Goal: Task Accomplishment & Management: Use online tool/utility

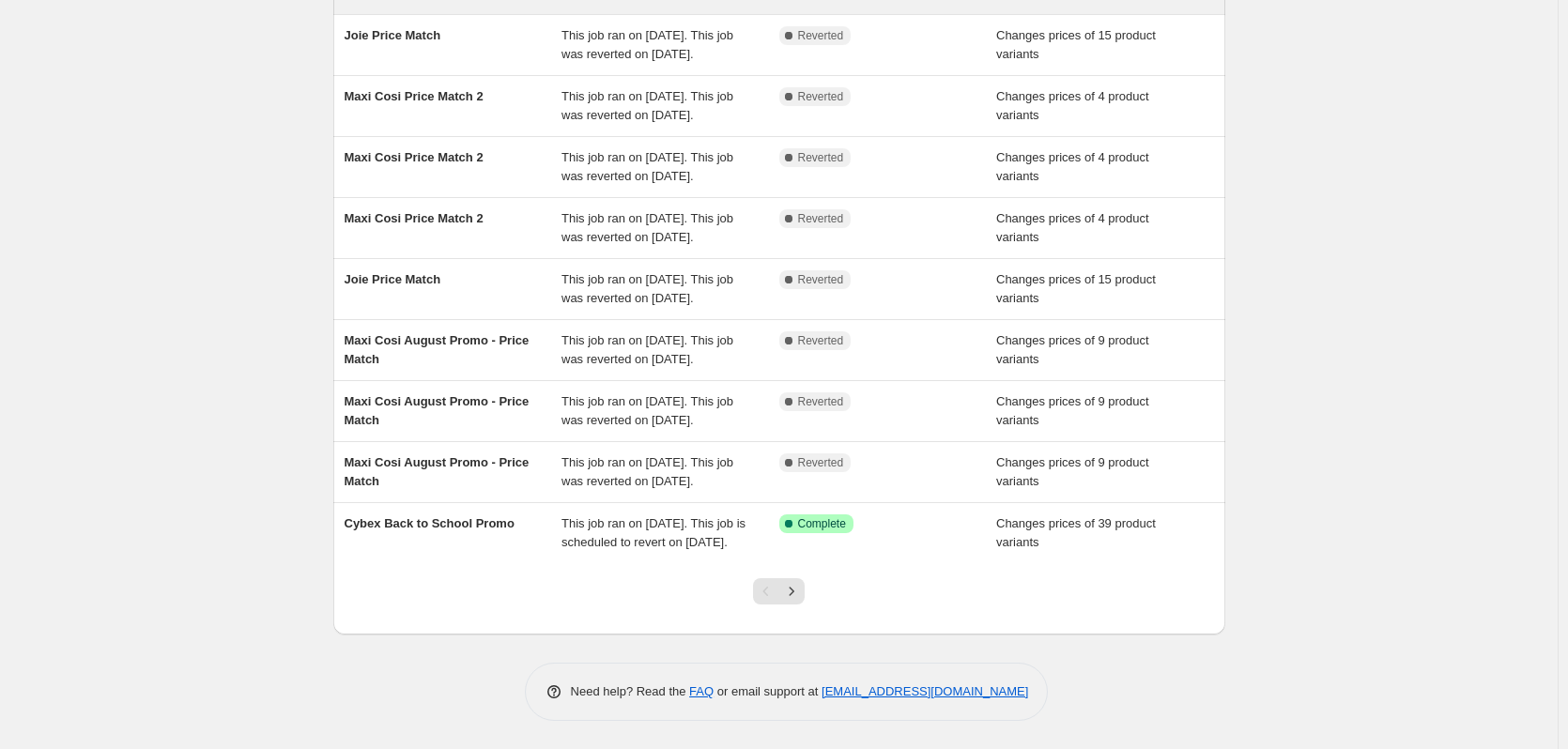
scroll to position [376, 0]
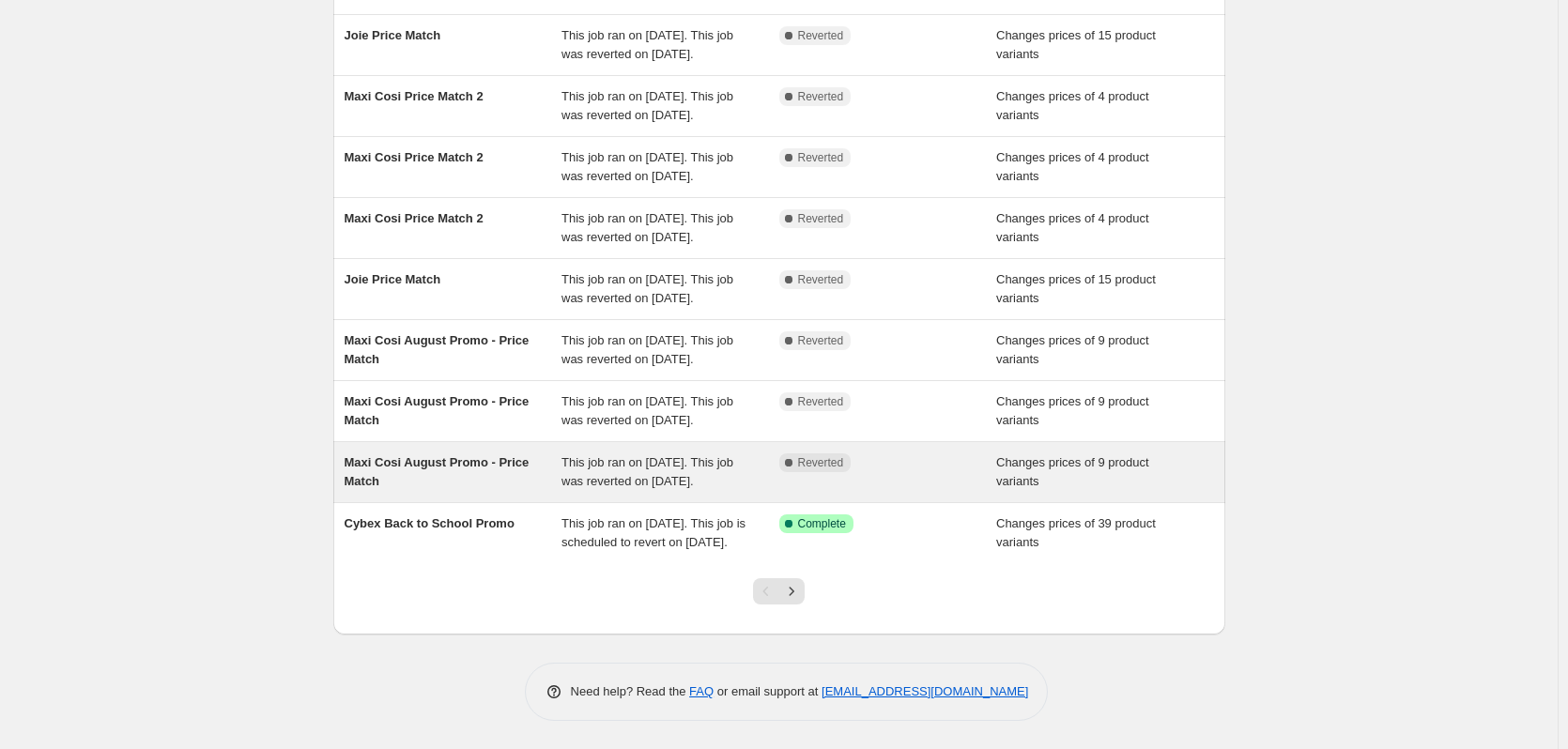
click at [858, 460] on div "Complete Reverted" at bounding box center [874, 463] width 189 height 19
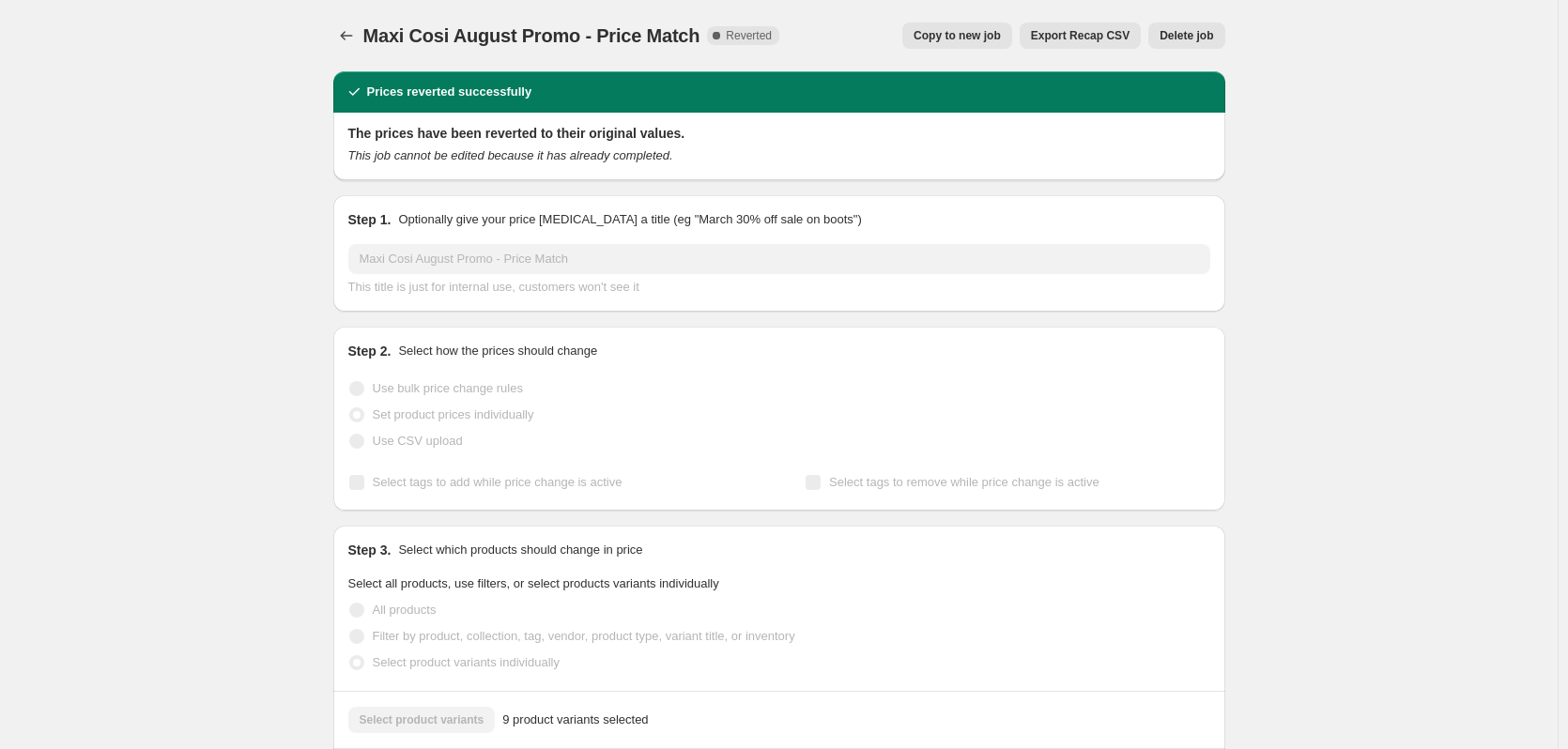
click at [1162, 33] on button "Delete job" at bounding box center [1187, 35] width 77 height 26
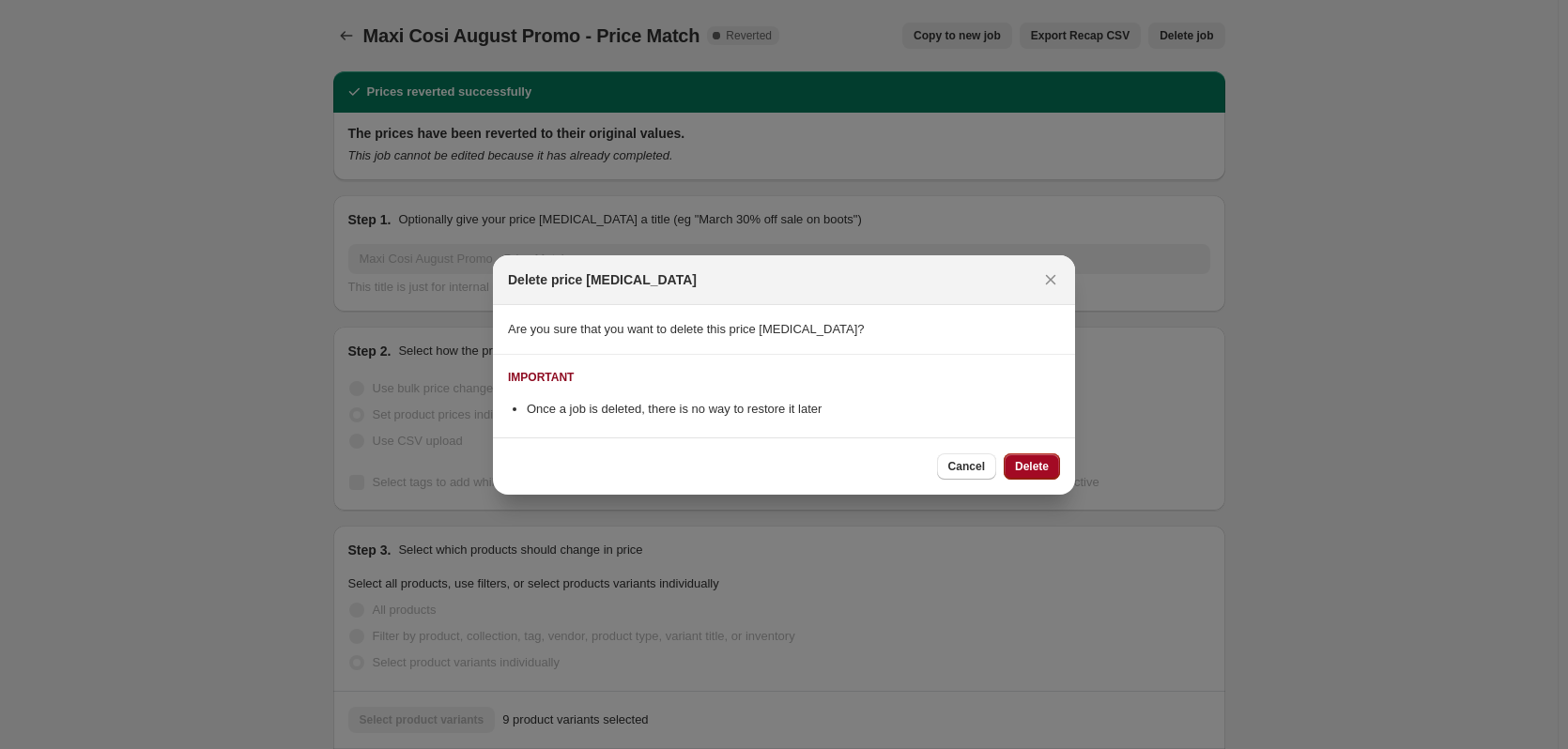
click at [1023, 473] on span "Delete" at bounding box center [1031, 467] width 33 height 15
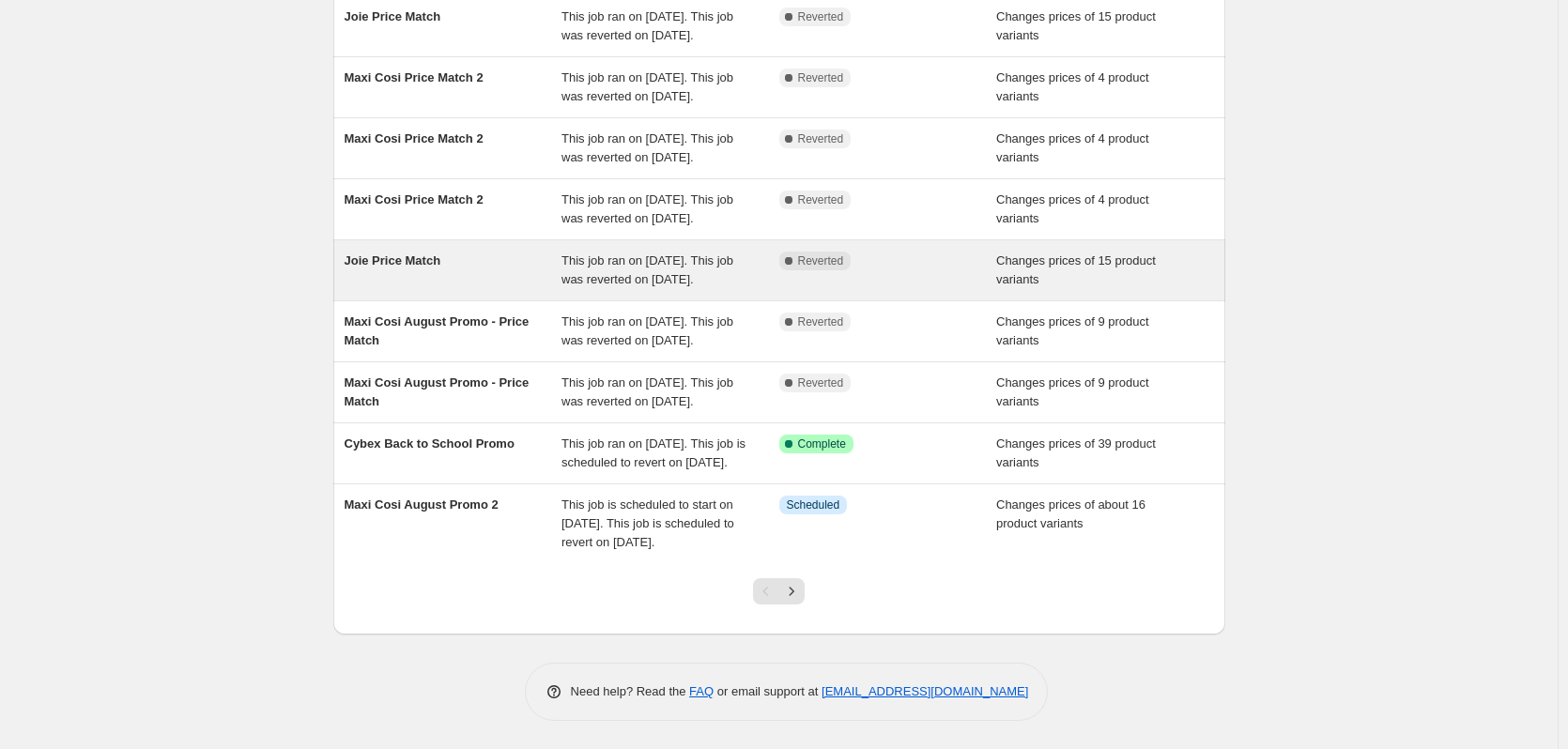
scroll to position [406, 0]
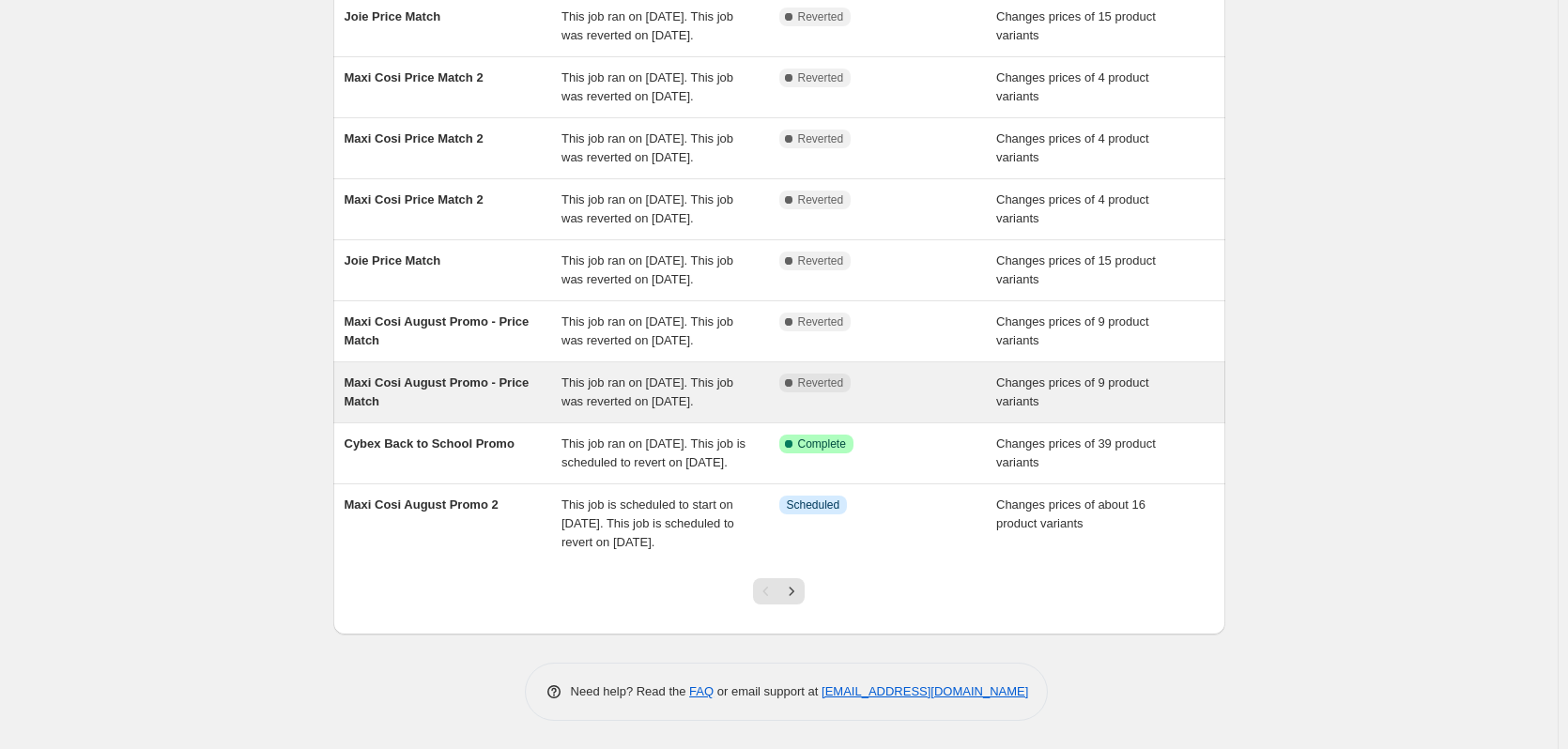
click at [817, 374] on div "Complete Reverted" at bounding box center [889, 392] width 218 height 37
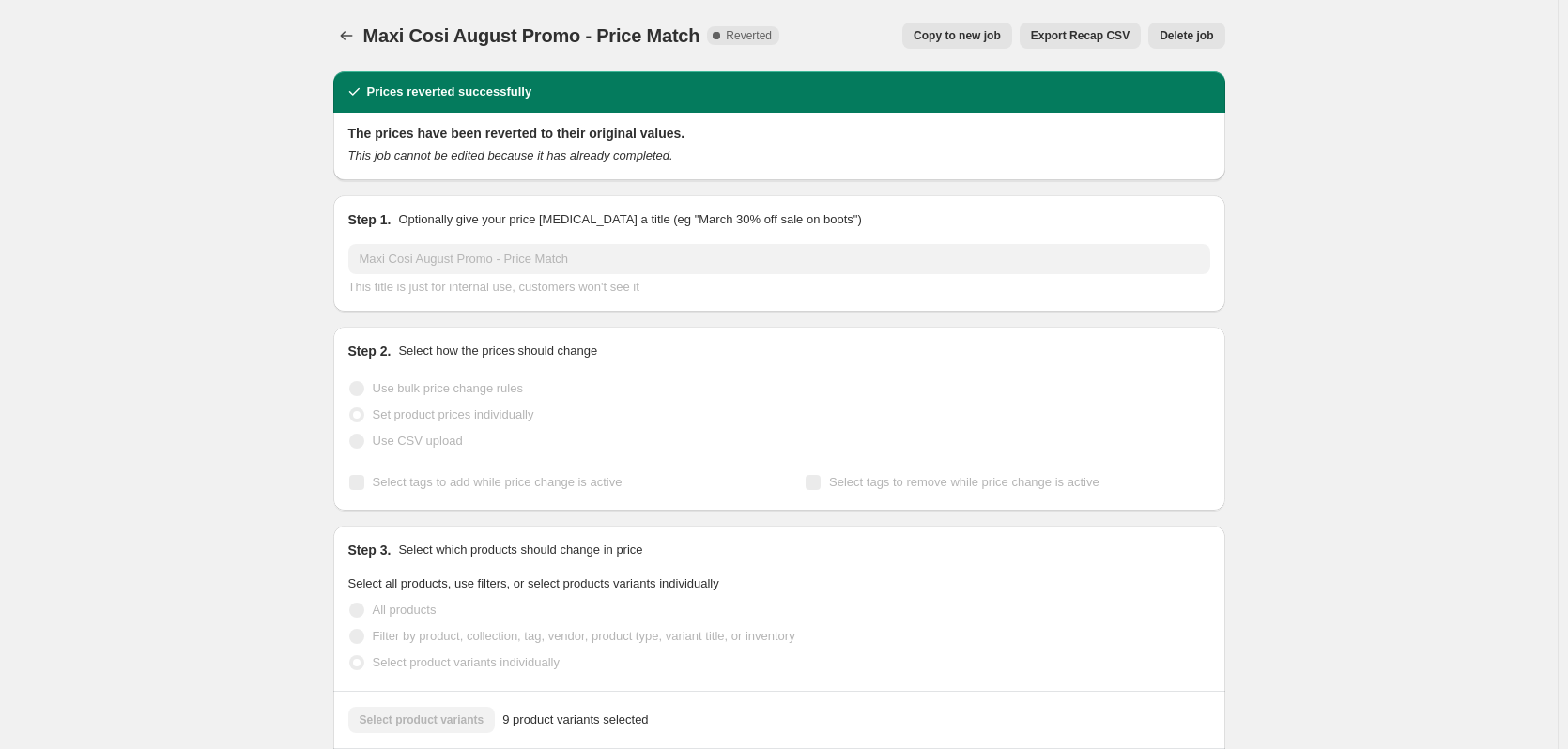
click at [1189, 38] on span "Delete job" at bounding box center [1186, 35] width 54 height 15
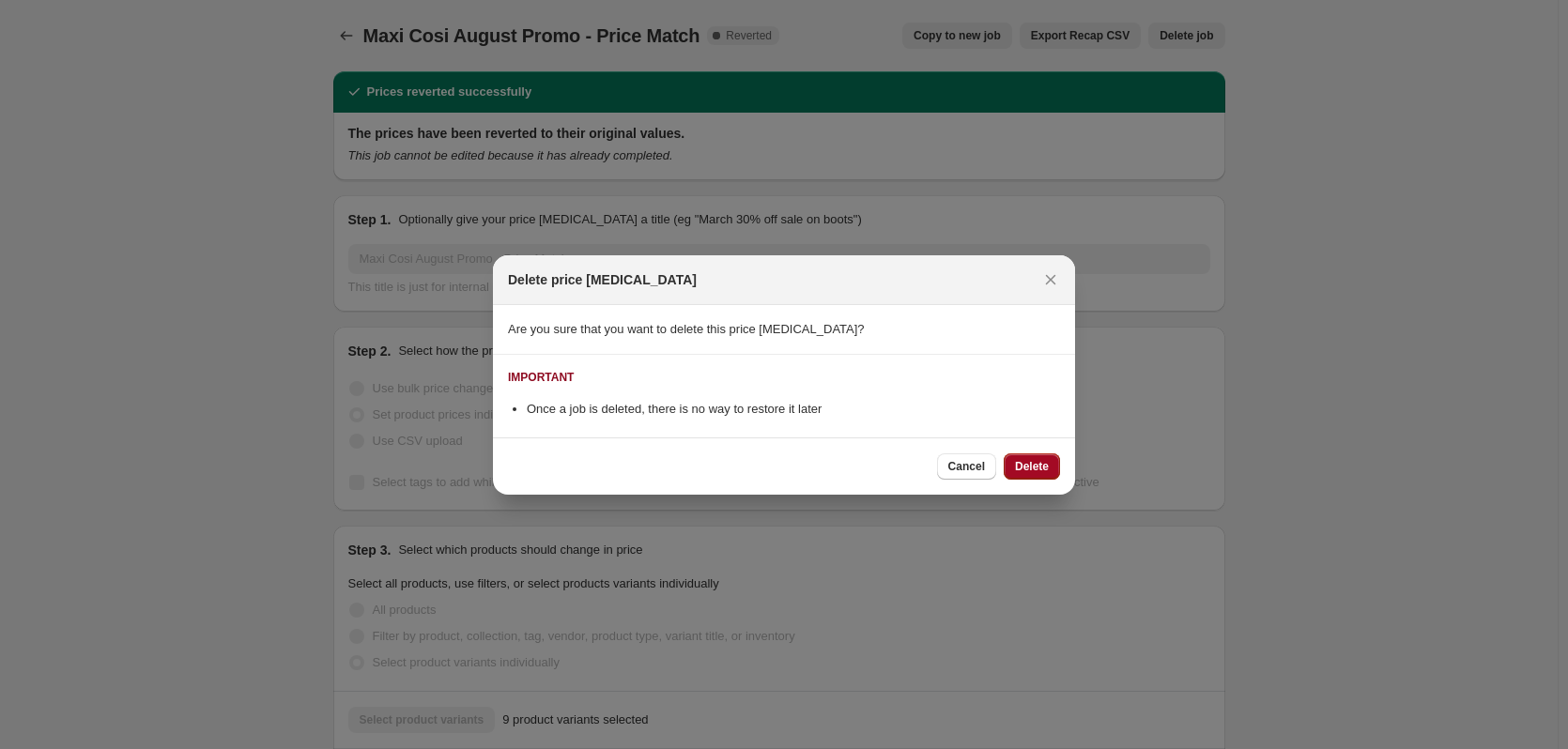
click at [1031, 464] on span "Delete" at bounding box center [1031, 467] width 33 height 15
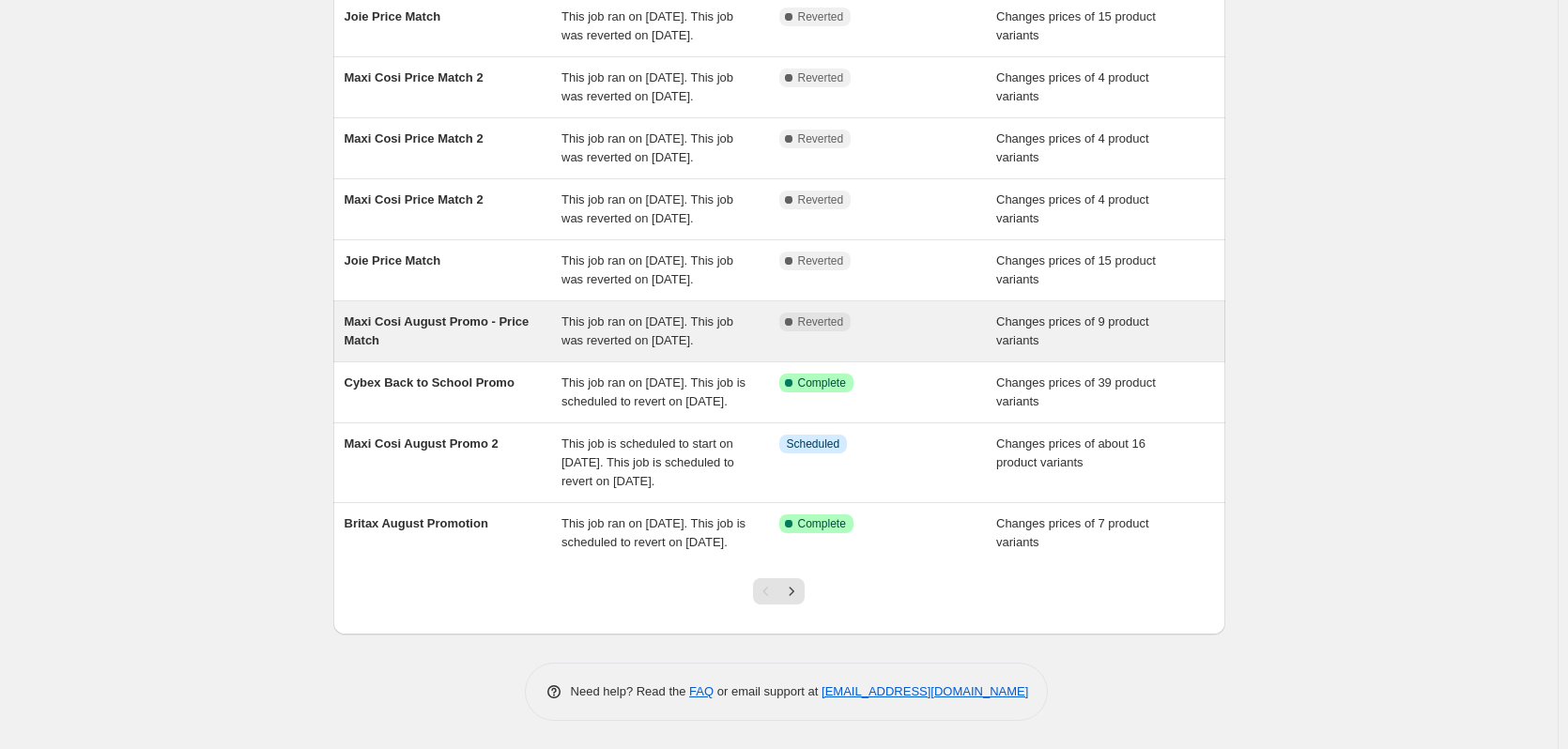
scroll to position [282, 0]
click at [863, 350] on div "Complete Reverted" at bounding box center [889, 331] width 218 height 37
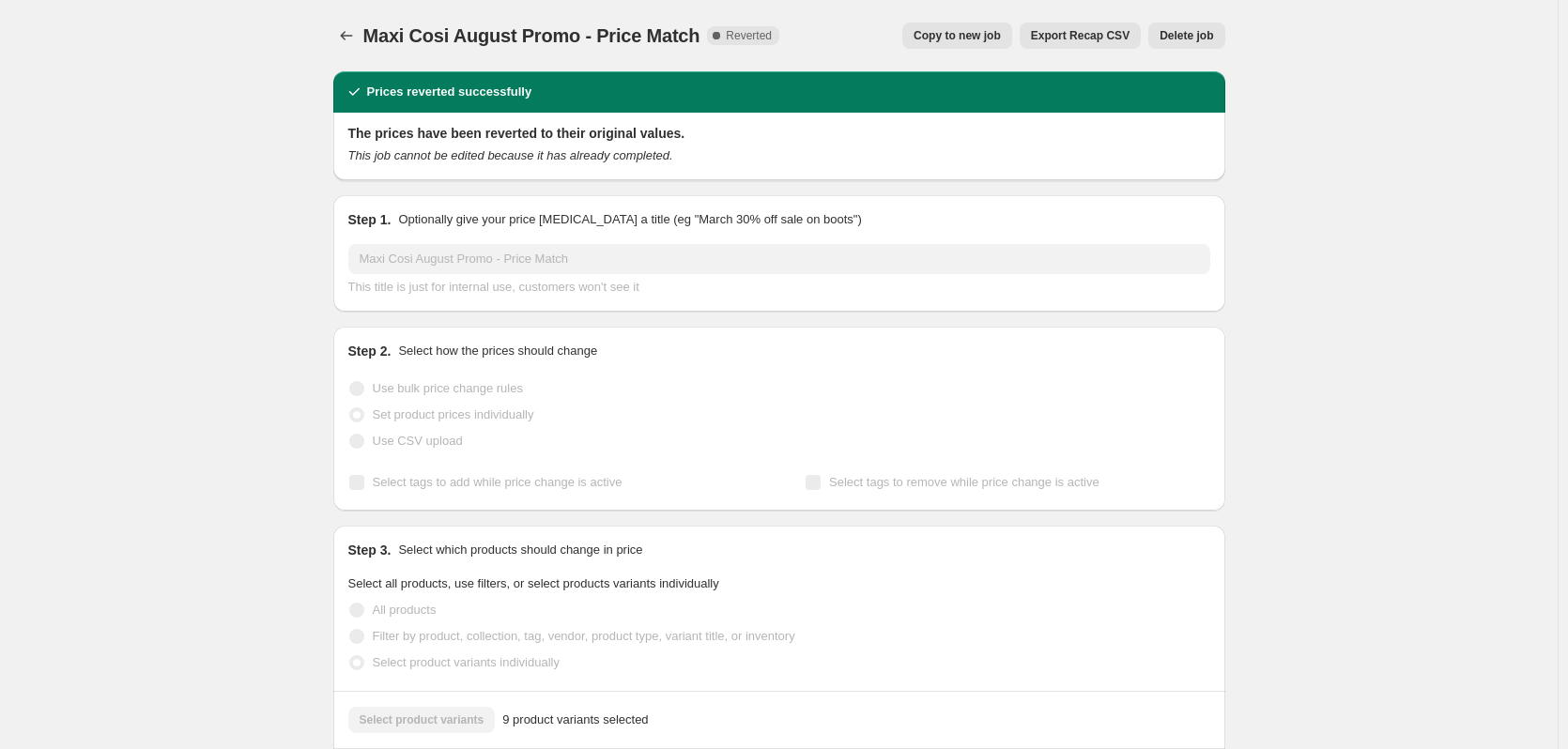
click at [1171, 31] on span "Delete job" at bounding box center [1186, 35] width 54 height 15
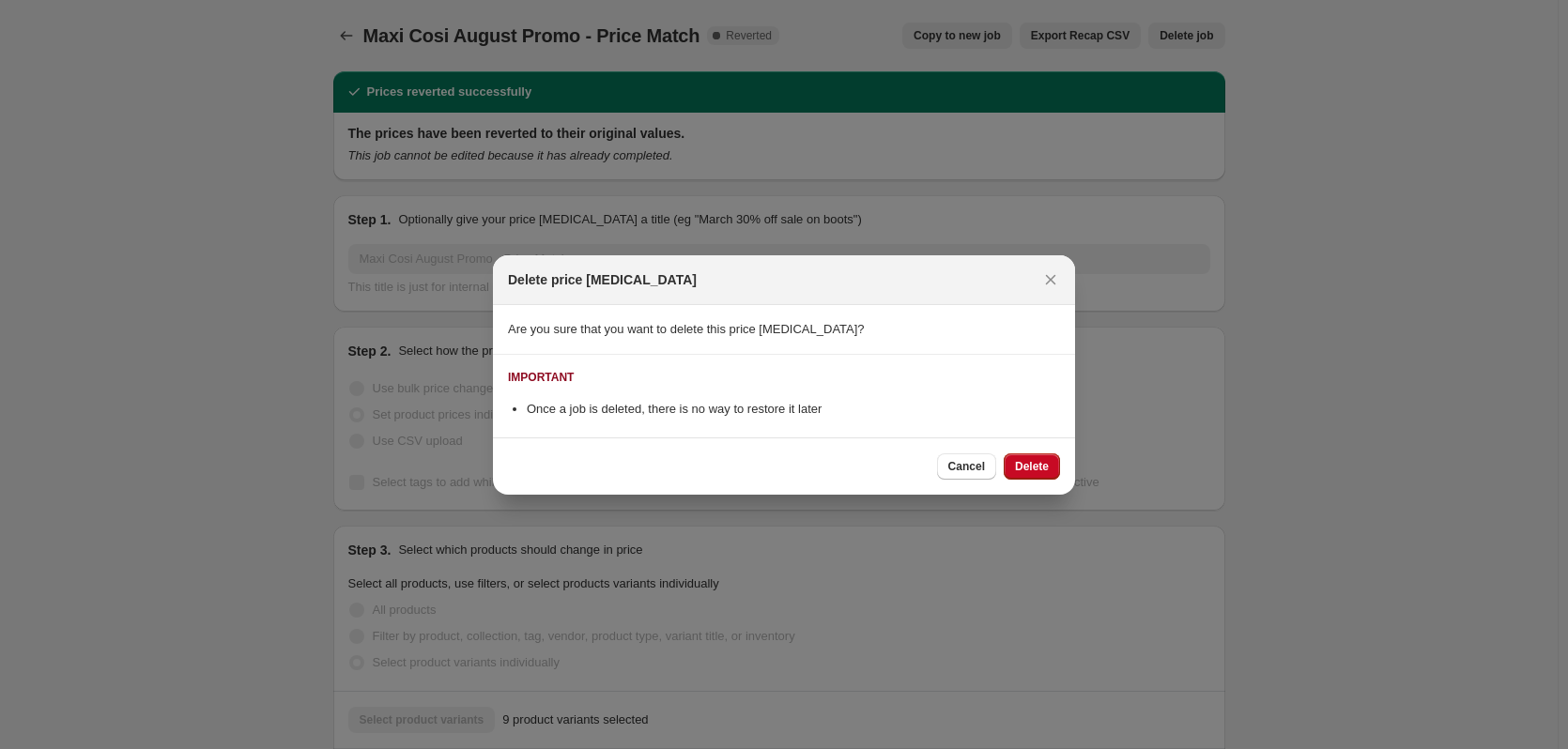
drag, startPoint x: 1034, startPoint y: 465, endPoint x: 1030, endPoint y: 437, distance: 28.3
click at [1031, 461] on span "Delete" at bounding box center [1031, 467] width 33 height 15
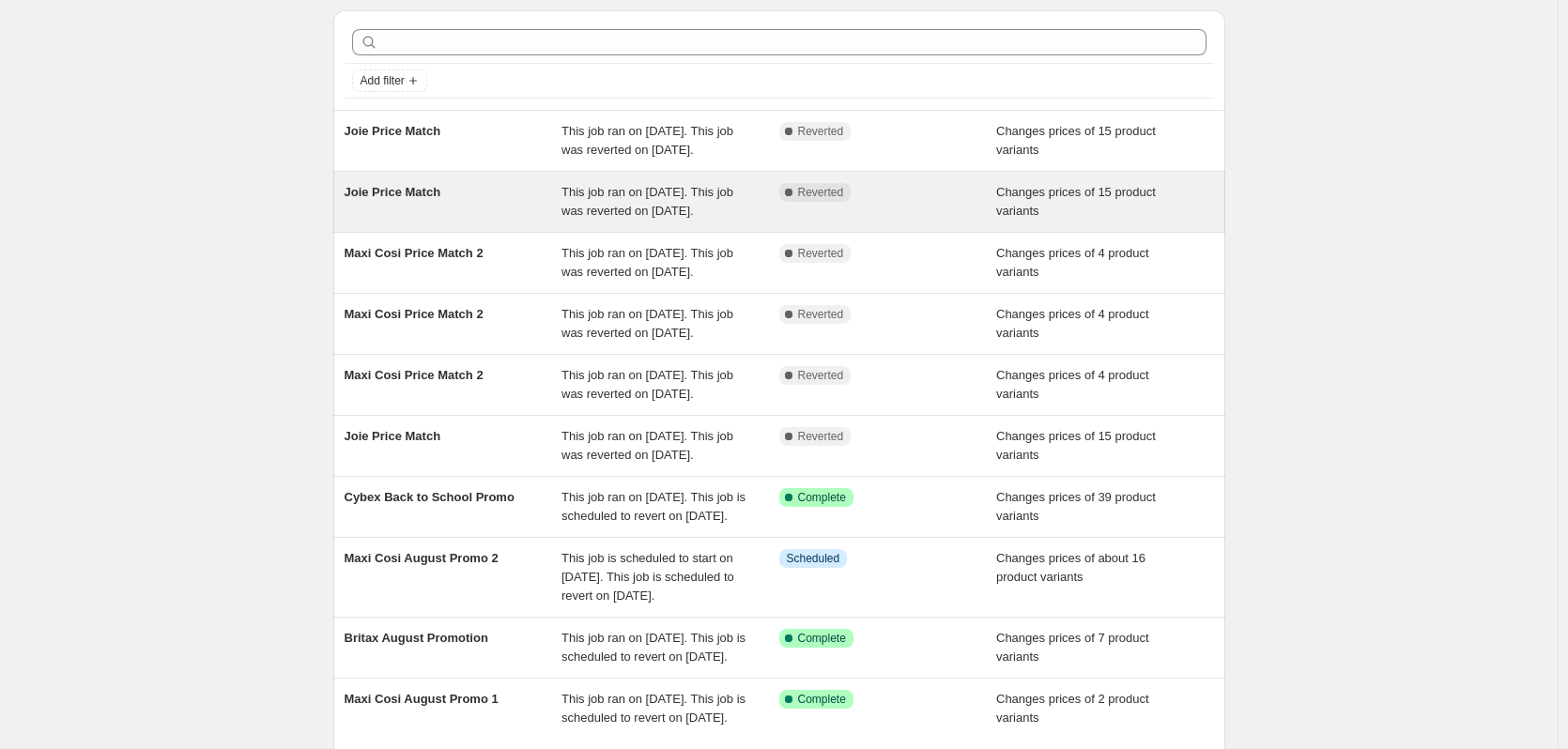
scroll to position [94, 0]
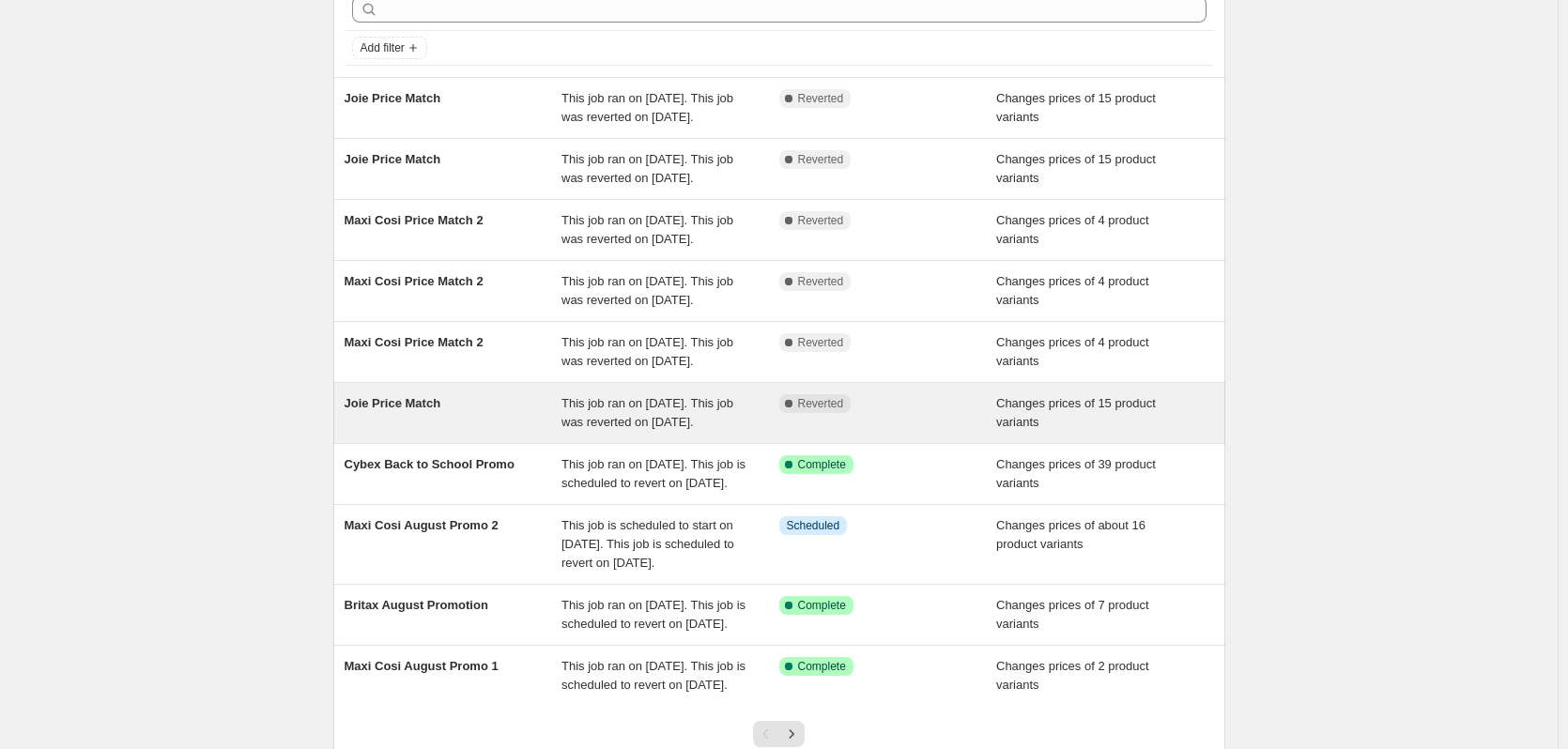
click at [729, 430] on span "This job ran on 15 August 2025. This job was reverted on 16 August 2025." at bounding box center [648, 412] width 172 height 33
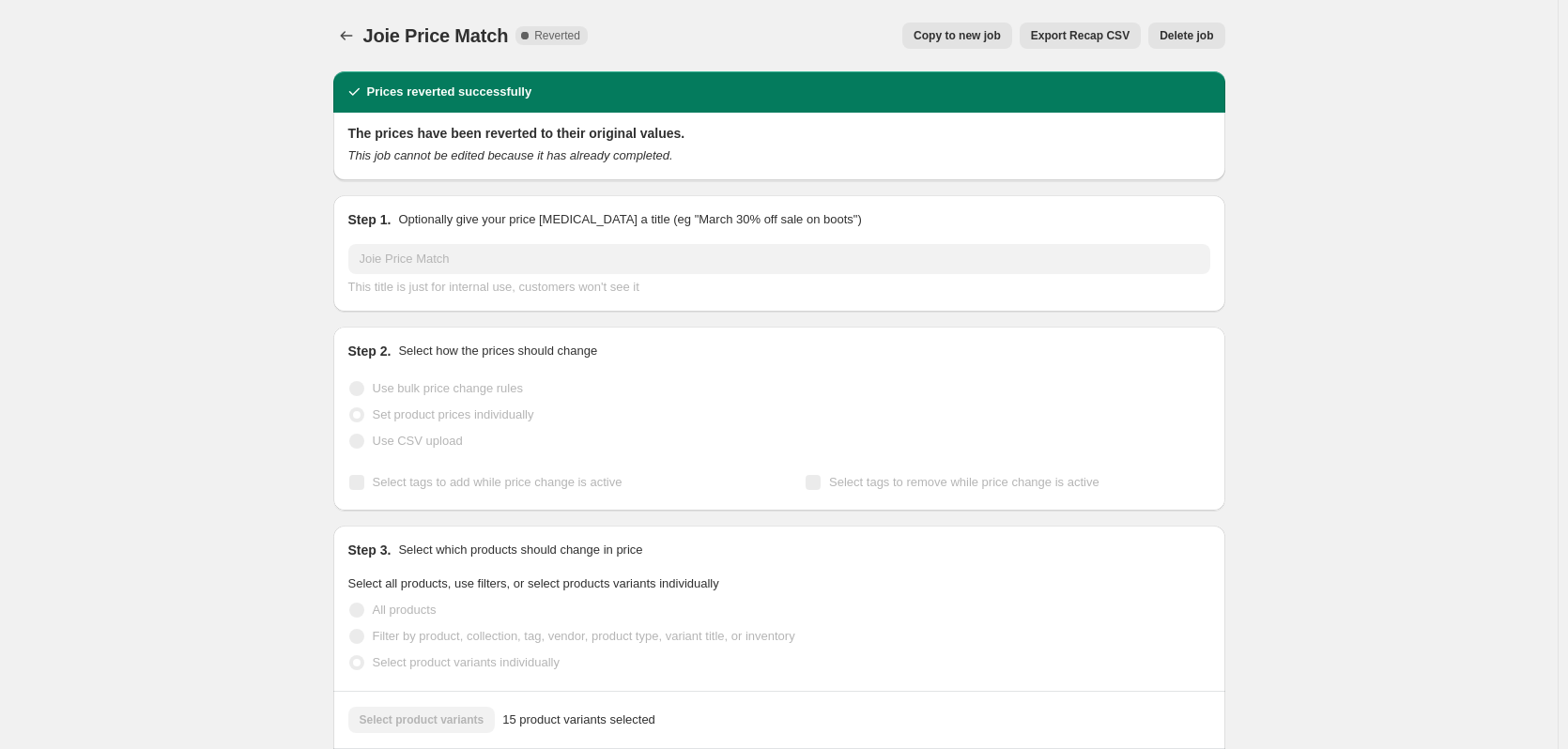
click at [1182, 29] on span "Delete job" at bounding box center [1186, 35] width 54 height 15
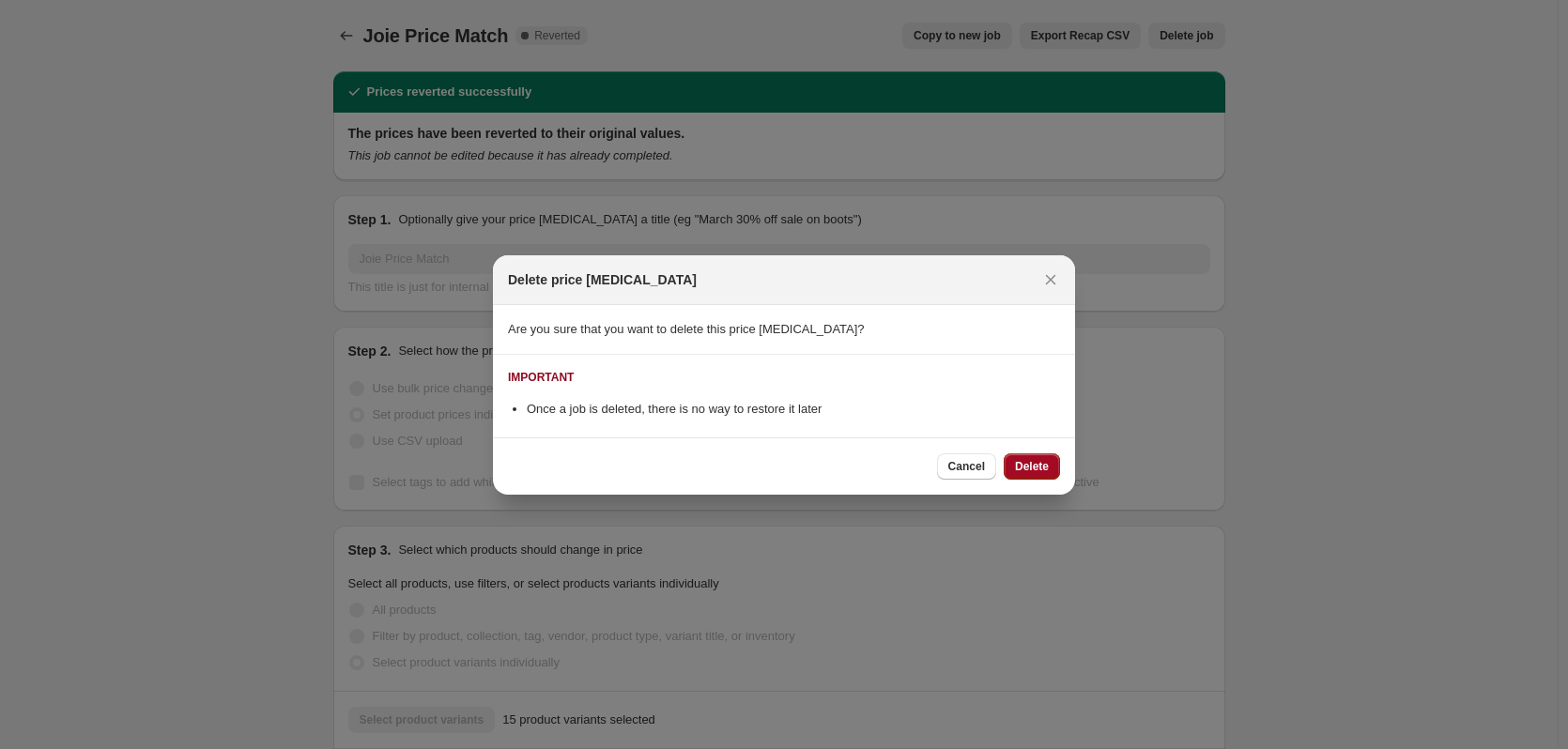
click at [1023, 474] on button "Delete" at bounding box center [1031, 466] width 56 height 26
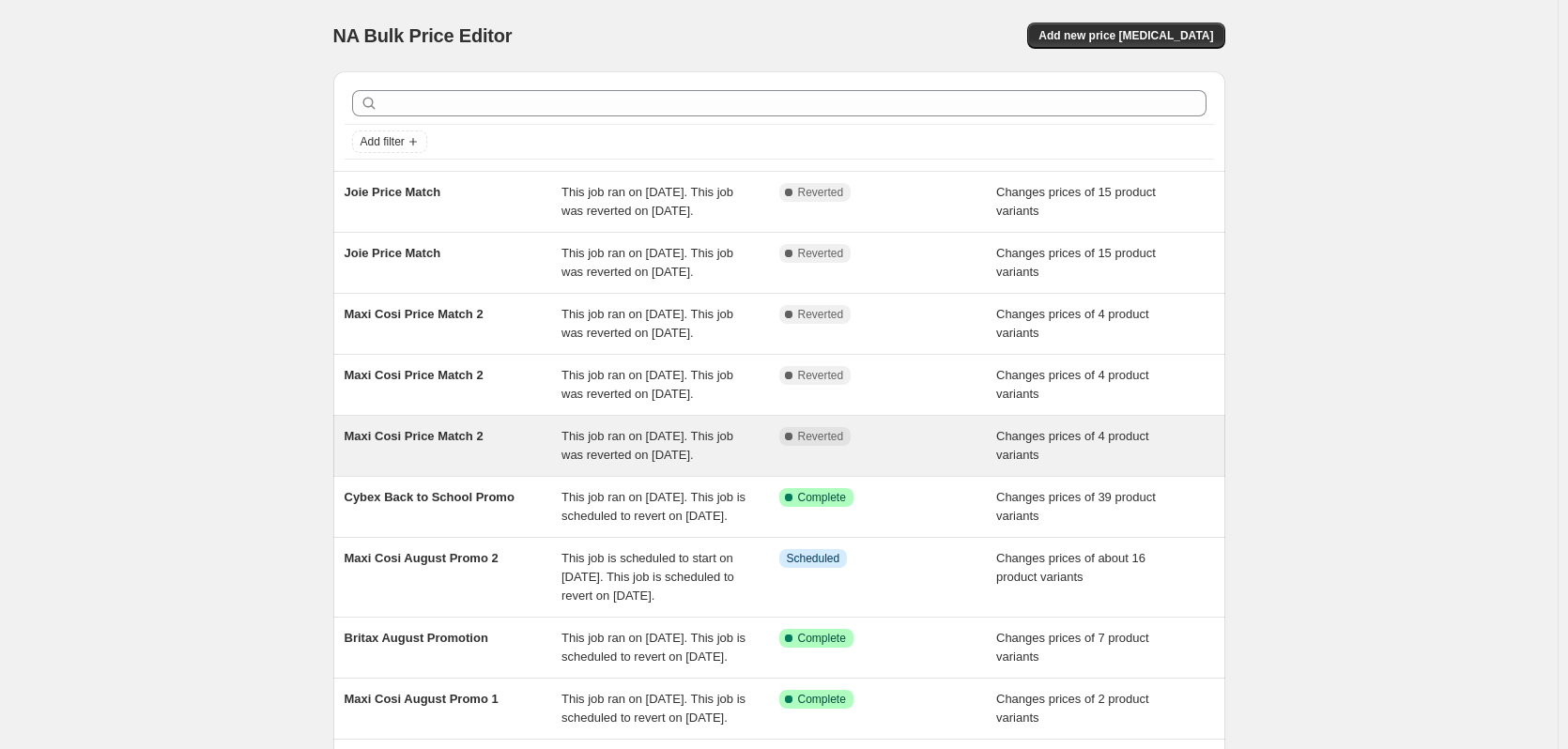
click at [550, 465] on div "Maxi Cosi Price Match 2" at bounding box center [453, 446] width 218 height 37
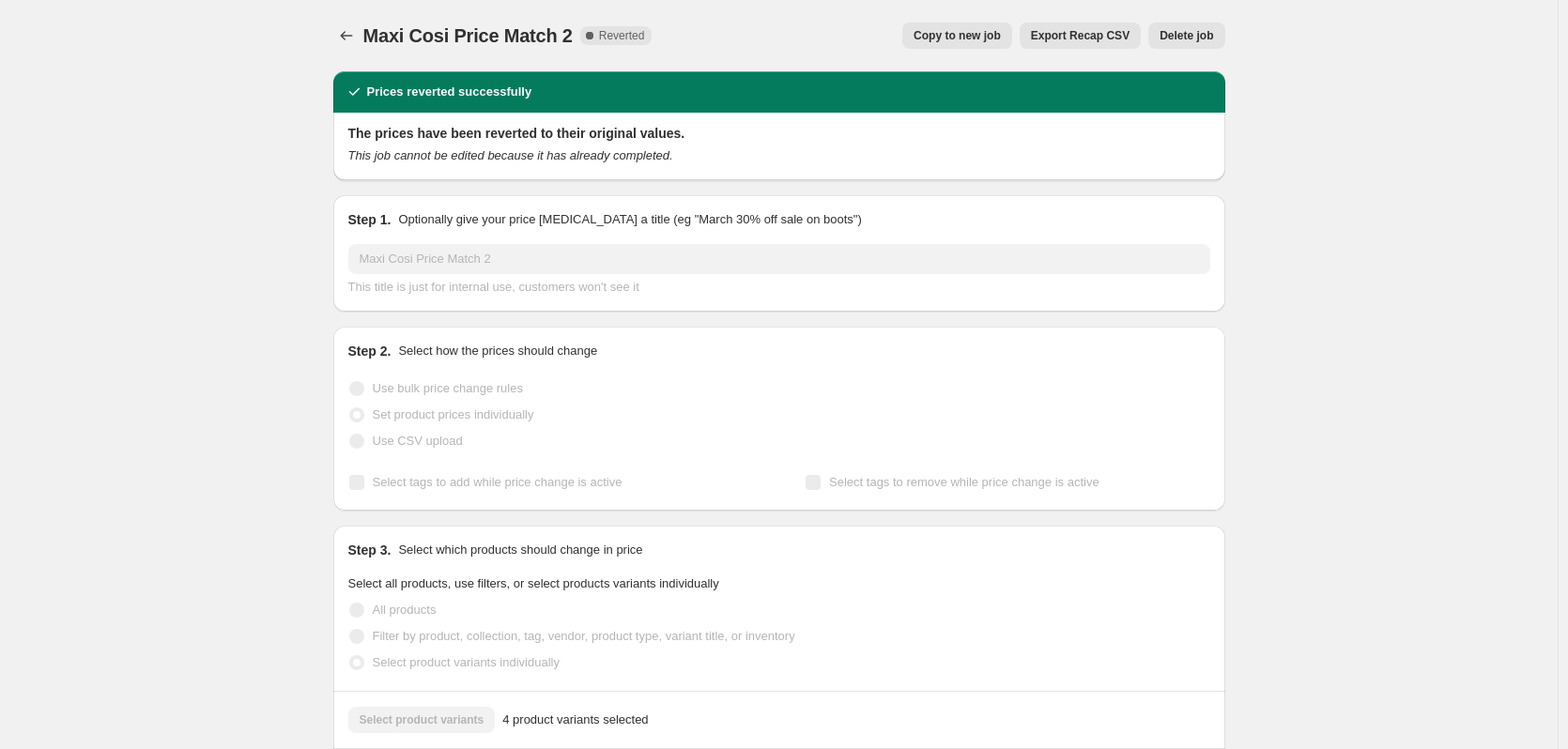
click at [1200, 35] on span "Delete job" at bounding box center [1186, 35] width 54 height 15
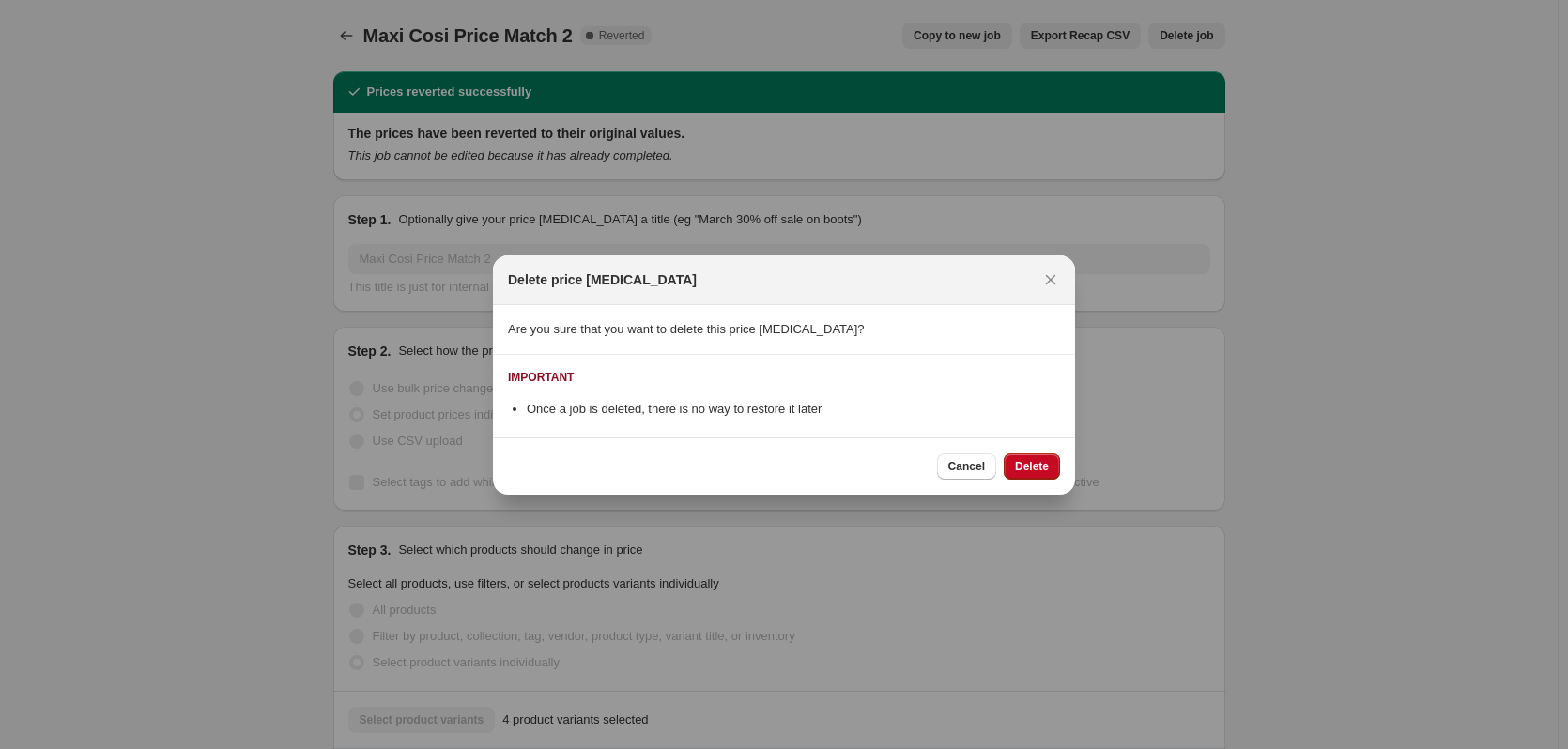
click at [1017, 460] on span "Delete" at bounding box center [1031, 467] width 33 height 15
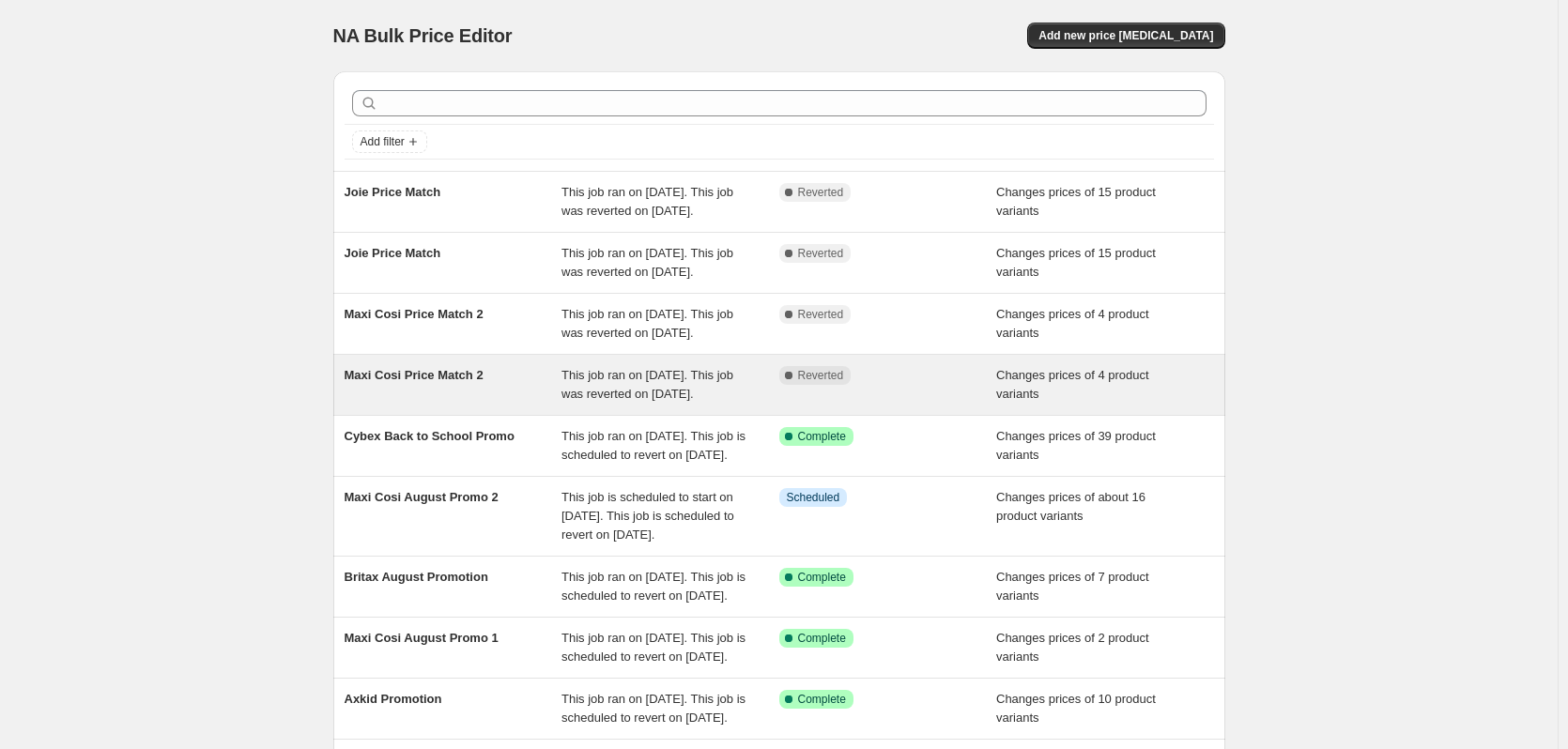
click at [685, 401] on span "This job ran on 16 August 2025. This job was reverted on 17 August 2025." at bounding box center [648, 385] width 172 height 33
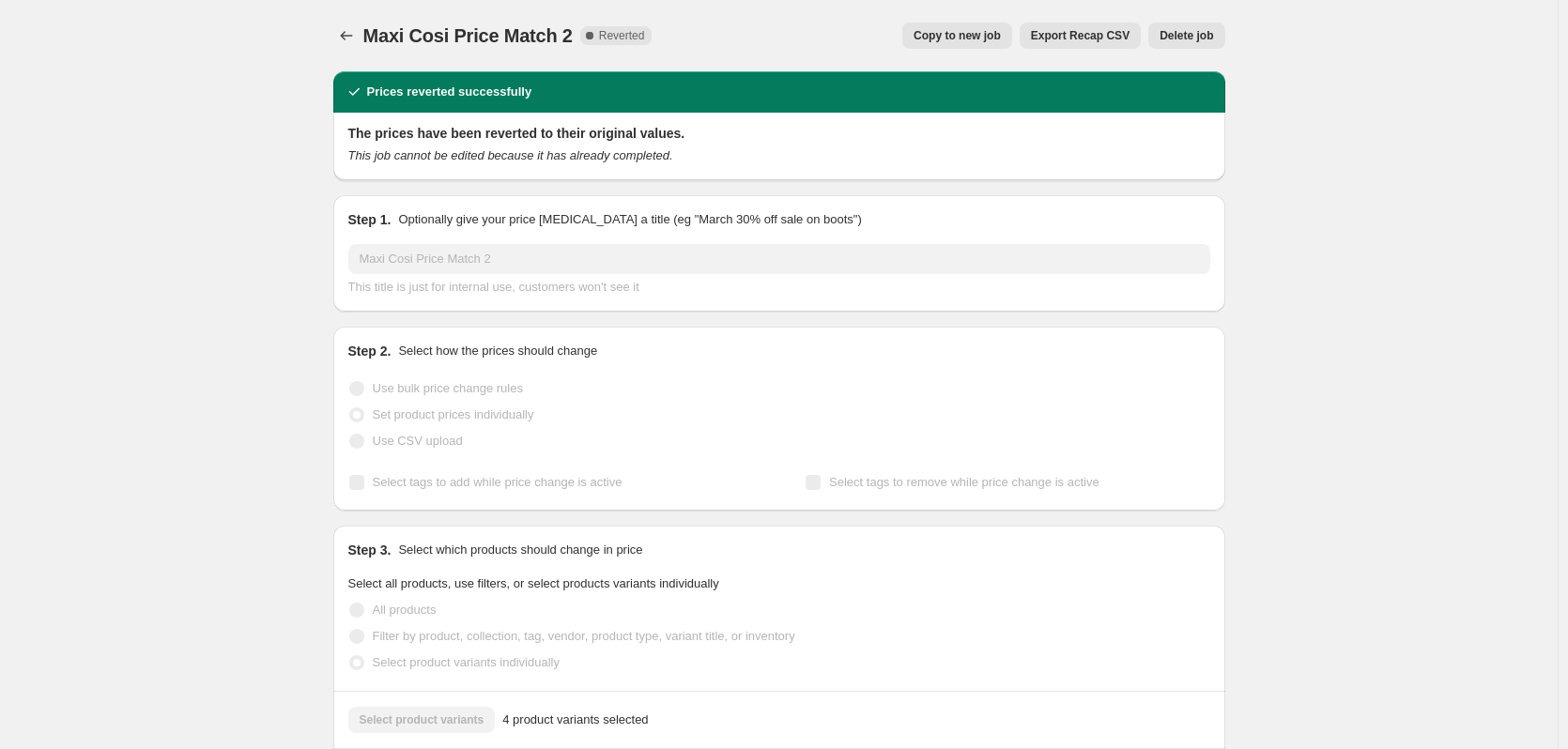
click at [1201, 32] on span "Delete job" at bounding box center [1186, 35] width 54 height 15
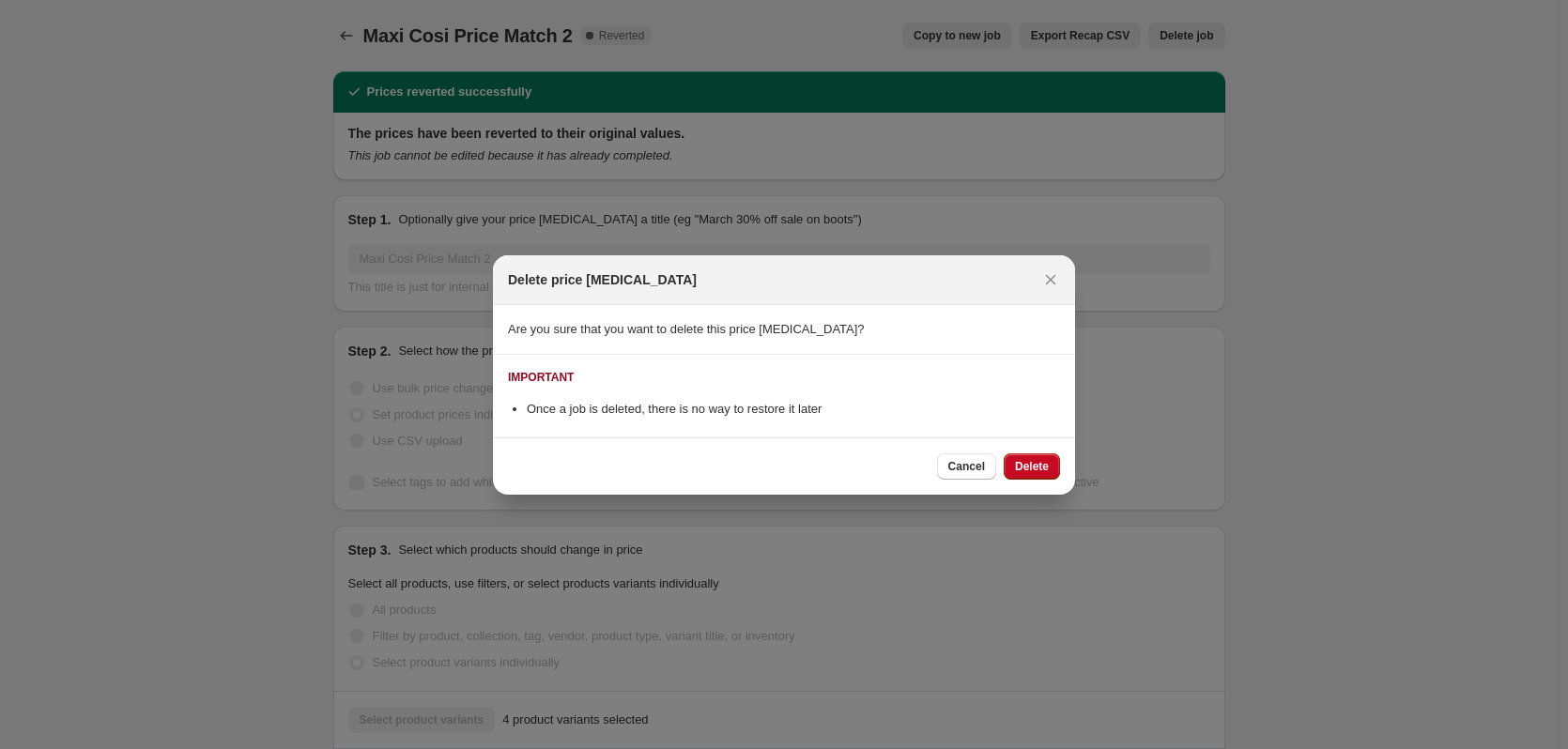
click at [1030, 461] on span "Delete" at bounding box center [1031, 467] width 33 height 15
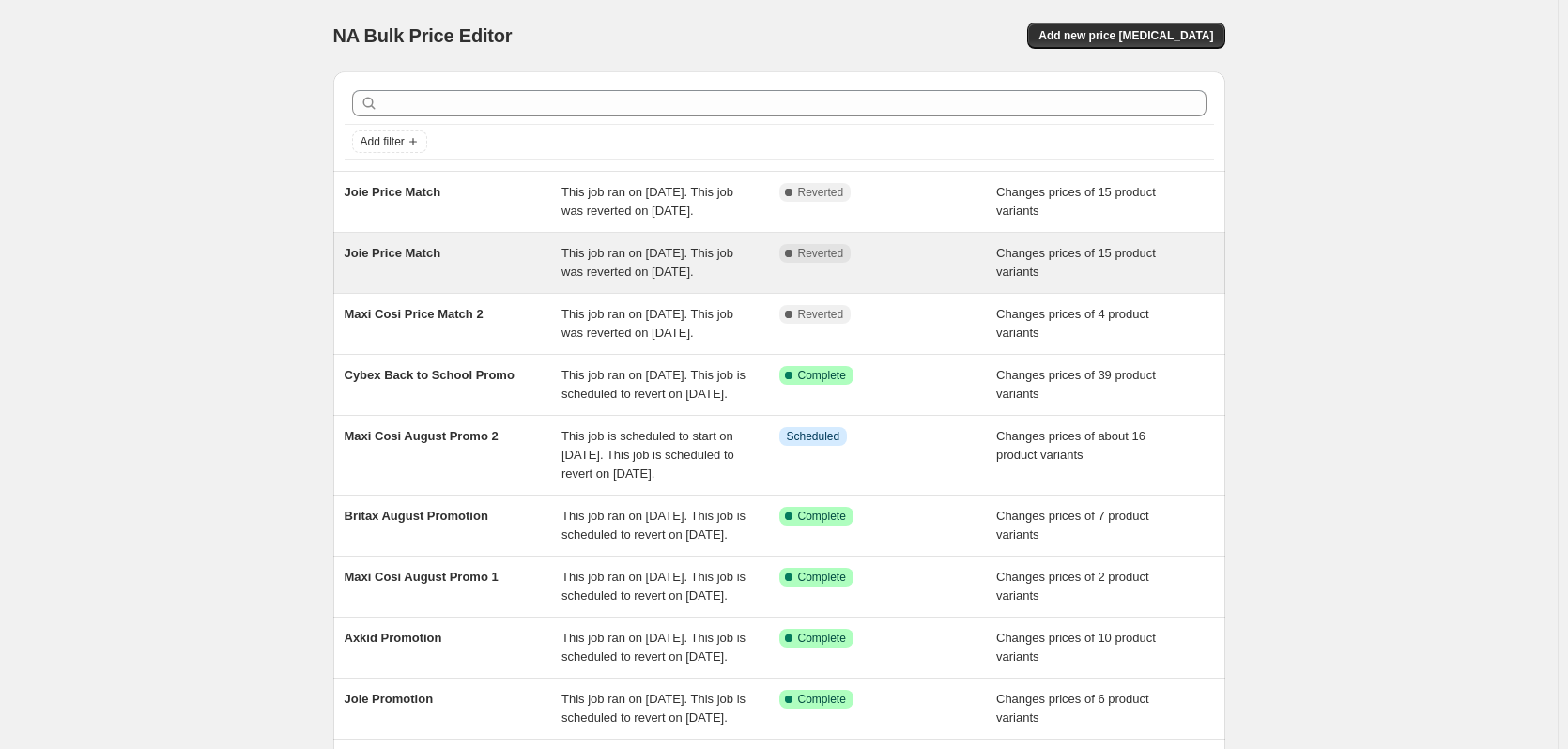
click at [744, 282] on div "This job ran on 16 August 2025. This job was reverted on 17 August 2025." at bounding box center [671, 262] width 218 height 37
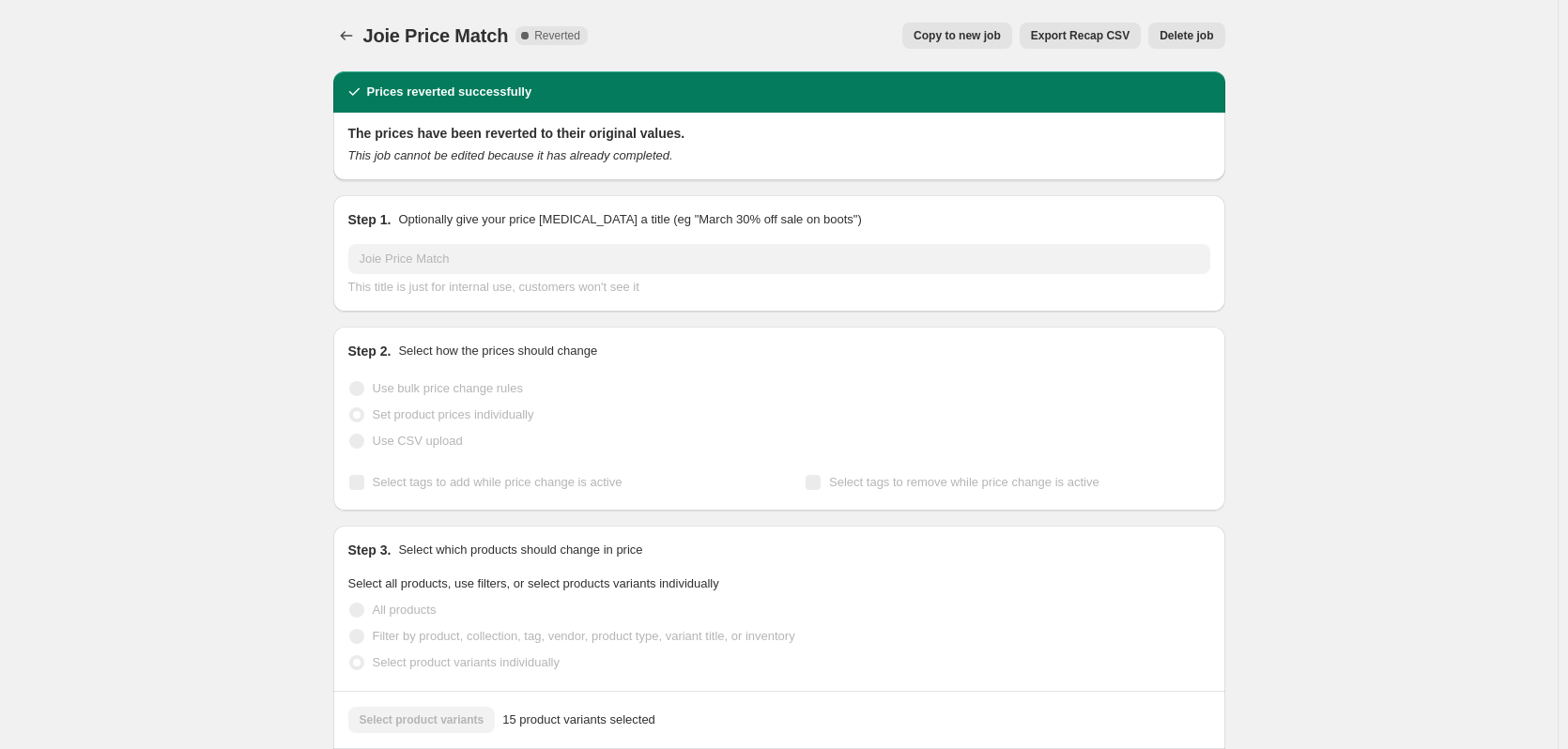
click at [1196, 27] on button "Delete job" at bounding box center [1187, 35] width 77 height 26
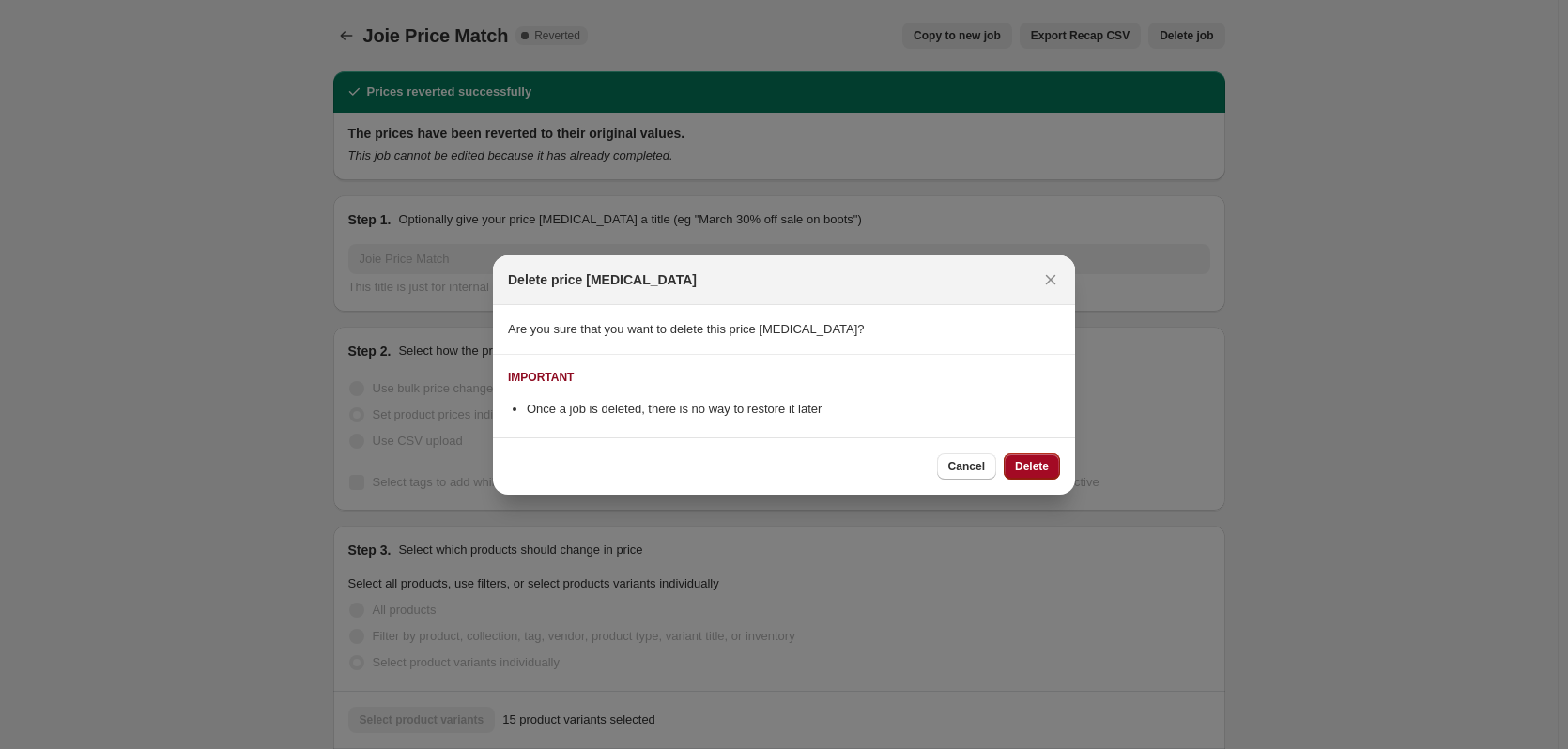
click at [1033, 461] on span "Delete" at bounding box center [1031, 467] width 33 height 15
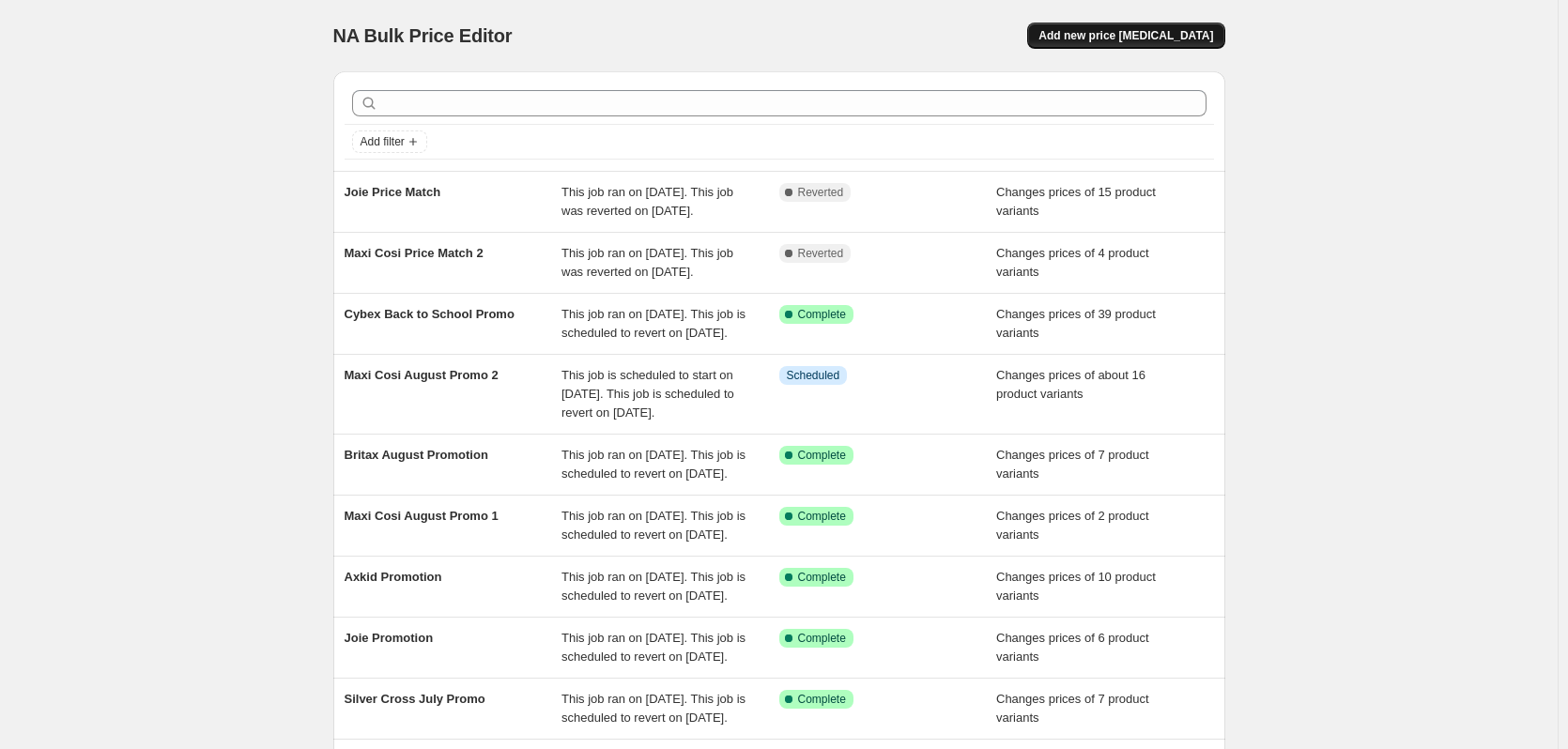
click at [1137, 41] on span "Add new price change job" at bounding box center [1126, 35] width 175 height 15
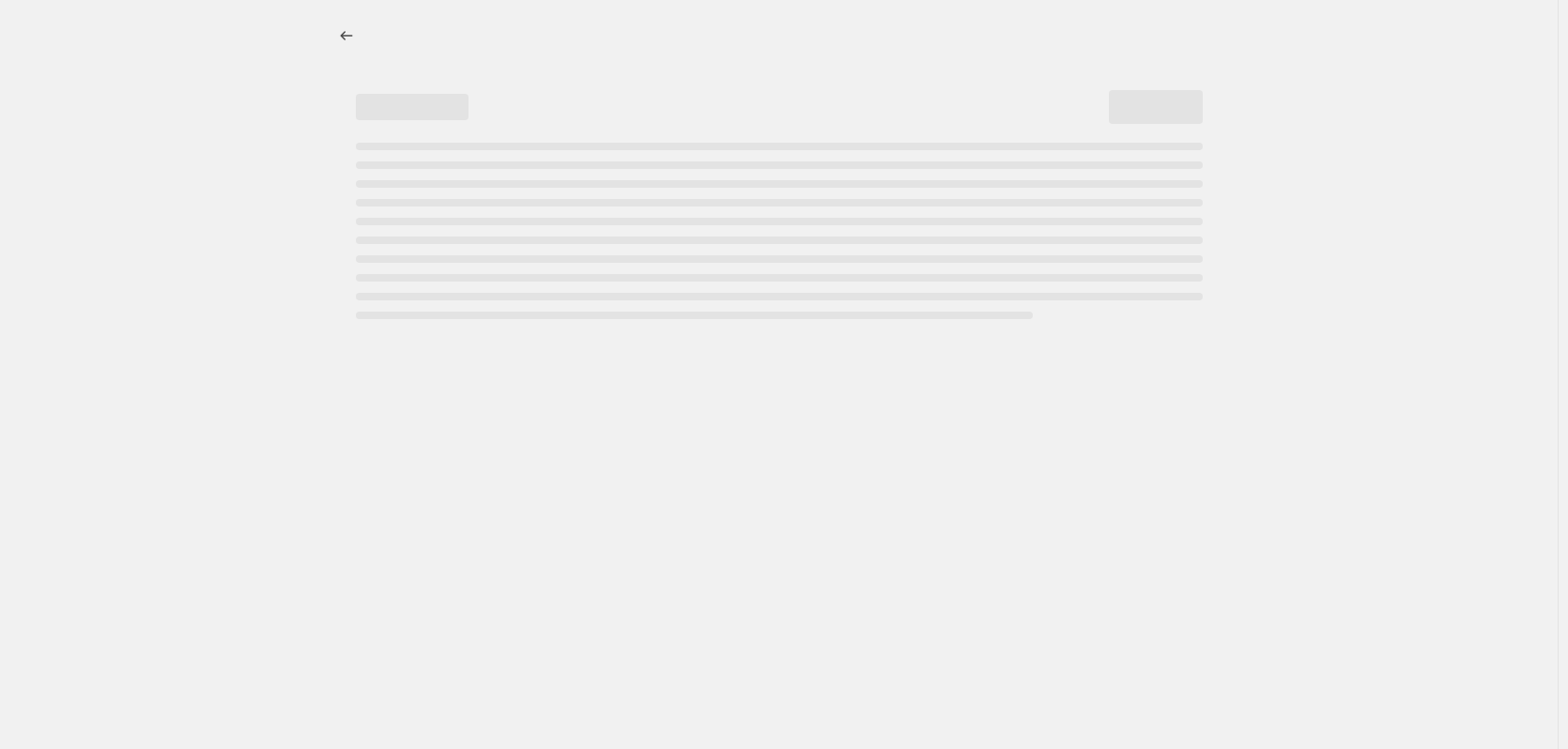
select select "percentage"
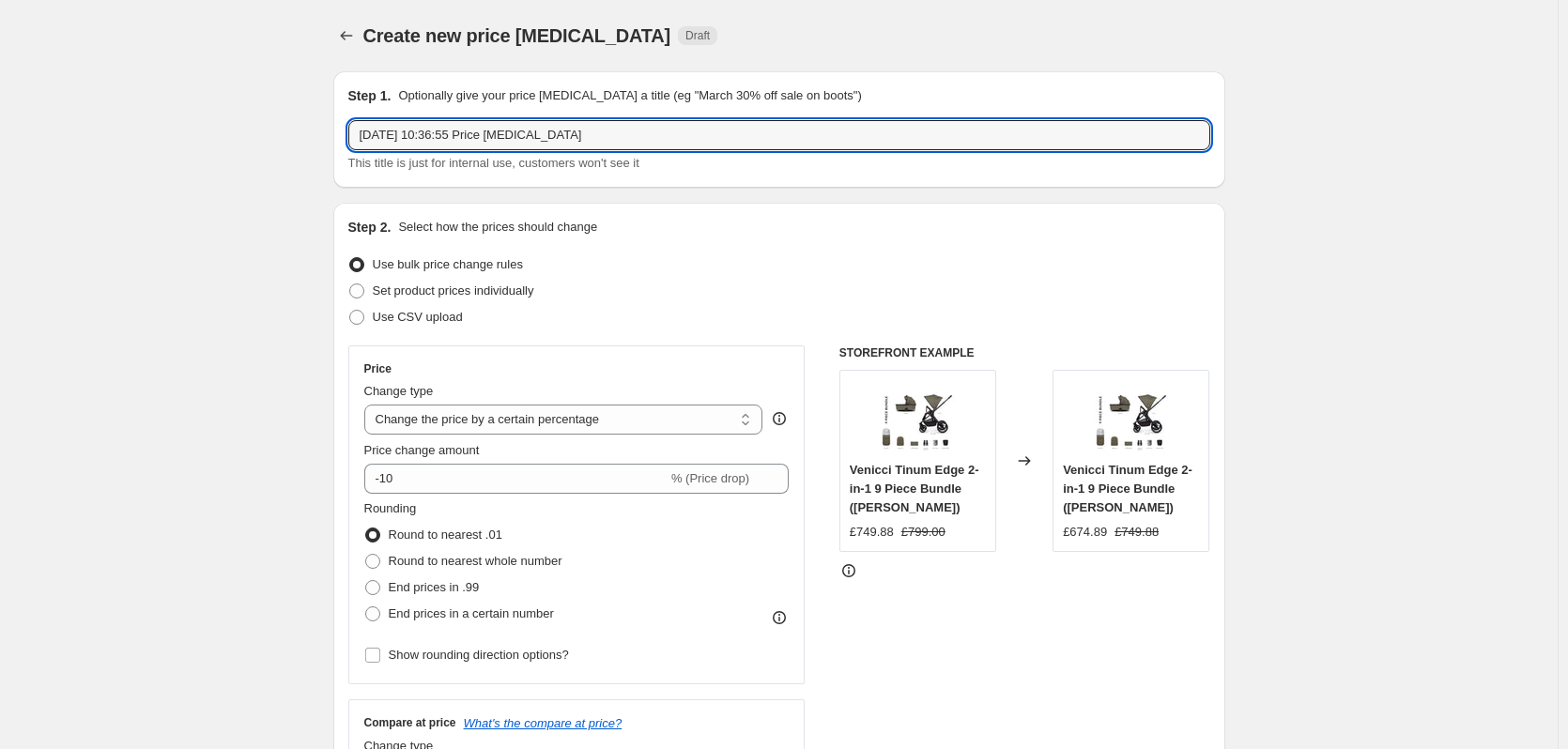
drag, startPoint x: 641, startPoint y: 134, endPoint x: 174, endPoint y: 121, distance: 467.2
click at [439, 134] on input "Tutti Bambini Promo" at bounding box center [779, 135] width 862 height 30
type input "Tutti Bambini Bank Holiday Promo"
click at [496, 275] on label "Use bulk price change rules" at bounding box center [435, 264] width 175 height 26
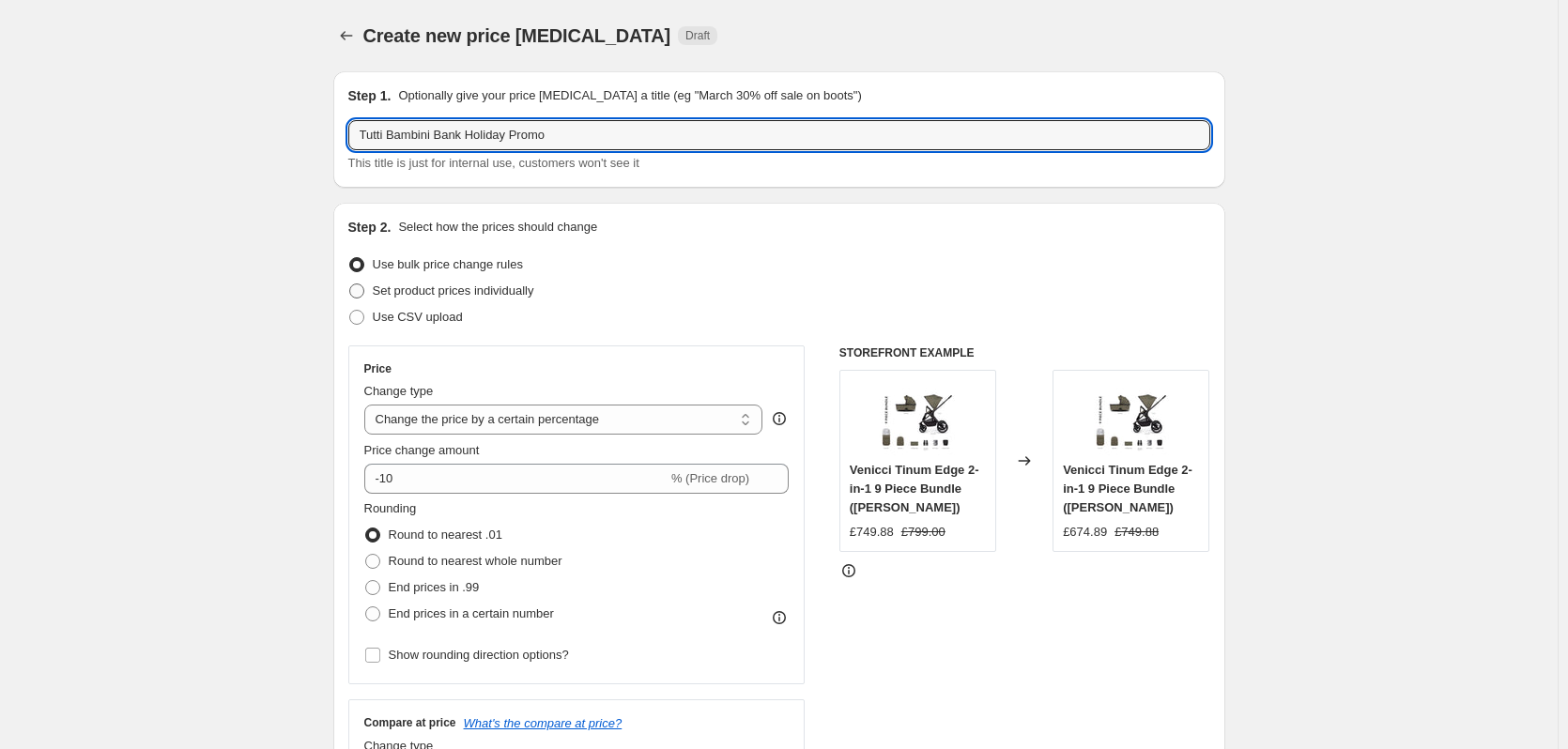
click at [350, 258] on input "Use bulk price change rules" at bounding box center [349, 257] width 1 height 1
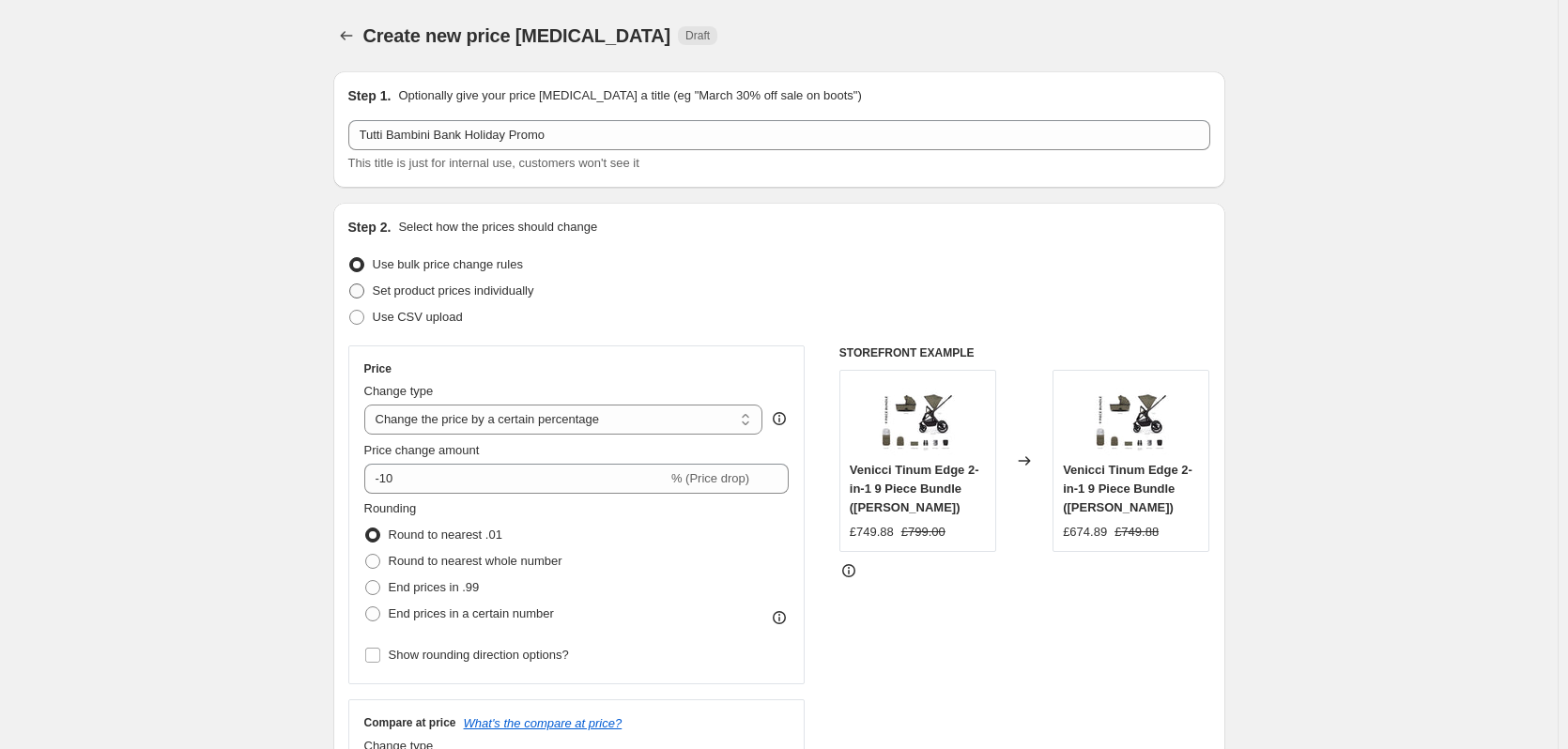
click at [496, 295] on span "Set product prices individually" at bounding box center [453, 290] width 162 height 14
click at [350, 284] on input "Set product prices individually" at bounding box center [349, 283] width 1 height 1
radio input "true"
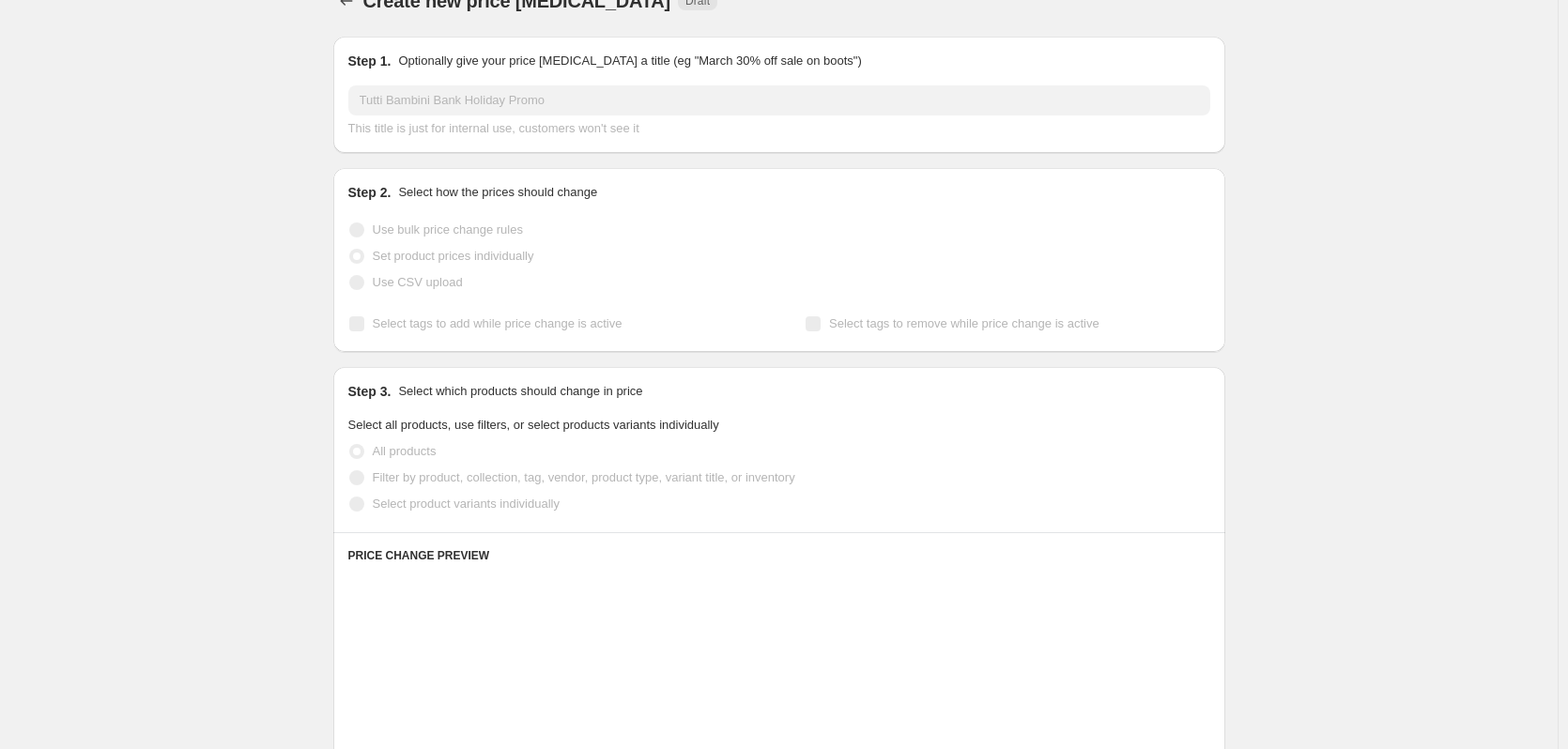
scroll to position [94, 0]
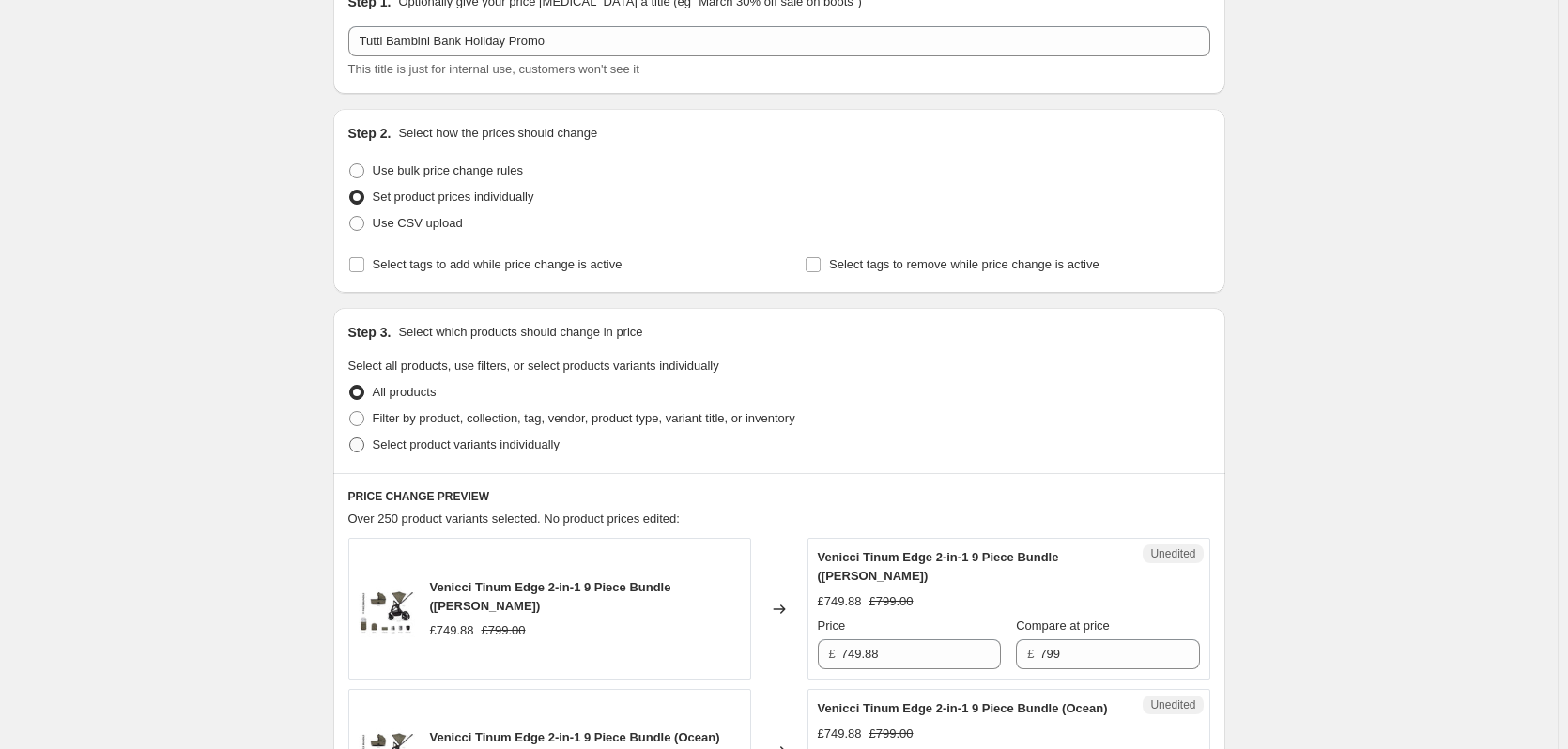
click at [434, 441] on span "Select product variants individually" at bounding box center [466, 444] width 187 height 14
click at [350, 438] on input "Select product variants individually" at bounding box center [349, 437] width 1 height 1
radio input "true"
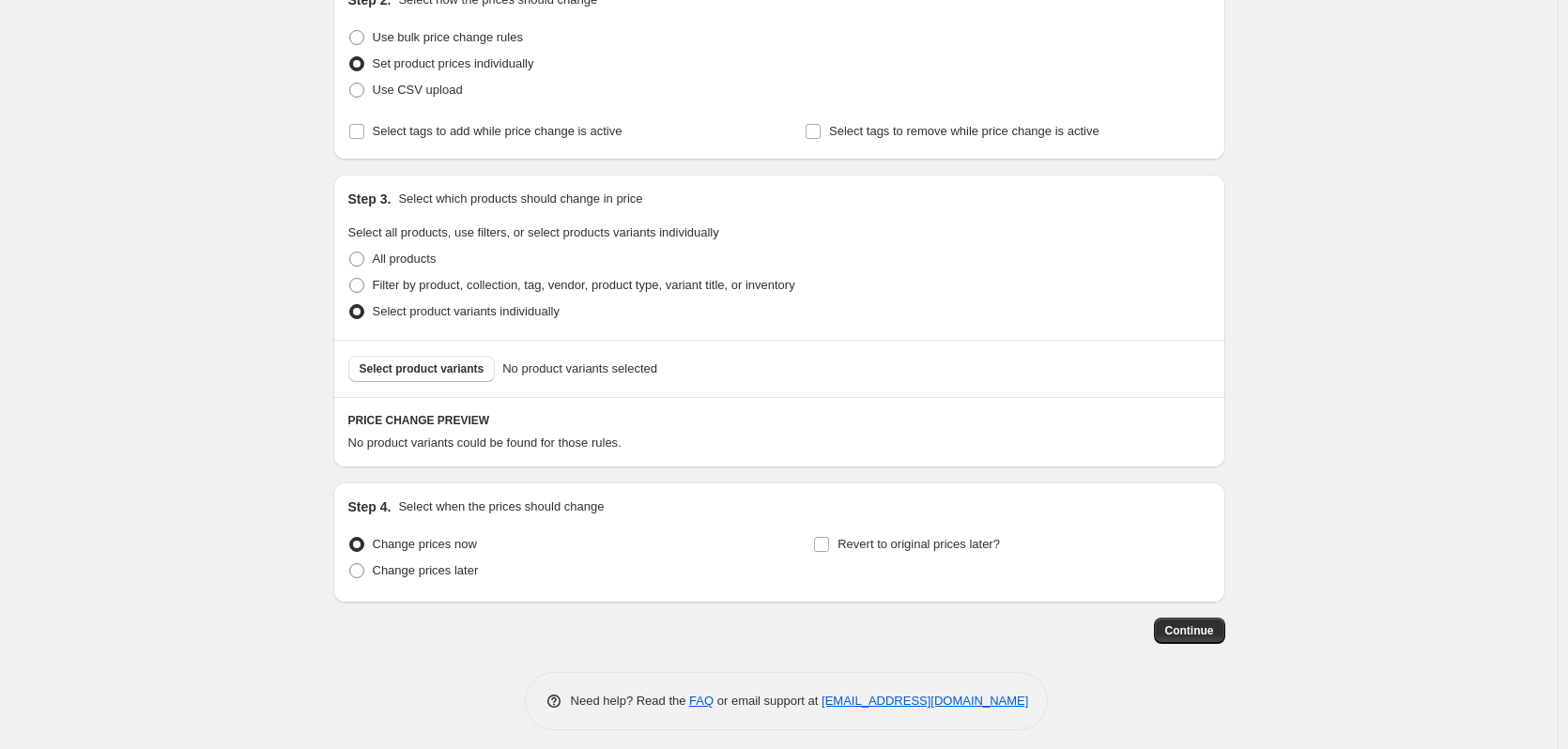
scroll to position [236, 0]
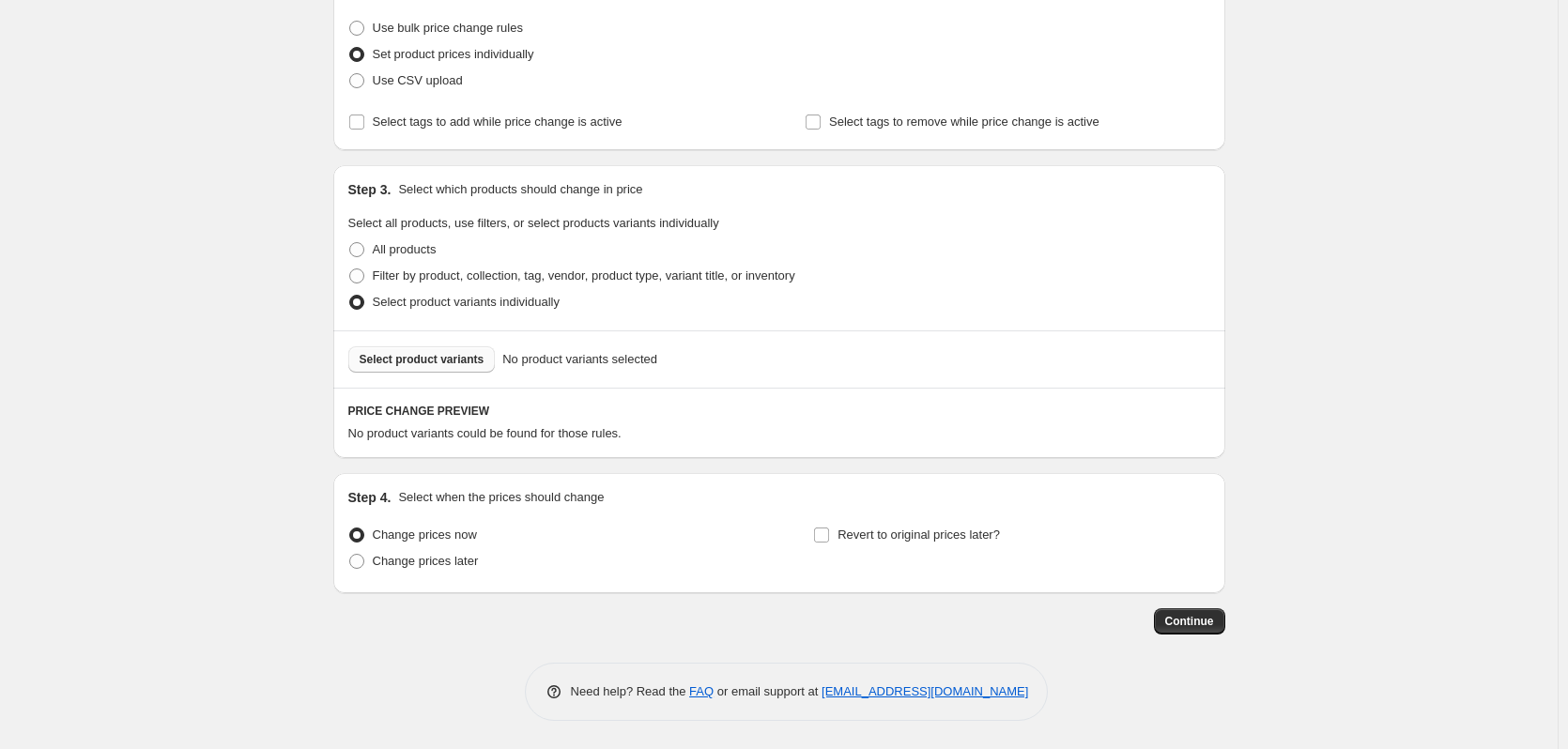
click at [435, 360] on span "Select product variants" at bounding box center [422, 360] width 125 height 15
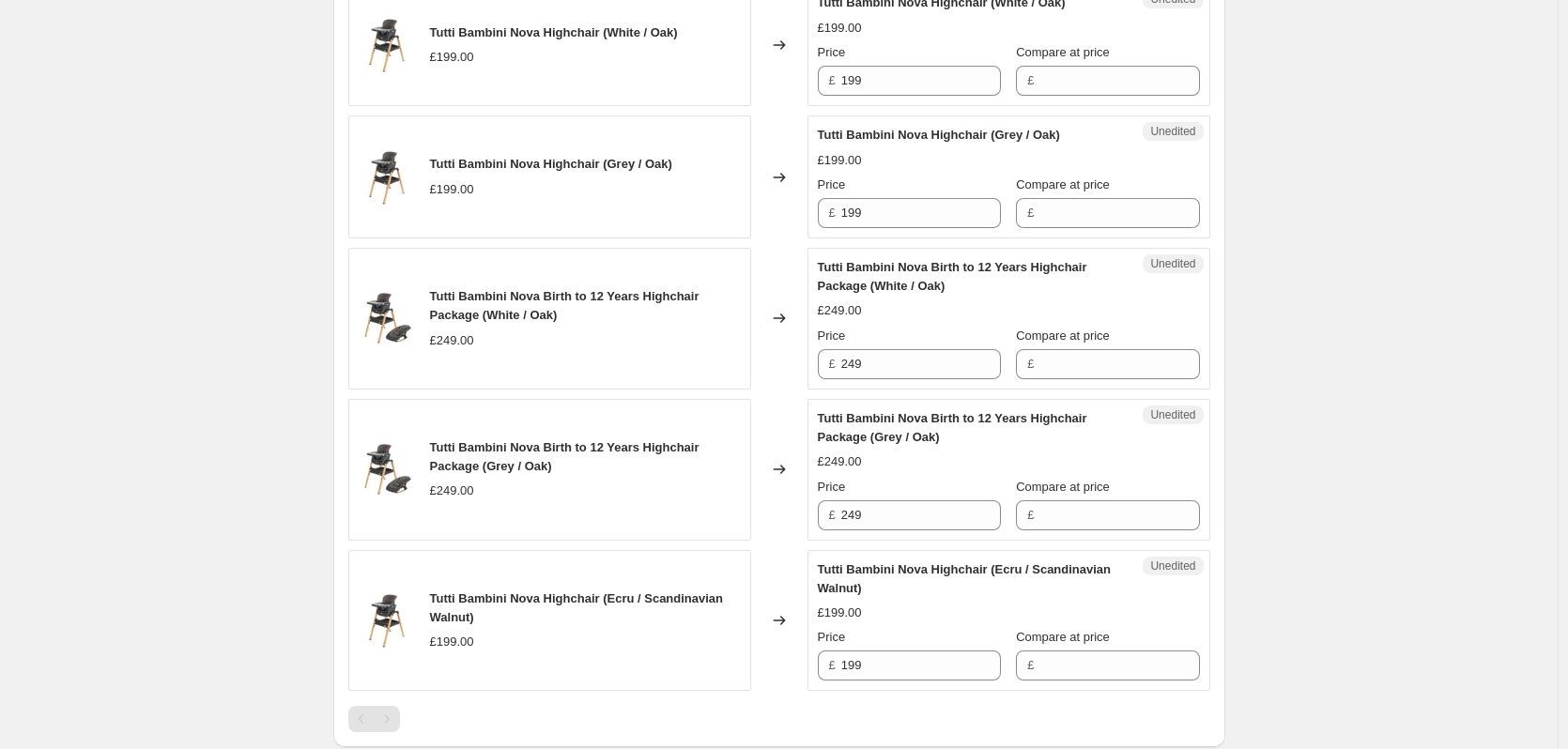
scroll to position [612, 0]
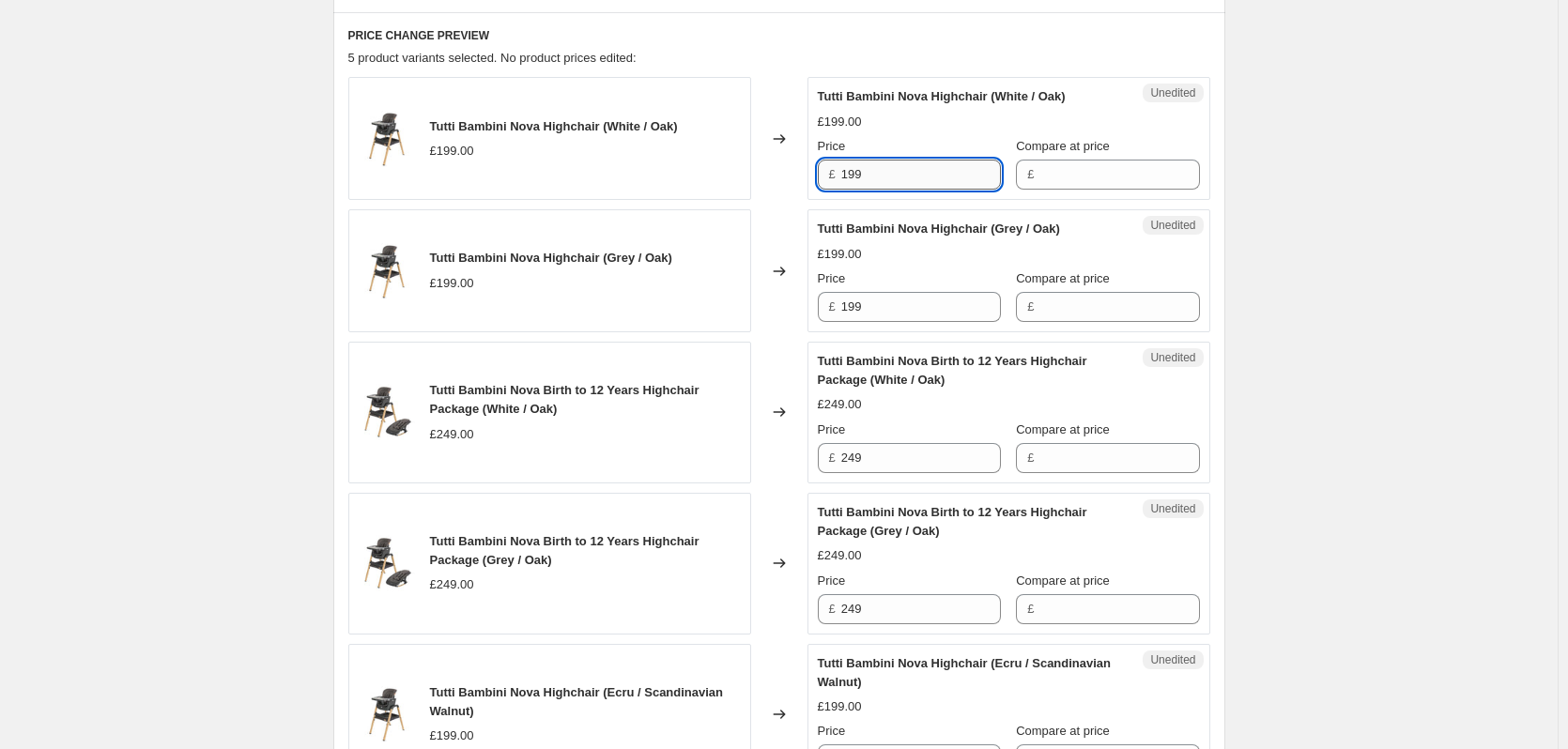
click at [890, 166] on input "199" at bounding box center [921, 174] width 160 height 30
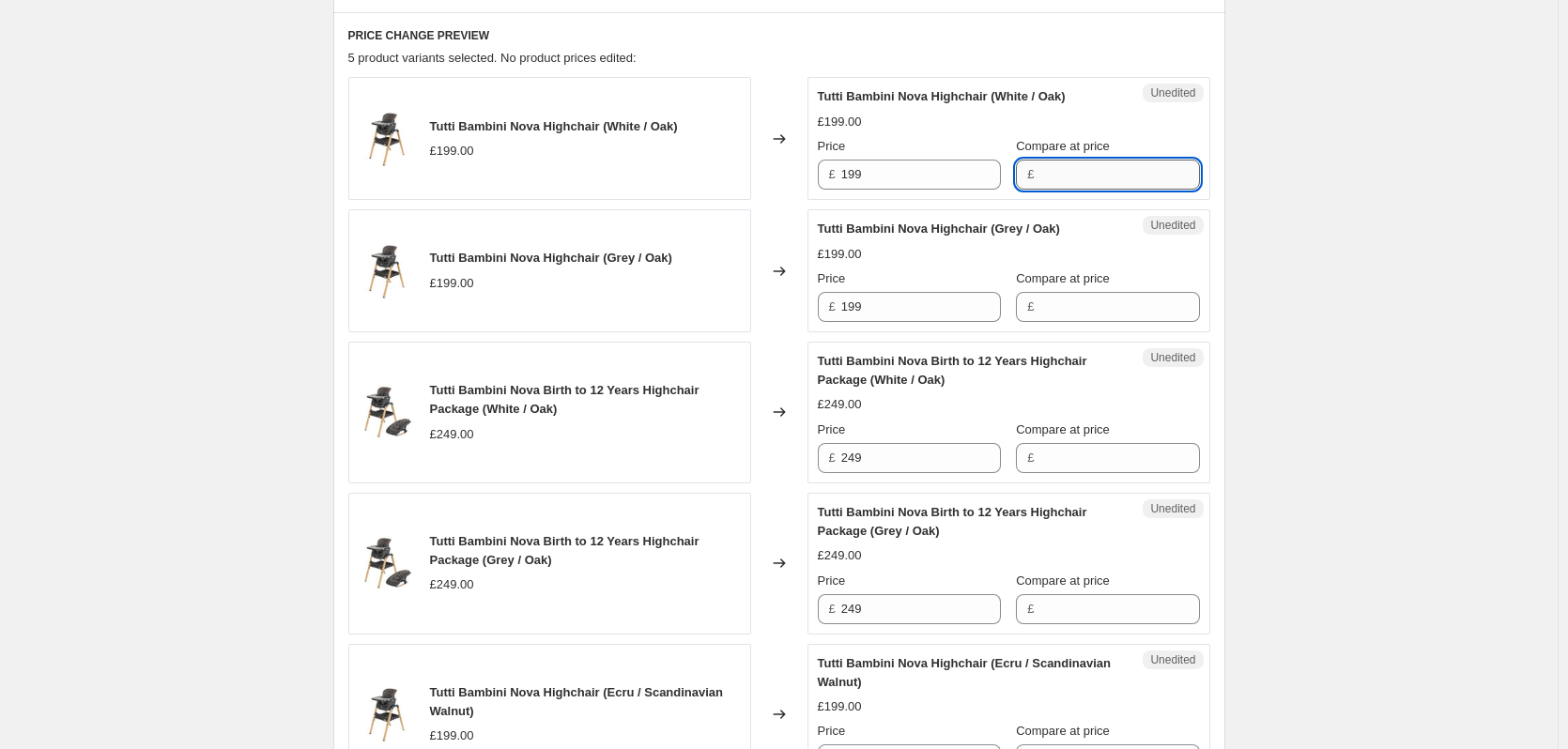
click at [1076, 186] on input "Compare at price" at bounding box center [1119, 174] width 160 height 30
paste input "199"
type input "199"
click at [1049, 313] on input "Compare at price" at bounding box center [1119, 306] width 160 height 30
paste input "199"
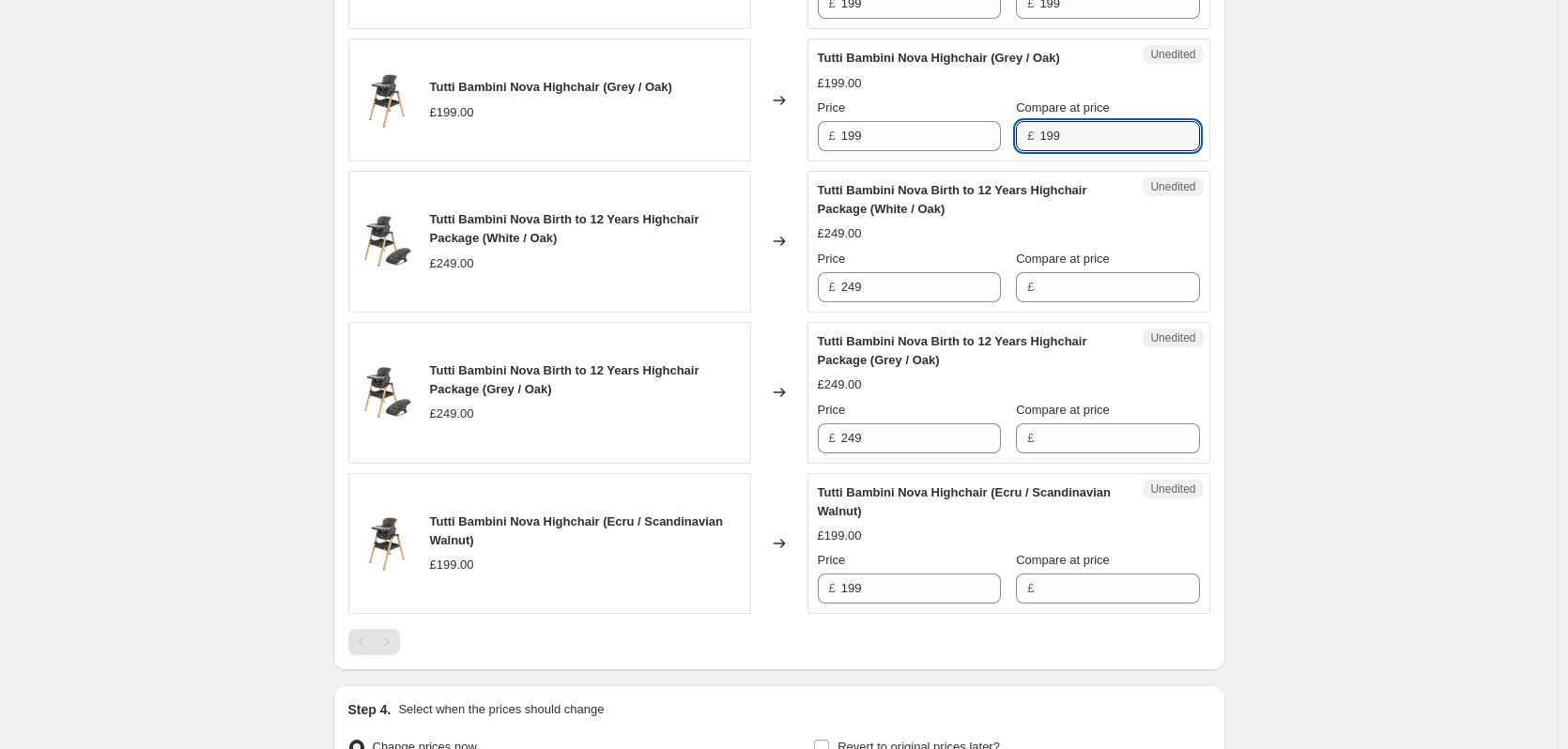
scroll to position [800, 0]
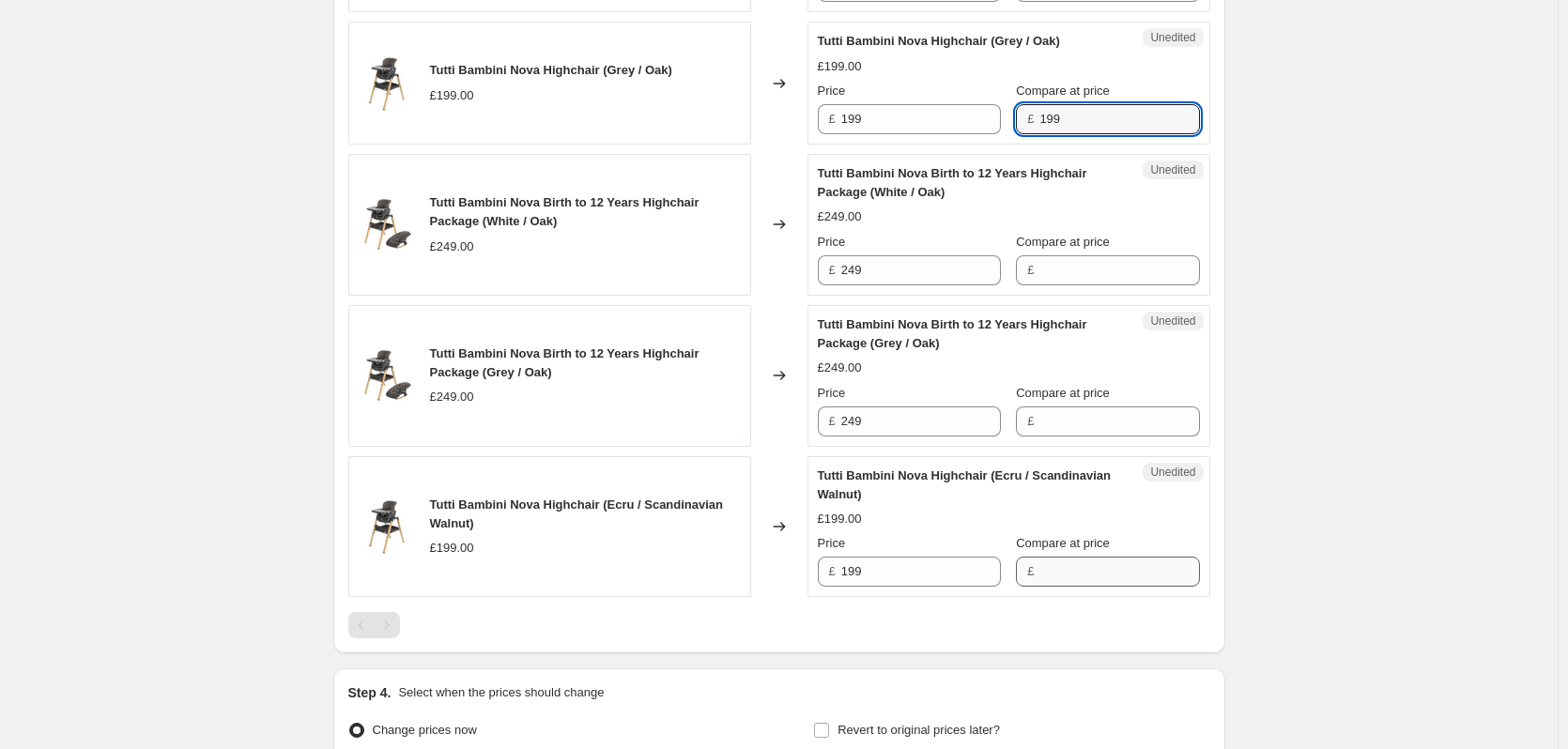
type input "199"
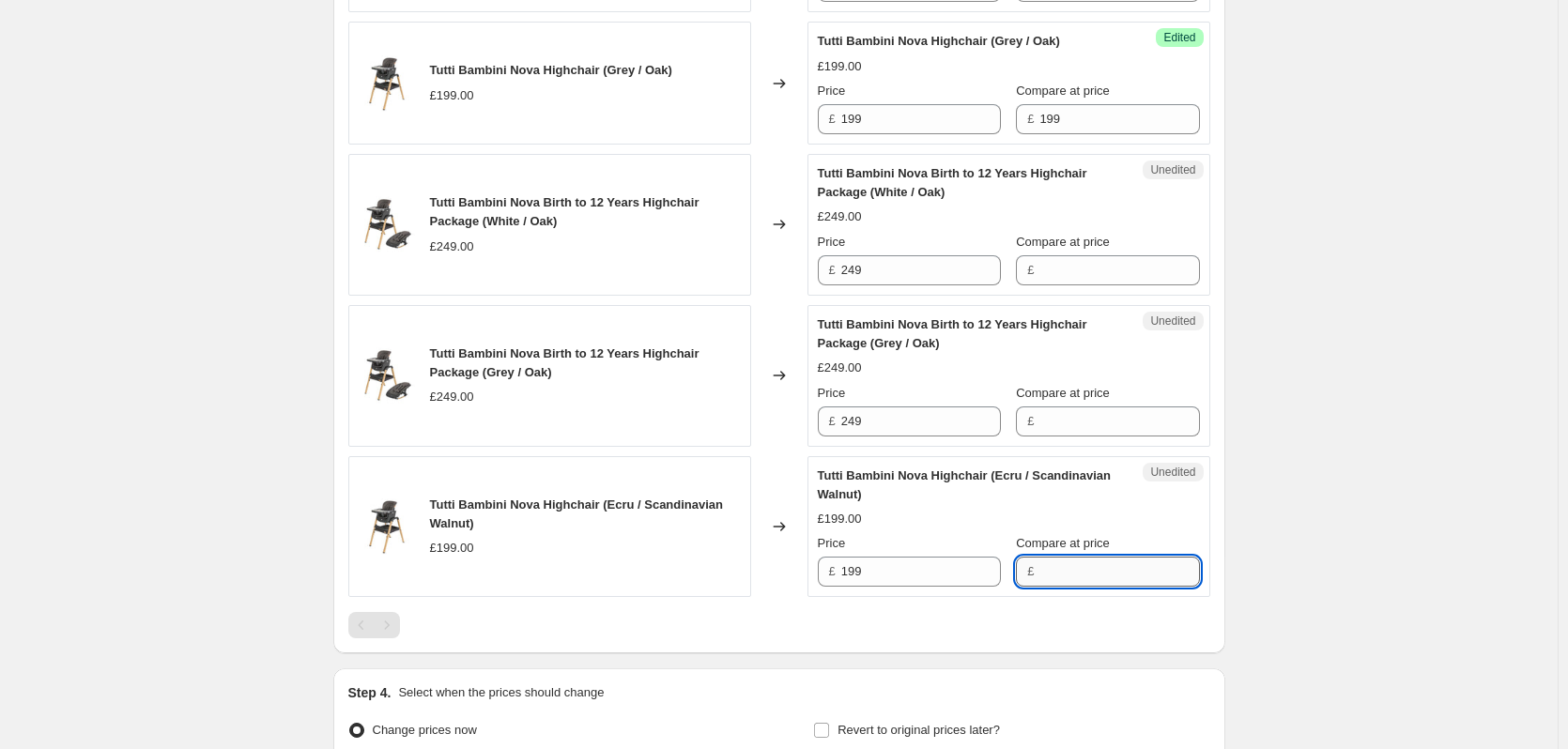
click at [1076, 563] on input "Compare at price" at bounding box center [1119, 571] width 160 height 30
paste input "199"
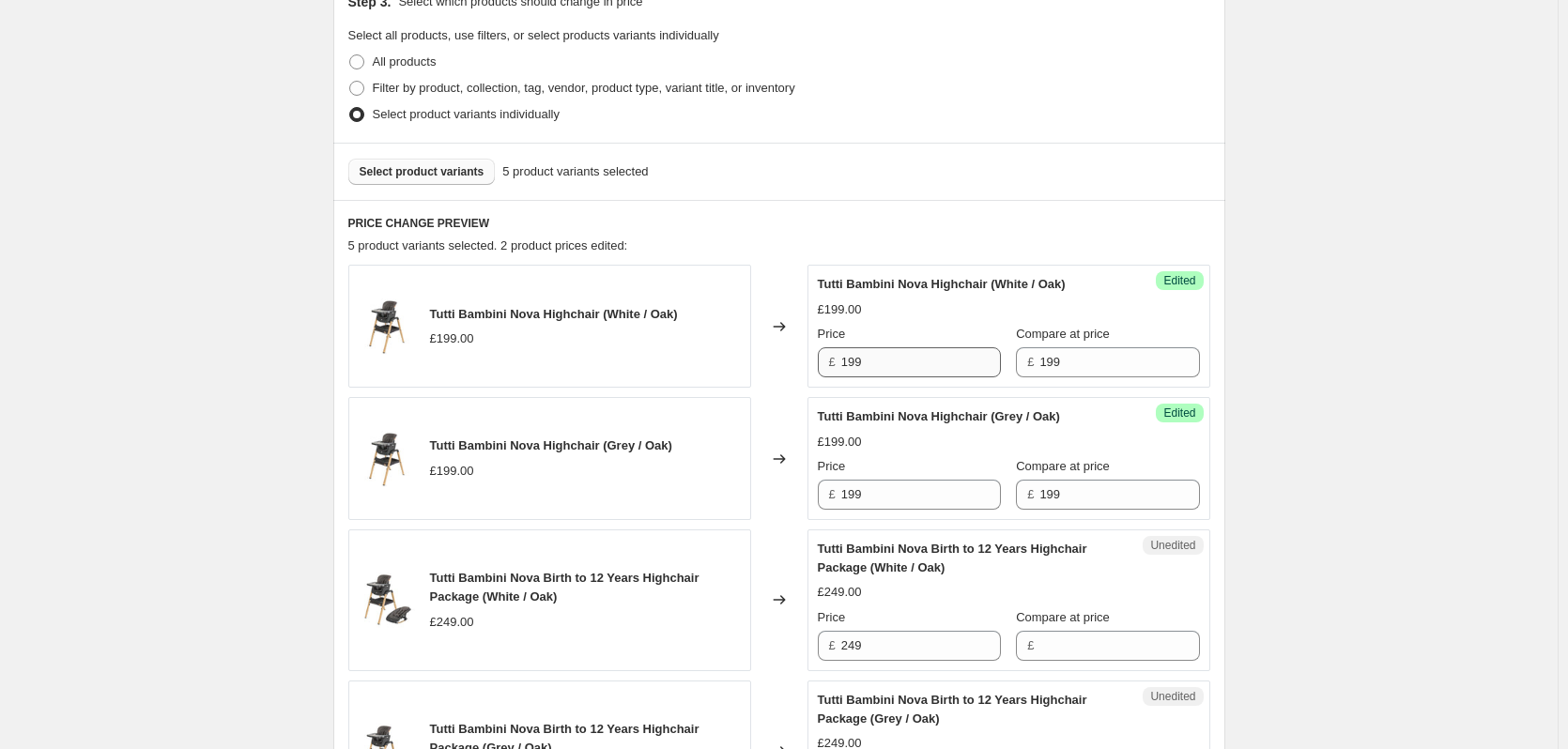
type input "199"
click at [889, 361] on input "199" at bounding box center [921, 362] width 160 height 30
type input "179.10"
click at [889, 495] on input "199" at bounding box center [921, 495] width 160 height 30
paste input "79.10"
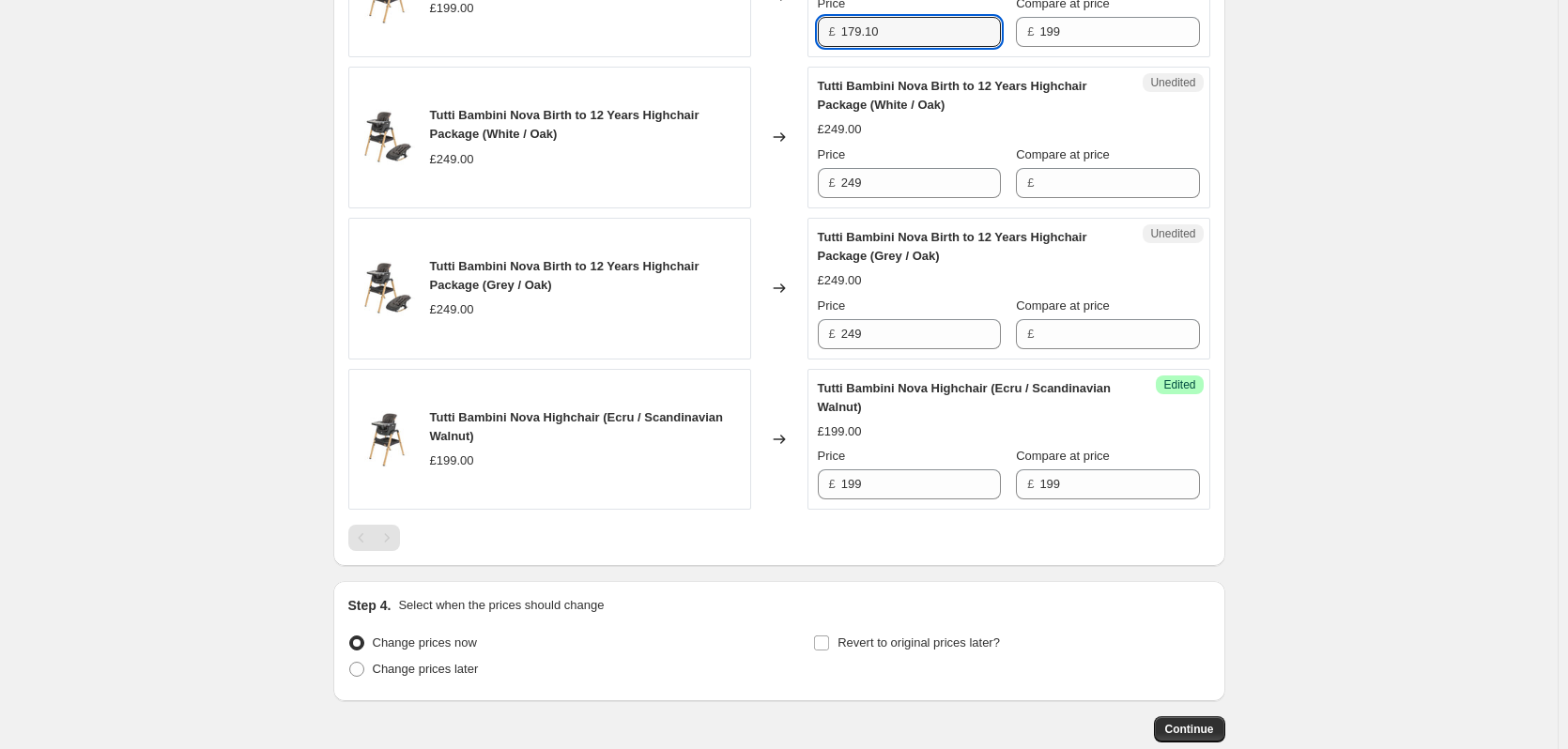
scroll to position [894, 0]
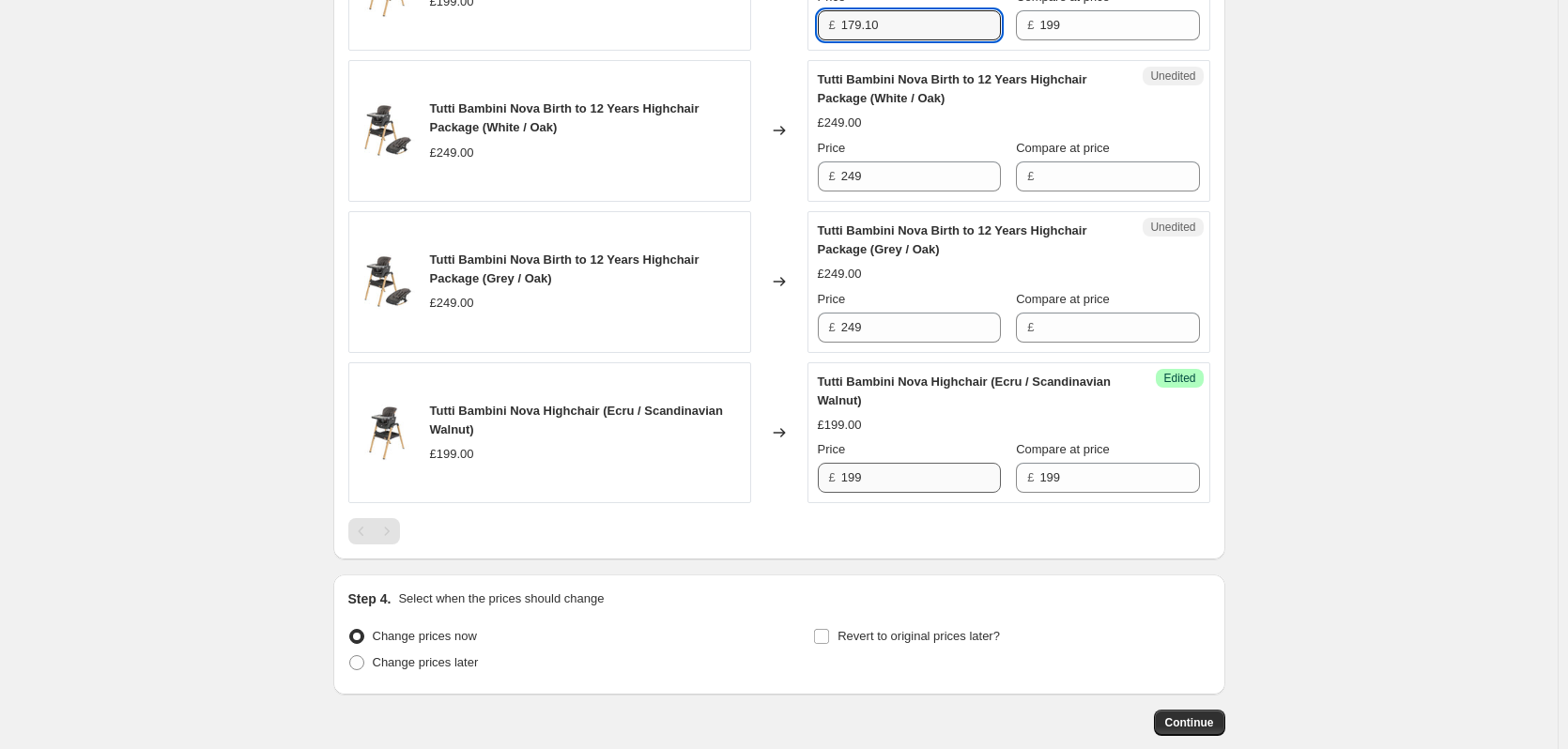
type input "179.10"
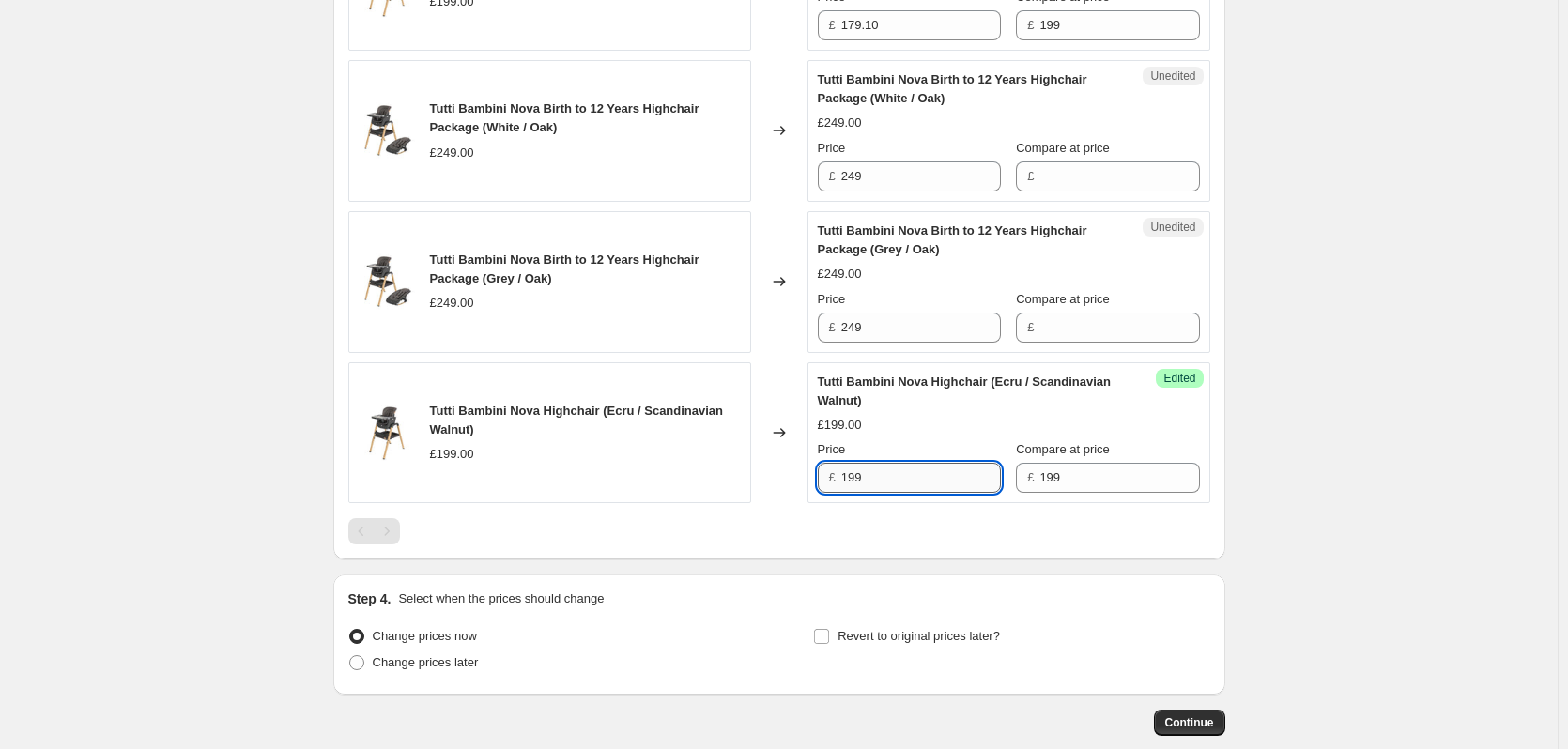
click at [906, 486] on input "199" at bounding box center [921, 477] width 160 height 30
paste input "79.10"
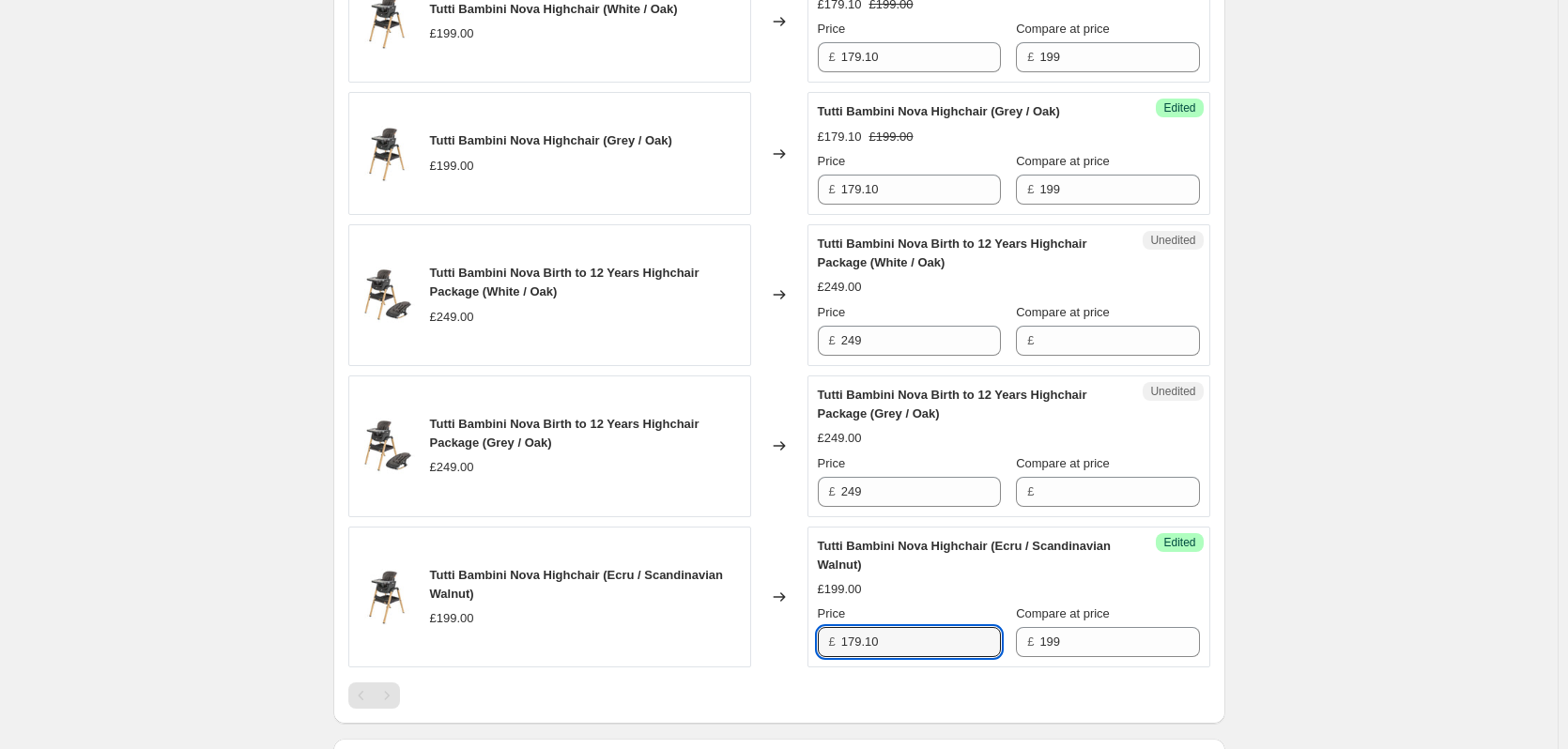
scroll to position [706, 0]
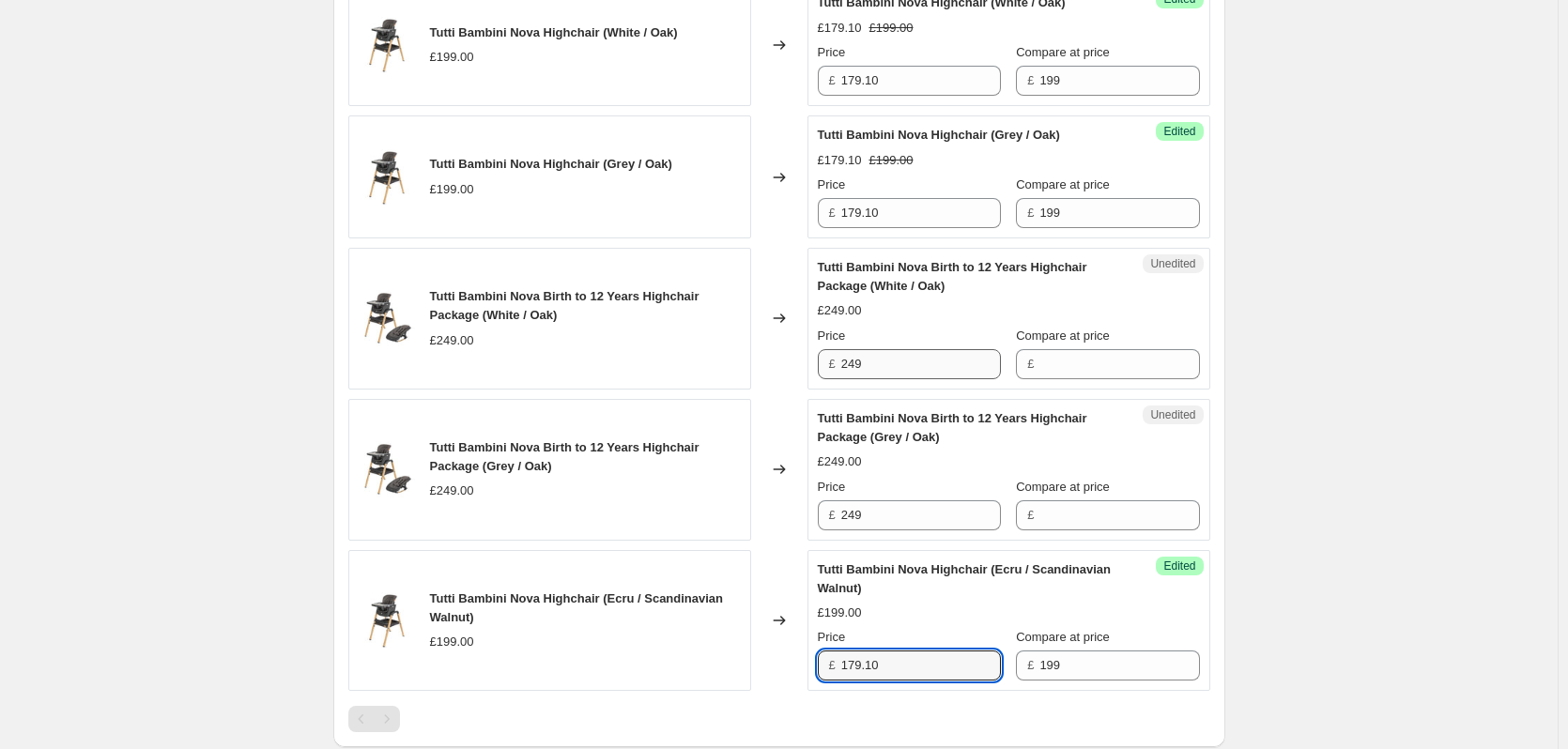
type input "179.10"
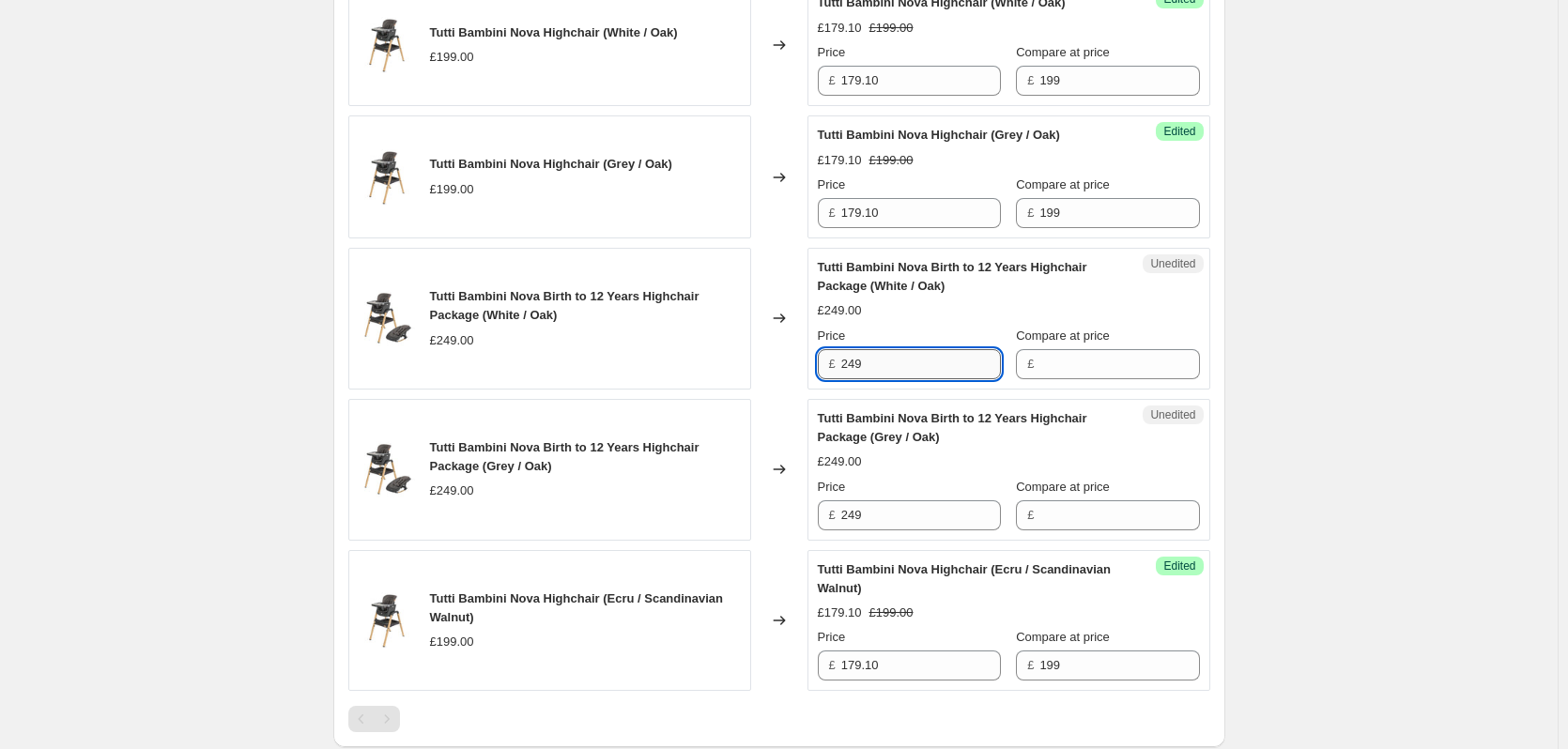
click at [928, 364] on input "249" at bounding box center [921, 363] width 160 height 30
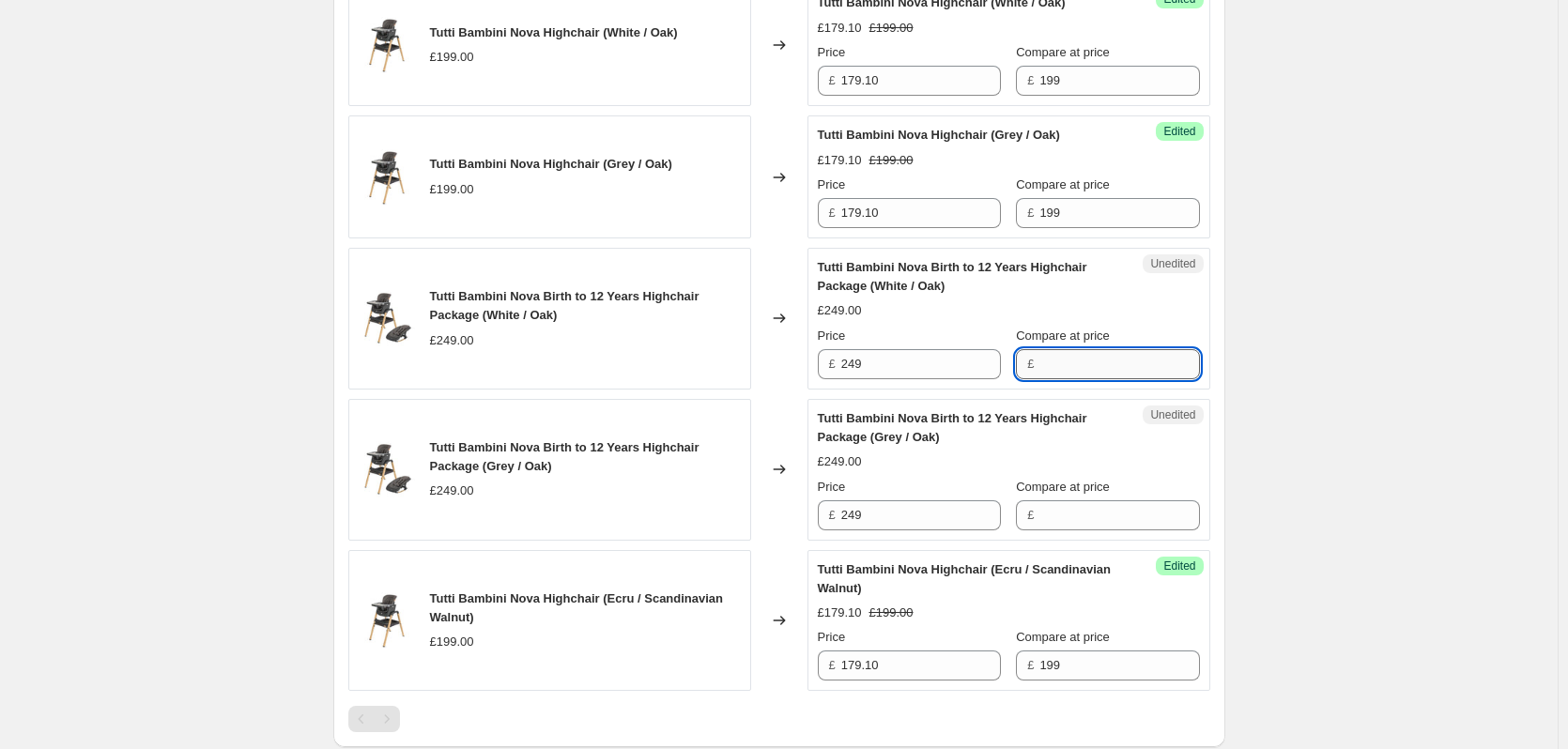
click at [1101, 365] on input "Compare at price" at bounding box center [1119, 363] width 160 height 30
paste input "249"
type input "249"
click at [1083, 522] on input "Compare at price" at bounding box center [1119, 515] width 160 height 30
paste input "249"
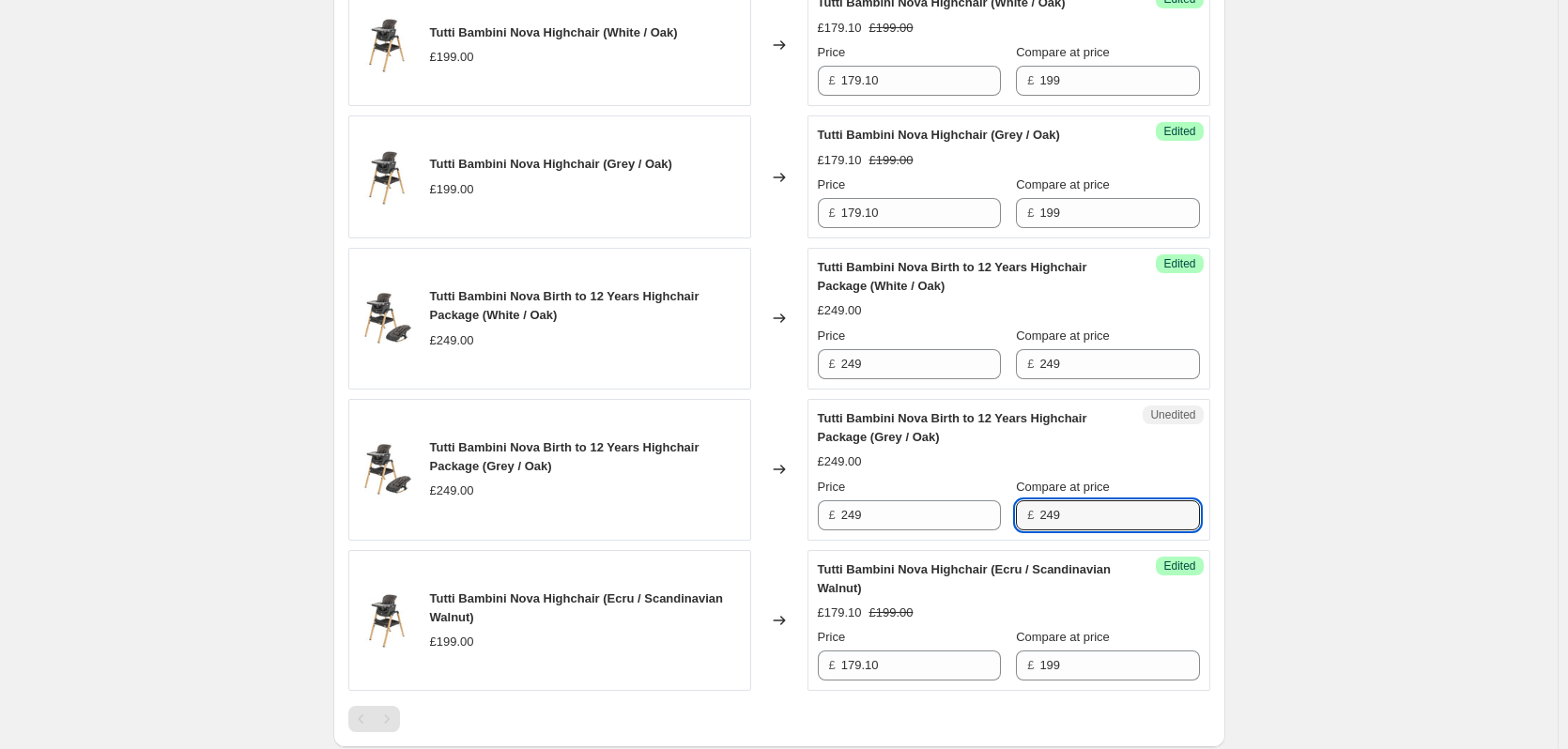
type input "249"
click at [929, 381] on div "Success Edited Tutti Bambini Nova Birth to 12 Years Highchair Package (White / …" at bounding box center [1008, 319] width 403 height 142
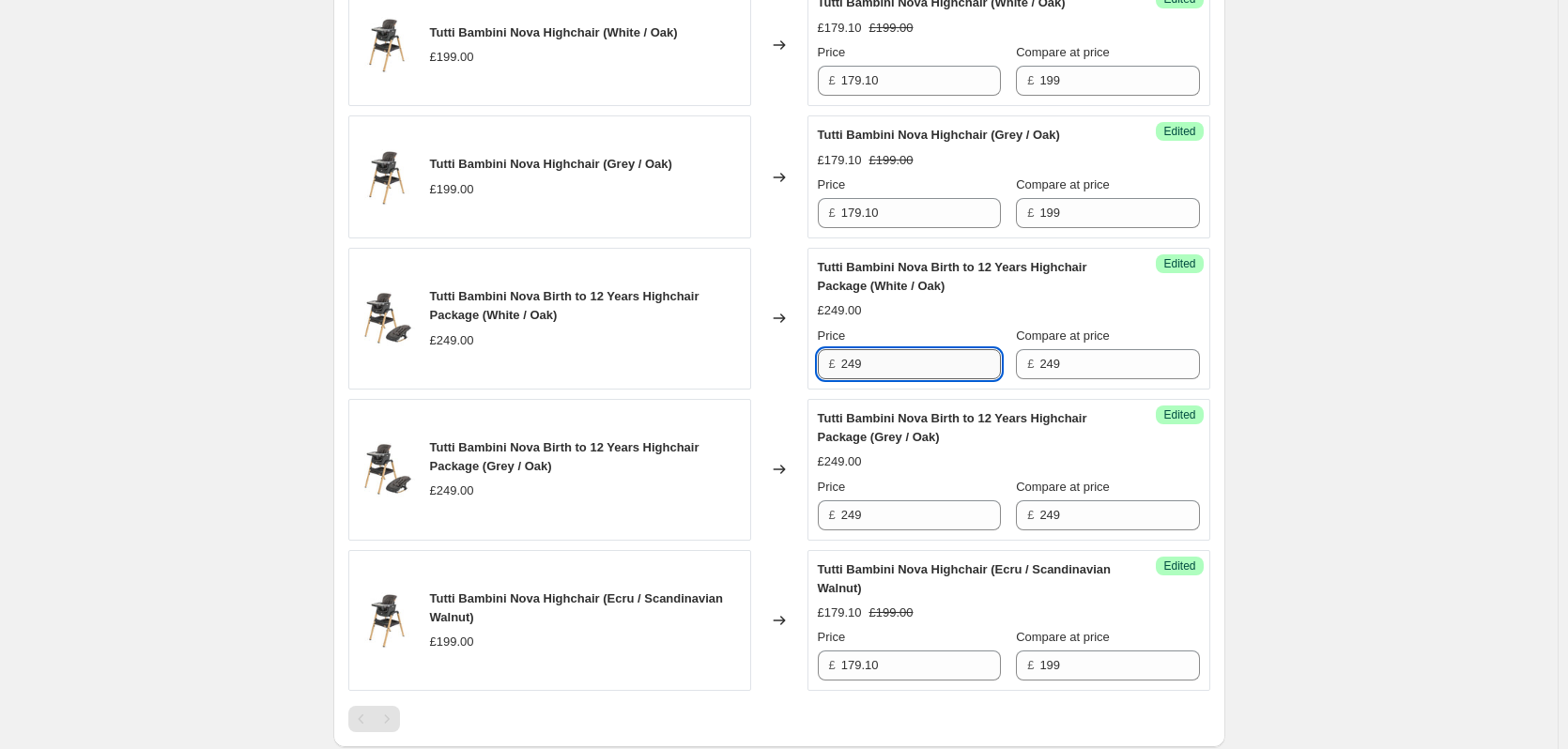
click at [919, 350] on input "249" at bounding box center [921, 363] width 160 height 30
type input "224.10"
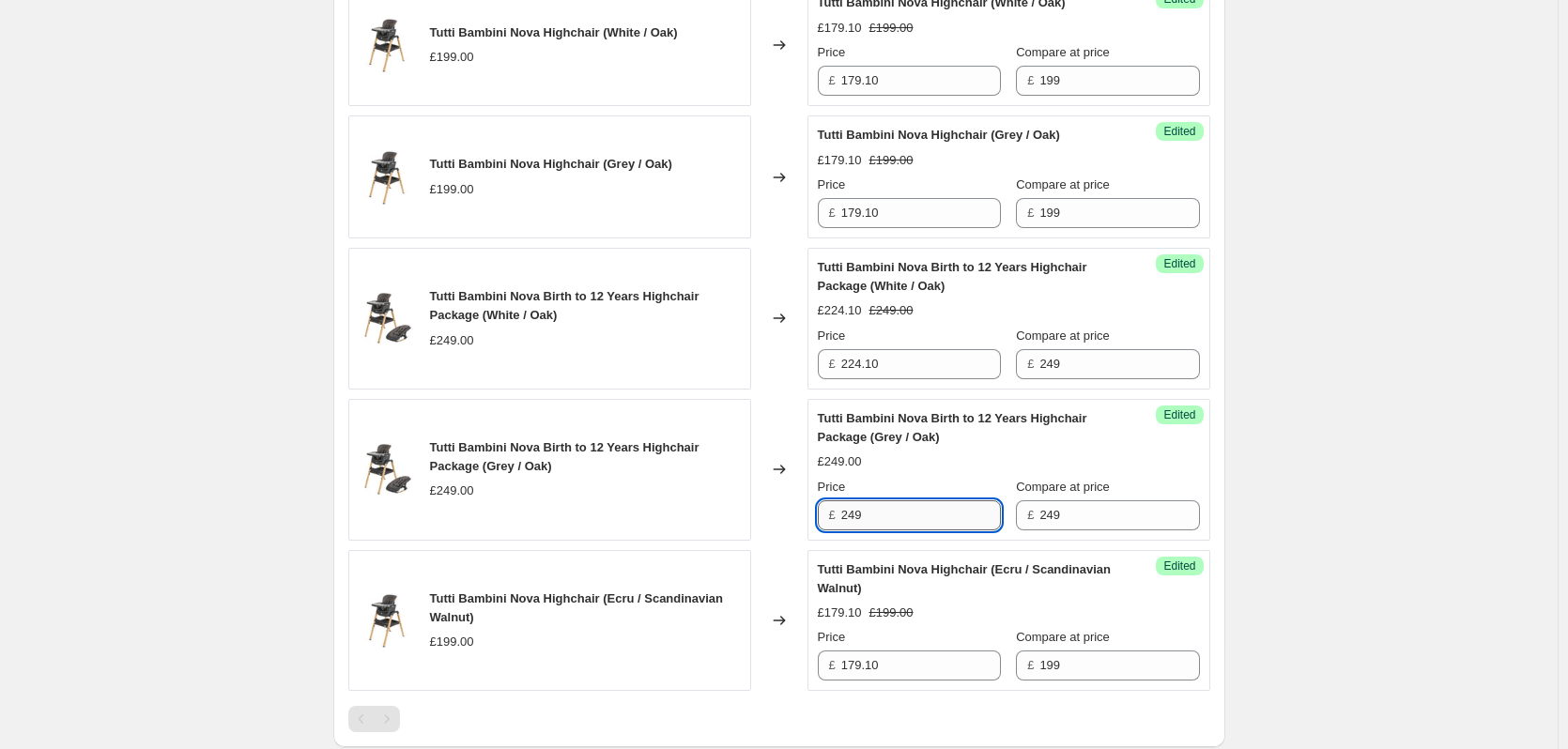
click at [913, 510] on input "249" at bounding box center [921, 515] width 160 height 30
paste input "24.10"
type input "224.10"
click at [1296, 503] on div "Create new price change job. This page is ready Create new price change job Dra…" at bounding box center [779, 166] width 1558 height 1745
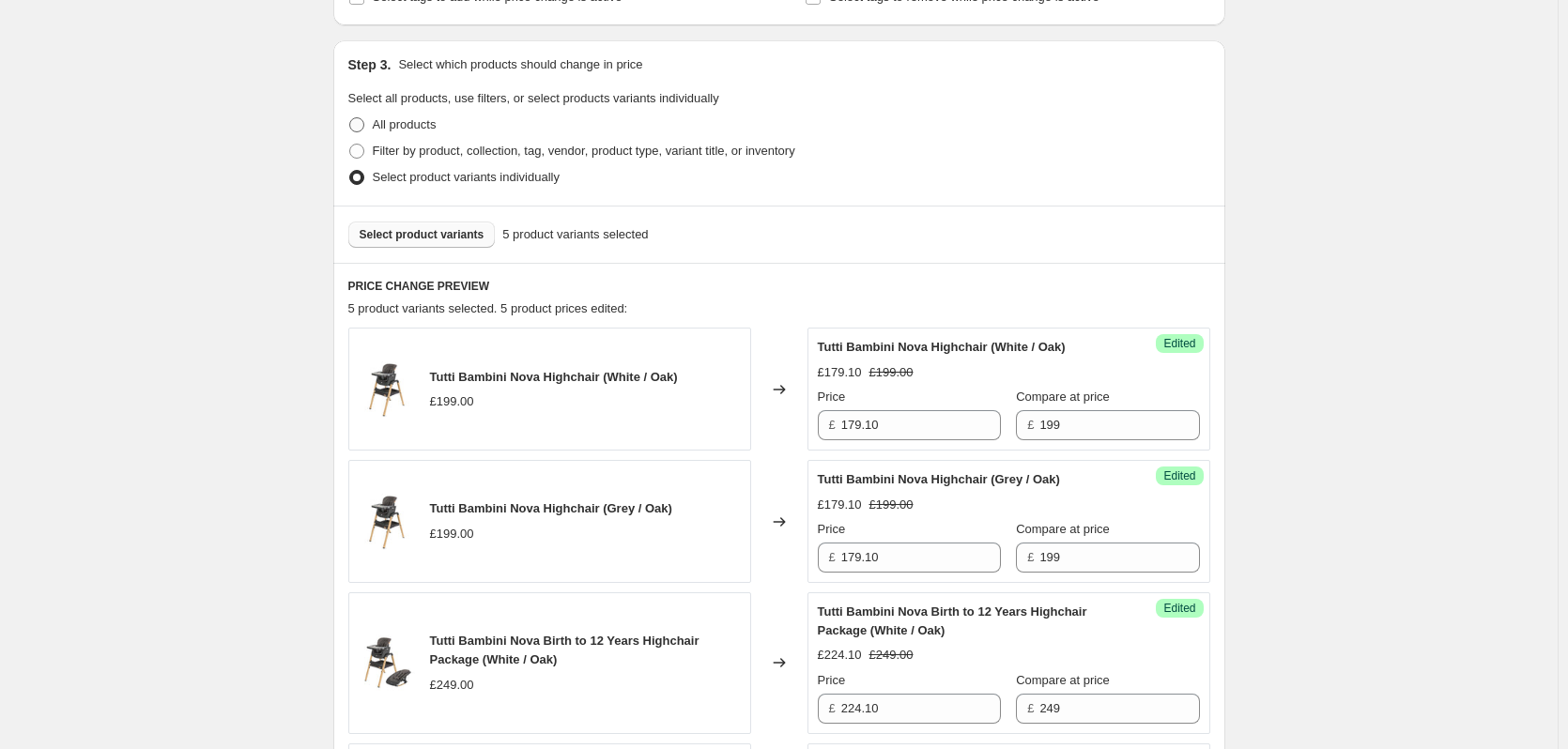
scroll to position [331, 0]
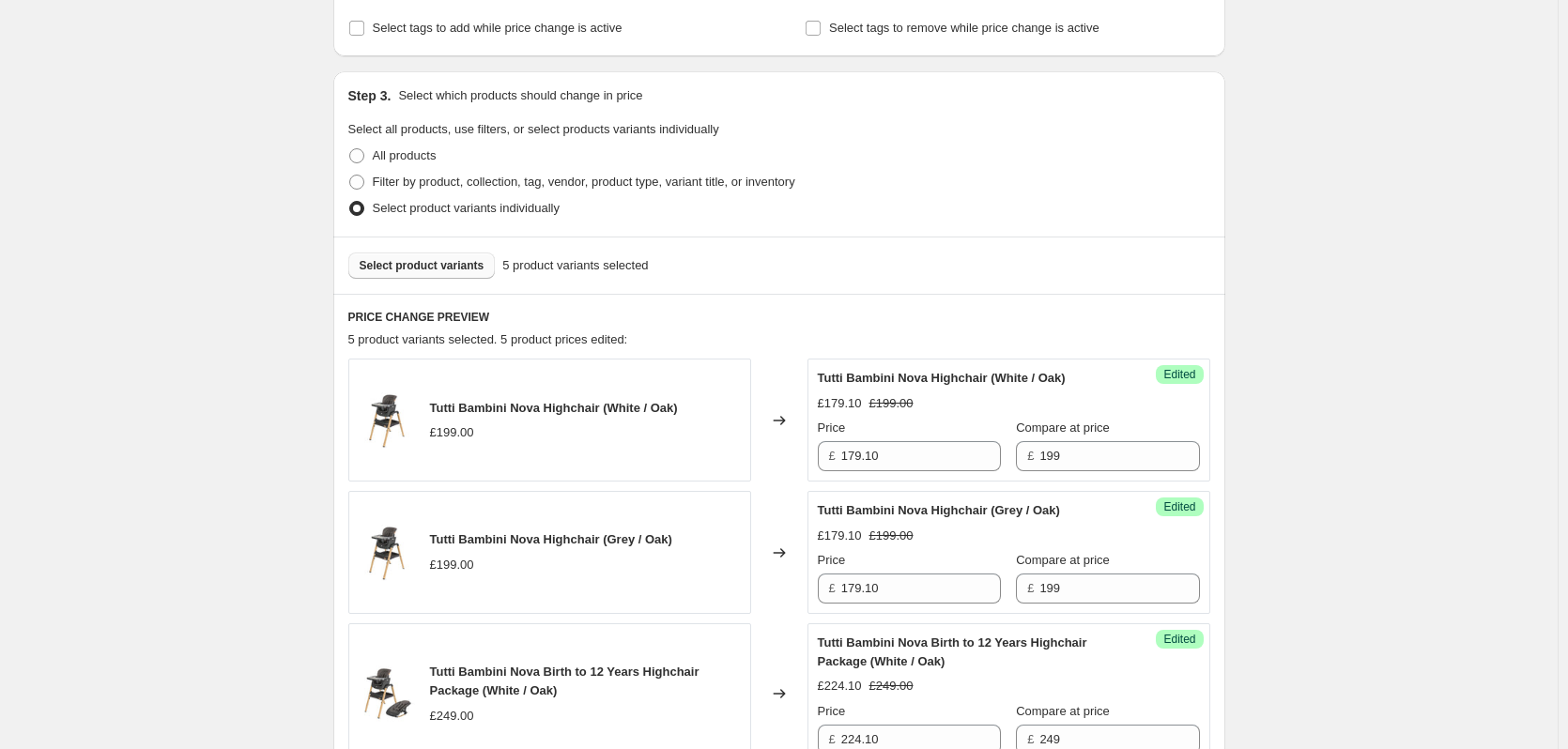
click at [458, 271] on span "Select product variants" at bounding box center [422, 266] width 125 height 15
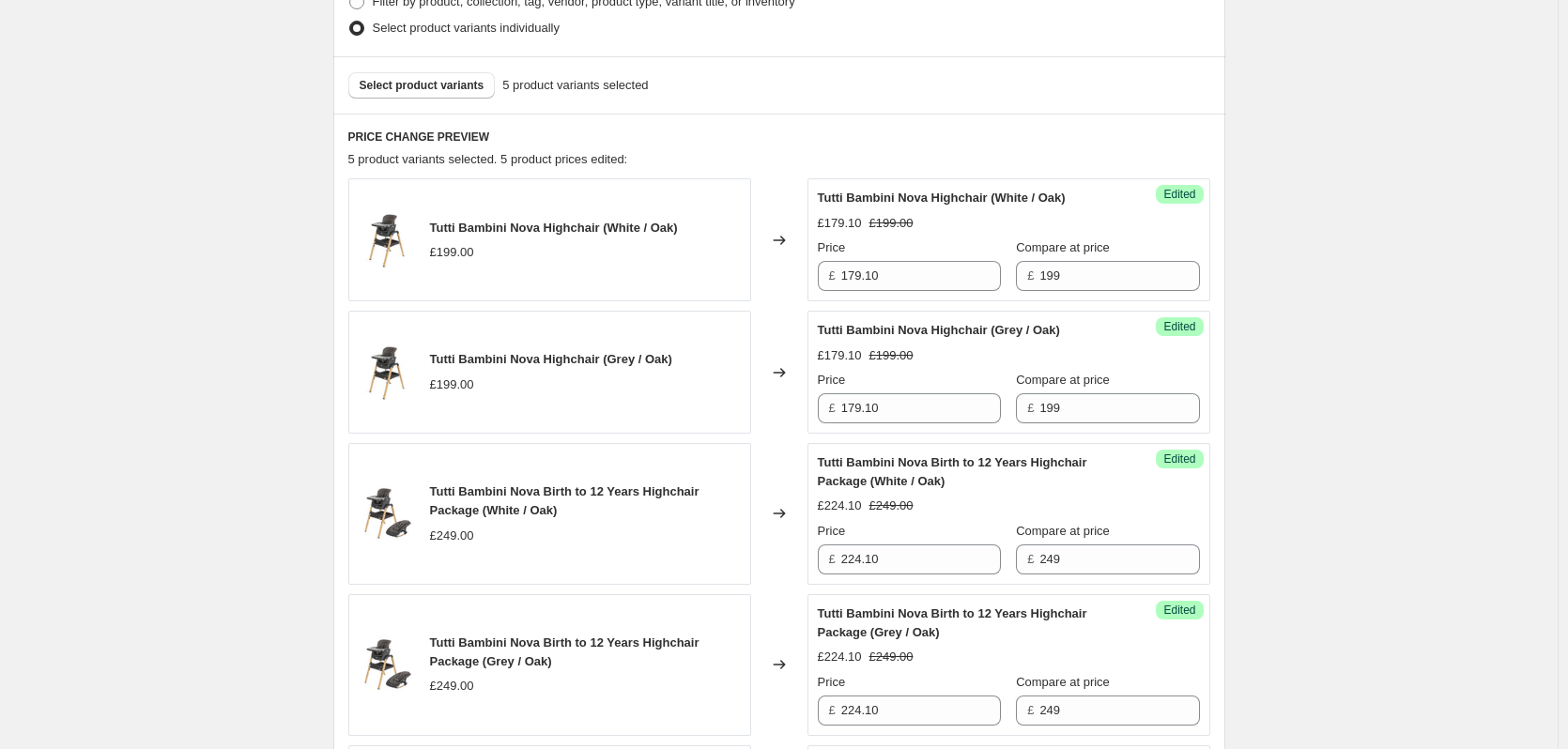
scroll to position [996, 0]
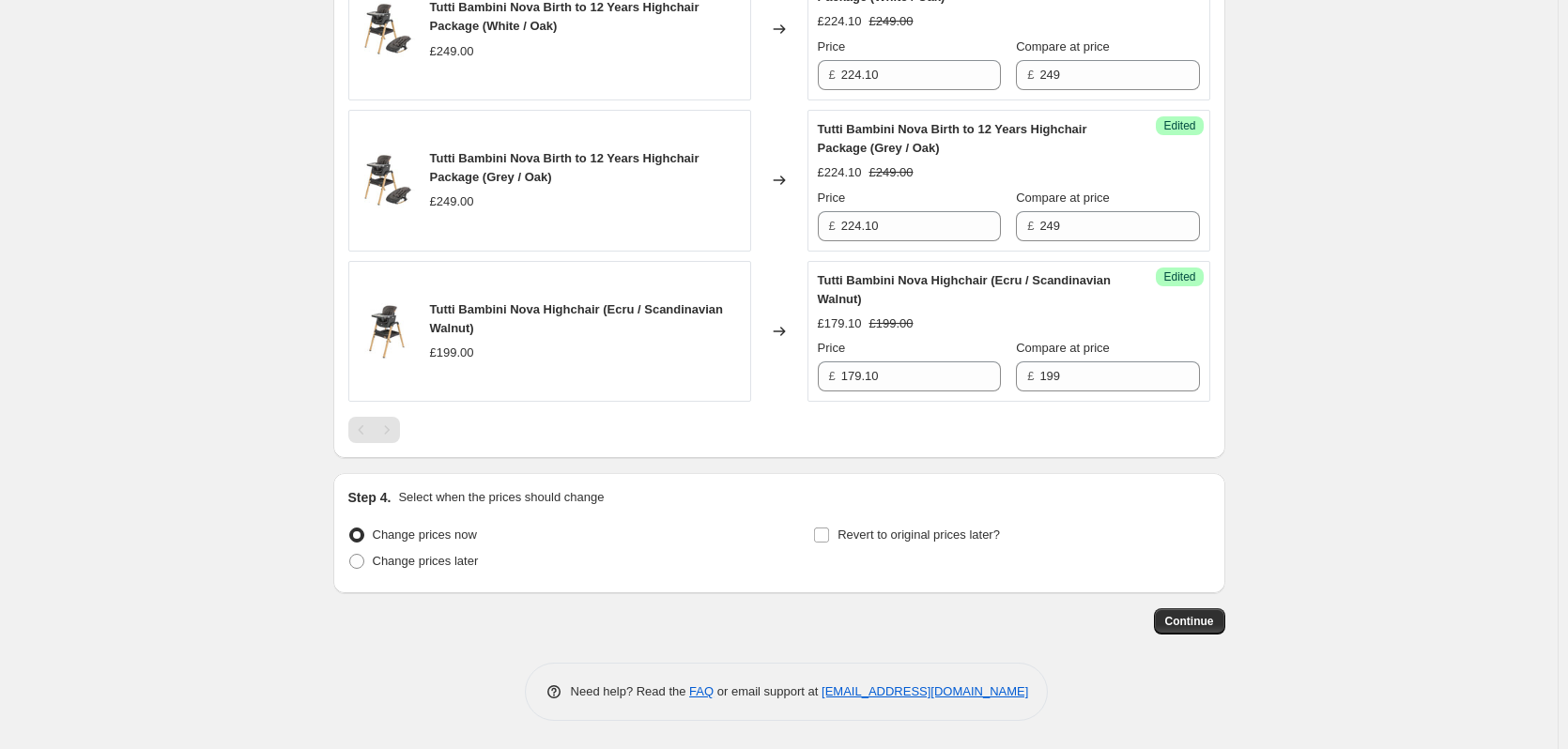
drag, startPoint x: 435, startPoint y: 569, endPoint x: 519, endPoint y: 552, distance: 85.7
click at [435, 568] on span "Change prices later" at bounding box center [426, 561] width 106 height 14
click at [350, 555] on input "Change prices later" at bounding box center [349, 554] width 1 height 1
radio input "true"
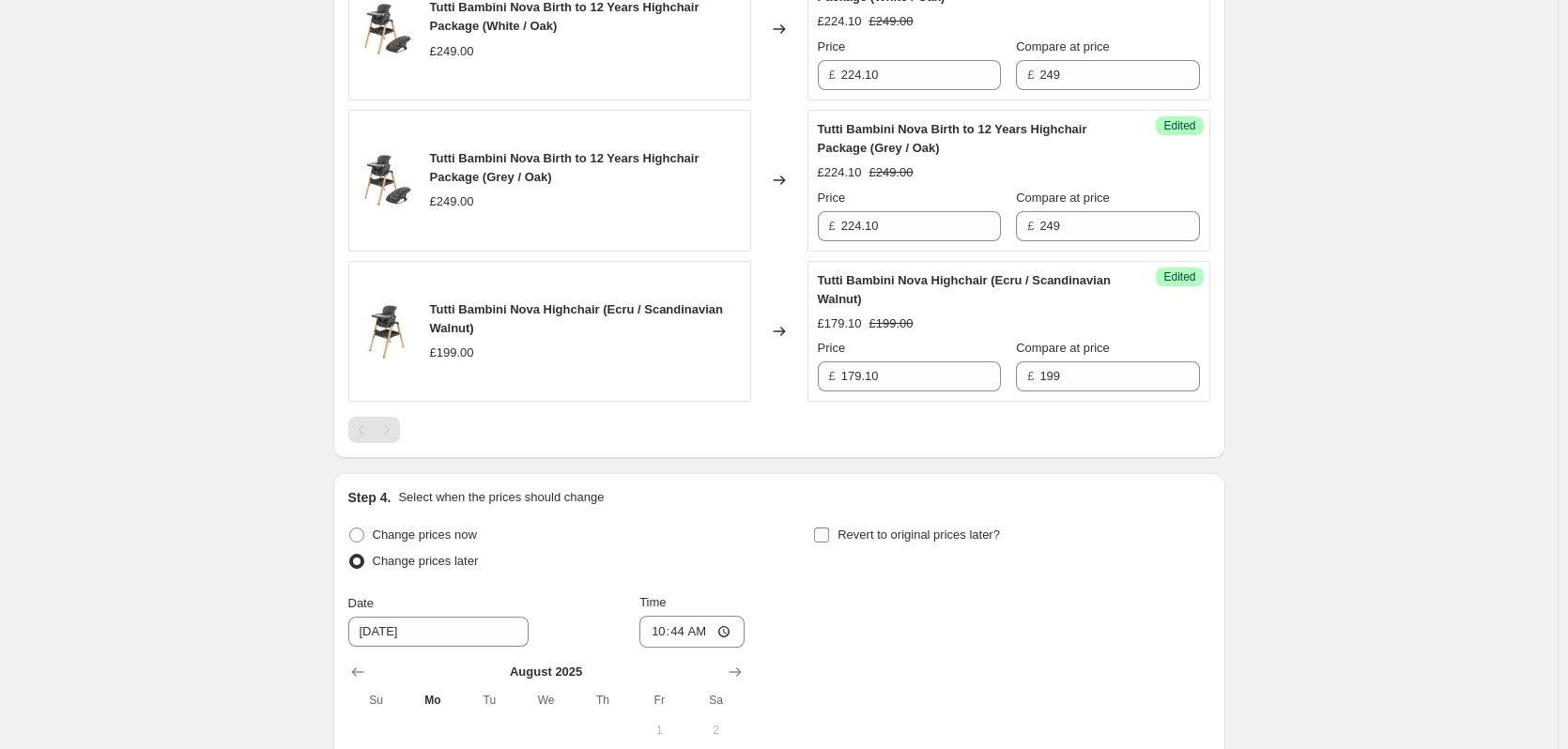
click at [926, 528] on span "Revert to original prices later?" at bounding box center [919, 535] width 163 height 14
click at [829, 528] on input "Revert to original prices later?" at bounding box center [822, 536] width 15 height 15
checkbox input "true"
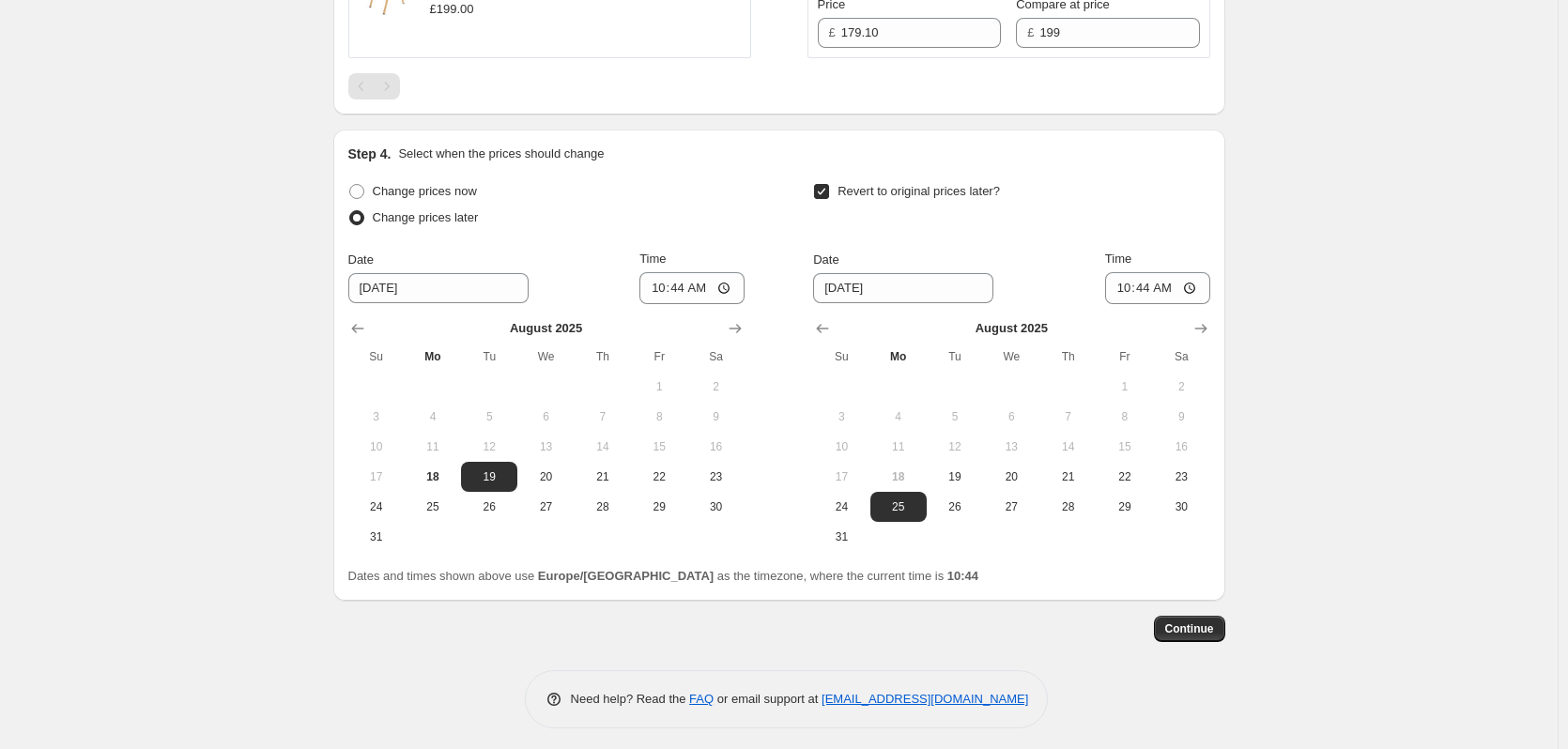
scroll to position [1347, 0]
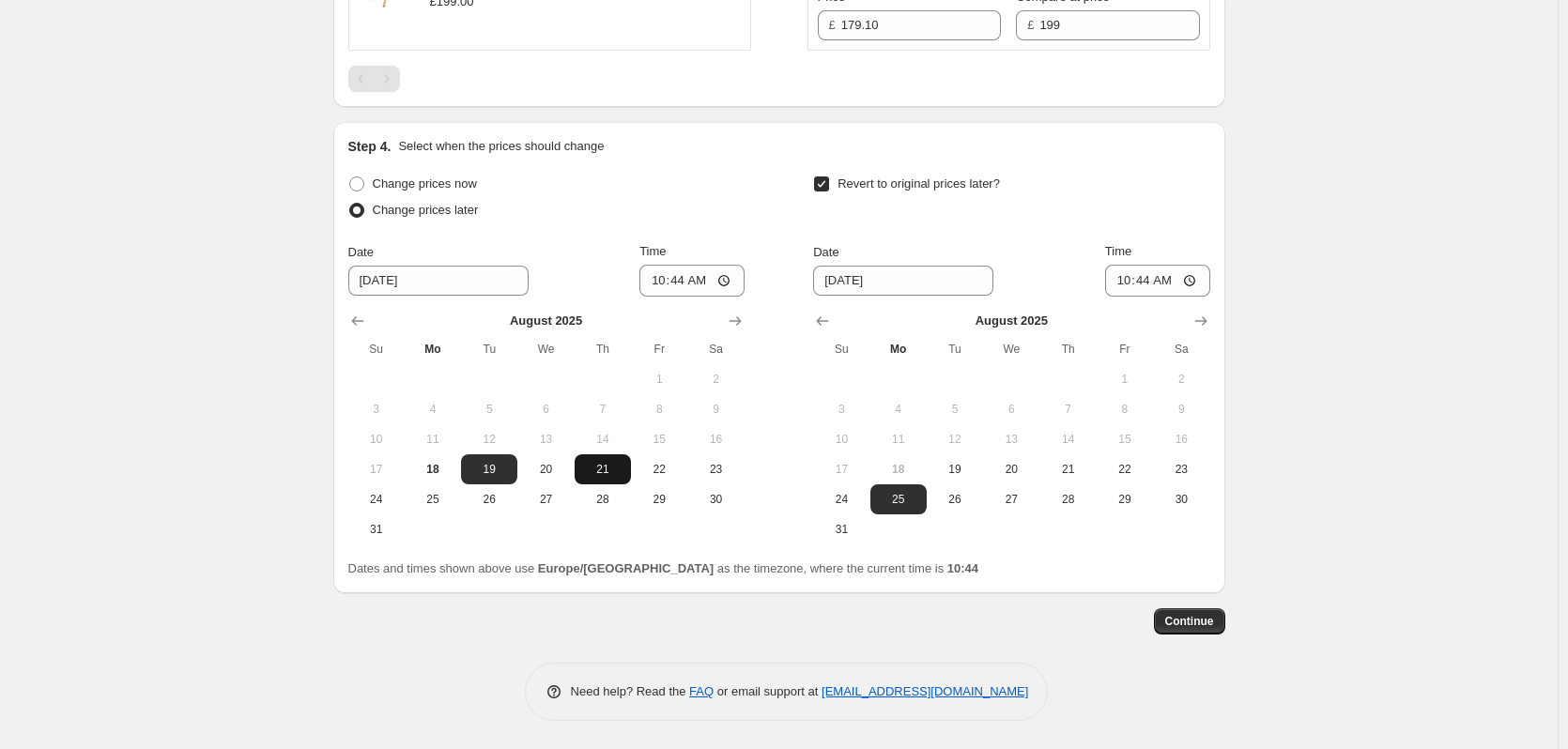
click at [611, 474] on span "21" at bounding box center [603, 470] width 41 height 15
type input "8/21/2025"
click at [1204, 317] on icon "Show next month, September 2025" at bounding box center [1202, 321] width 19 height 19
click at [1064, 372] on span "4" at bounding box center [1068, 380] width 41 height 15
type input "9/4/2025"
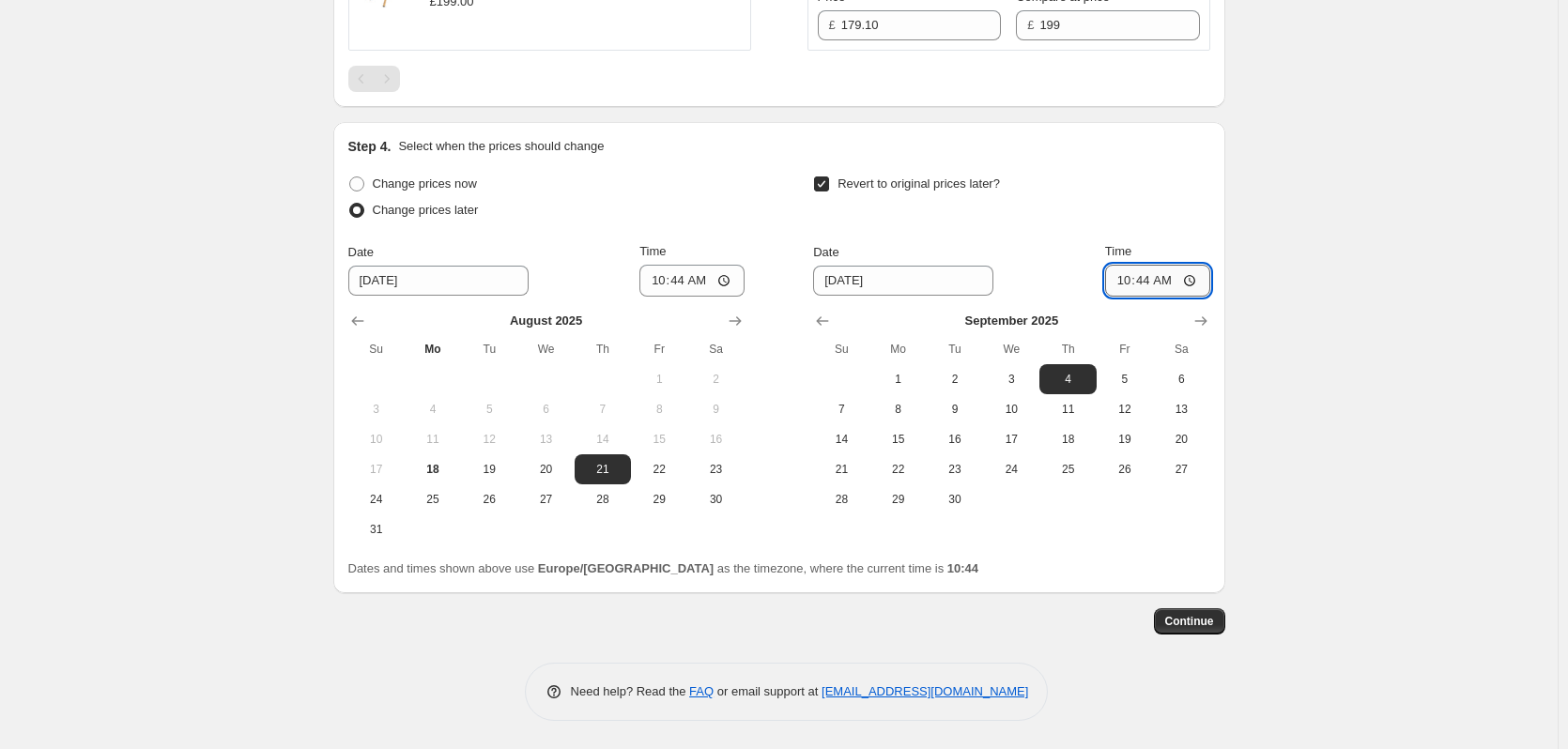
click at [1151, 283] on input "10:44" at bounding box center [1158, 280] width 105 height 32
type input "15:00"
click at [695, 276] on input "10:44" at bounding box center [693, 280] width 105 height 32
type input "02:00"
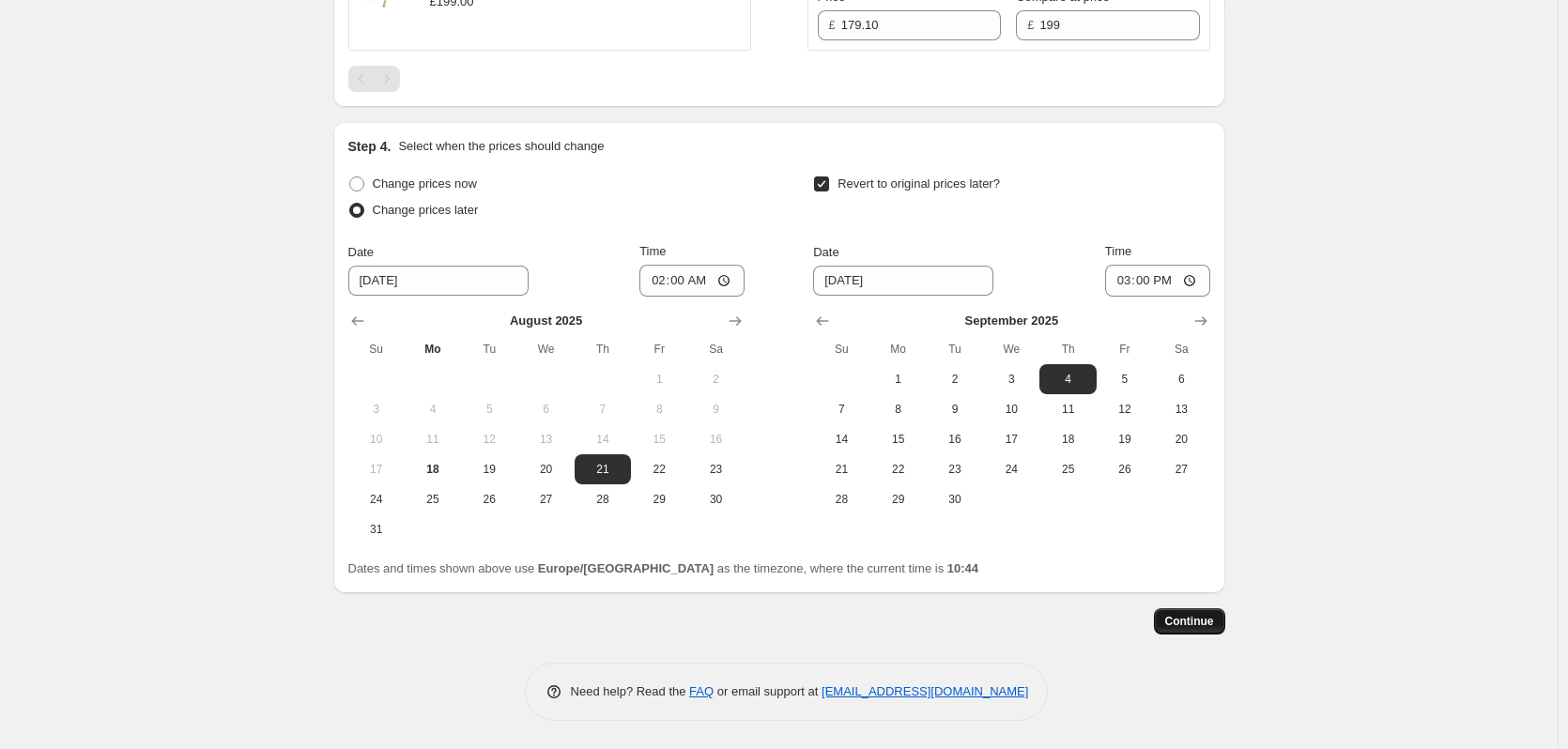
click at [1200, 625] on span "Continue" at bounding box center [1189, 622] width 49 height 15
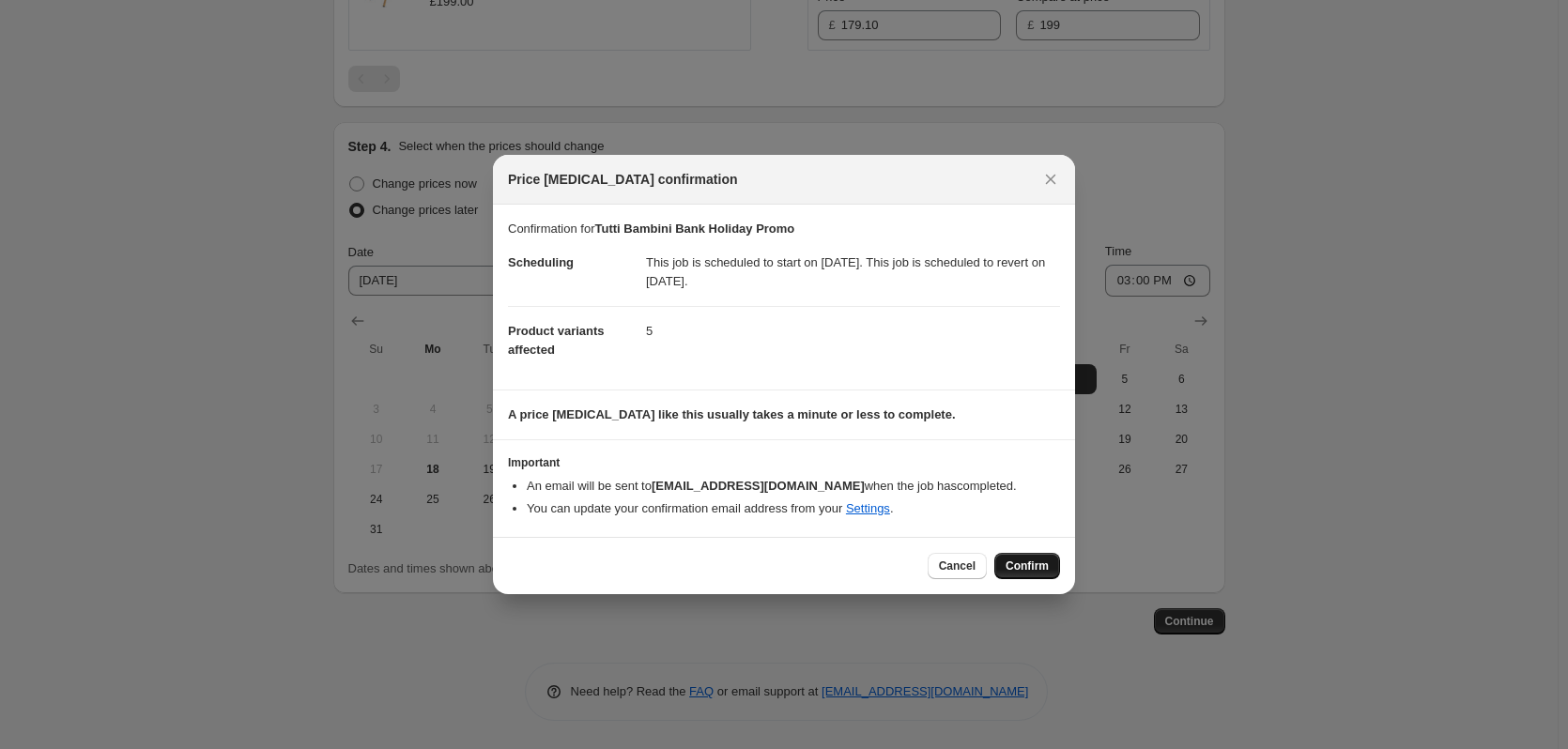
click at [1021, 561] on span "Confirm" at bounding box center [1027, 566] width 43 height 15
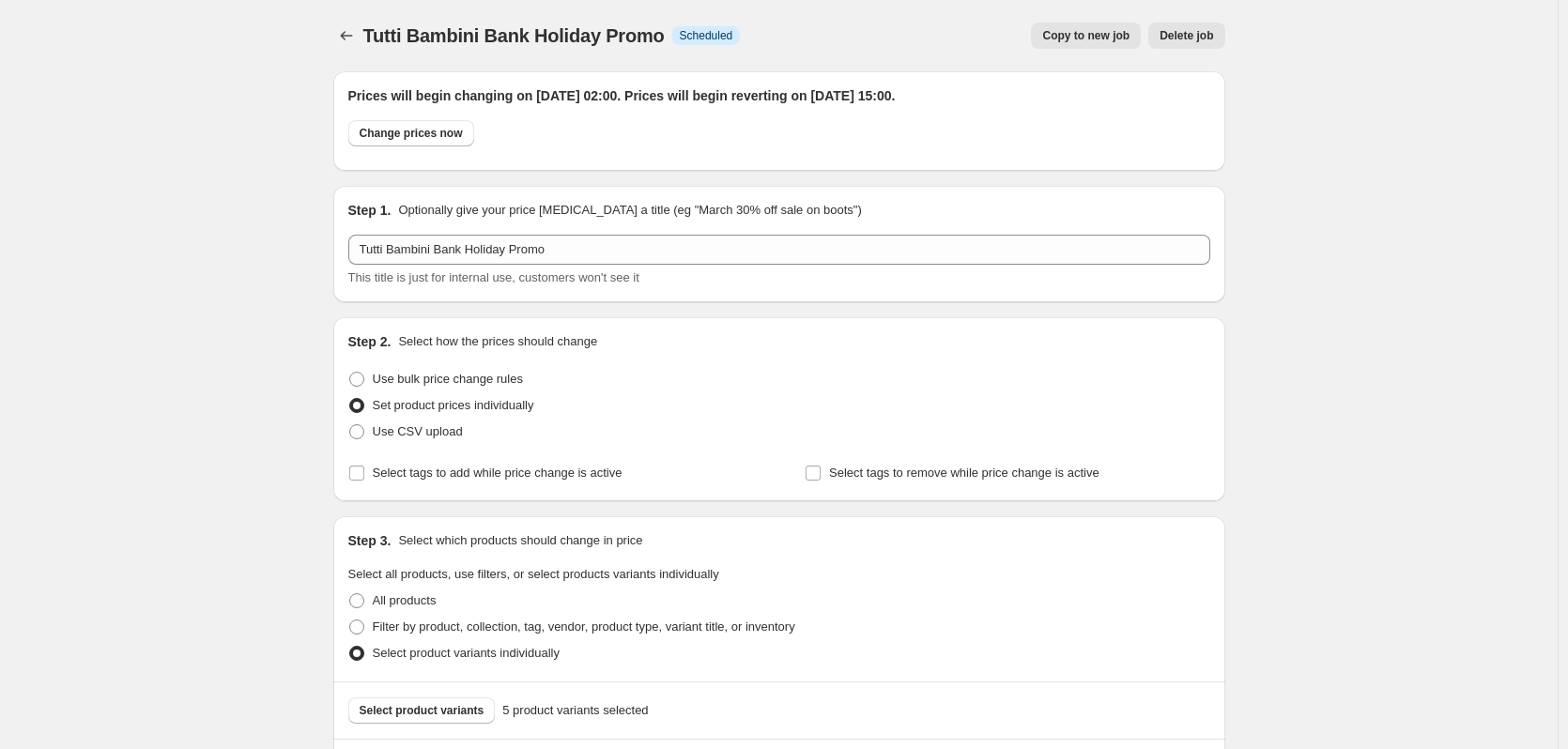
click at [1155, 33] on button "Delete job" at bounding box center [1187, 35] width 77 height 26
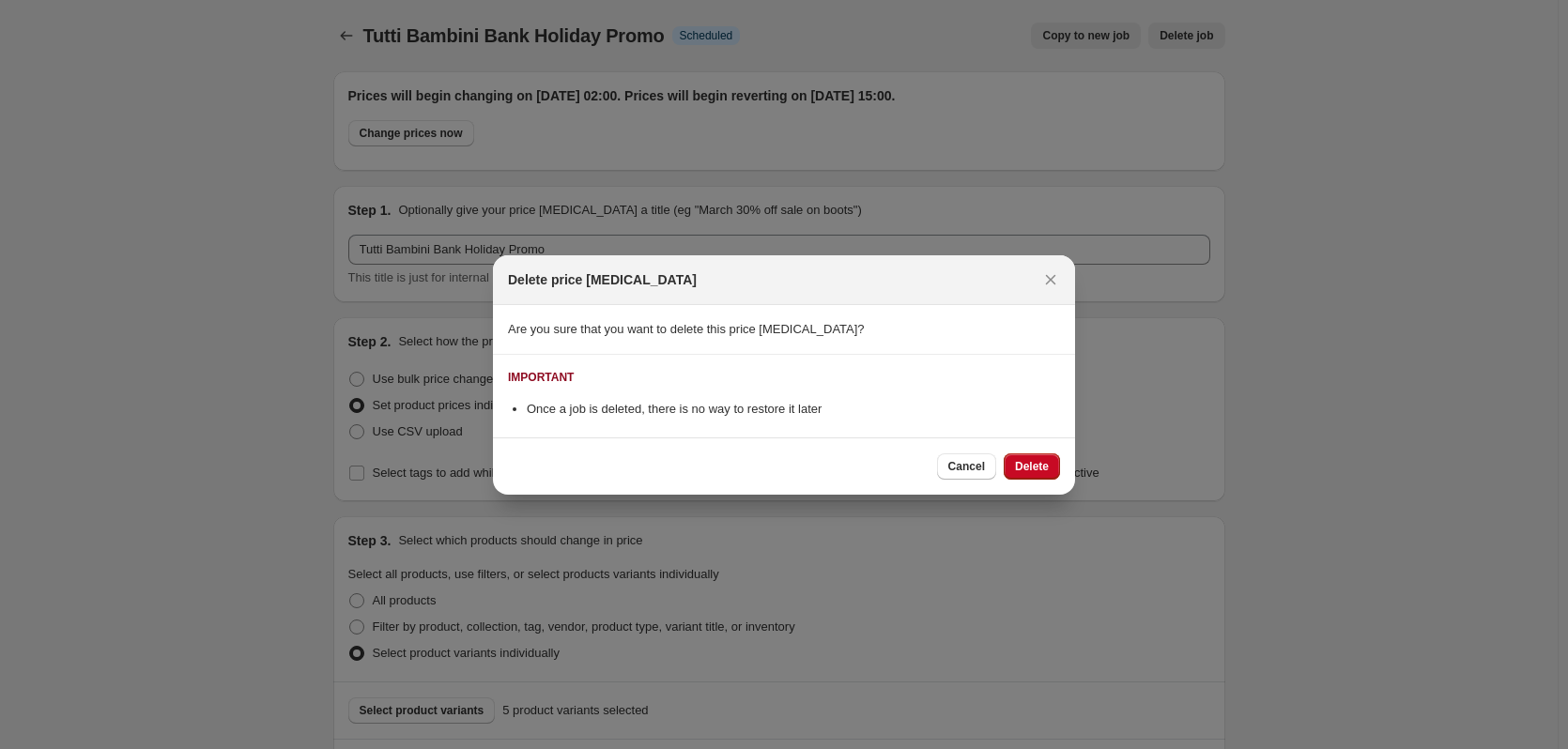
click at [1029, 468] on span "Delete" at bounding box center [1031, 467] width 33 height 15
